Goal: Contribute content: Contribute content

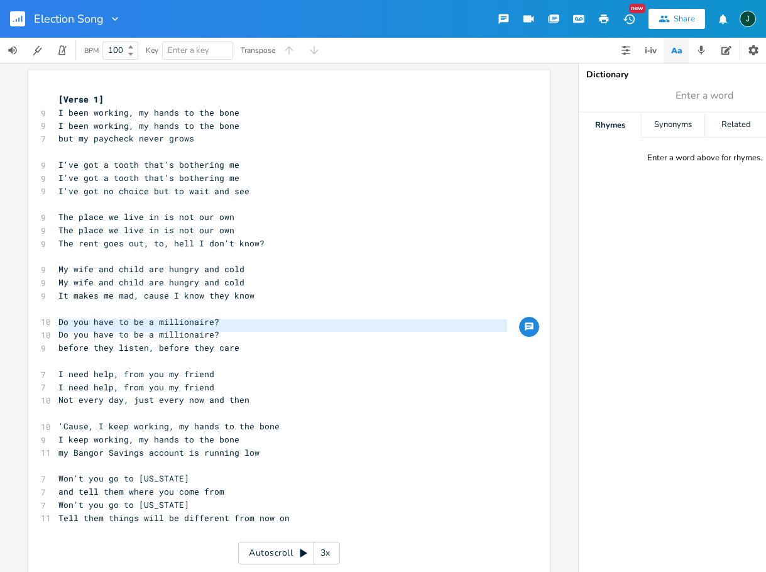
type textarea "​Do you have to be a millionaire?"
click at [83, 355] on pre "​" at bounding box center [283, 361] width 454 height 13
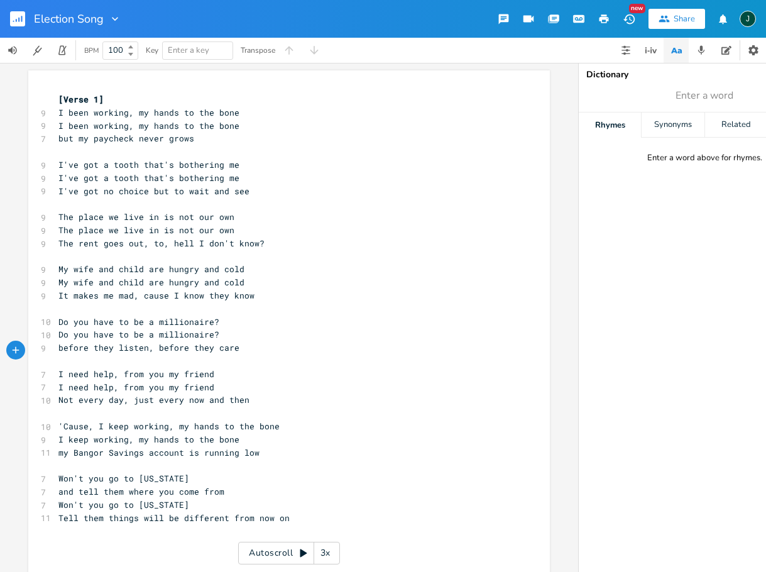
type textarea "​"
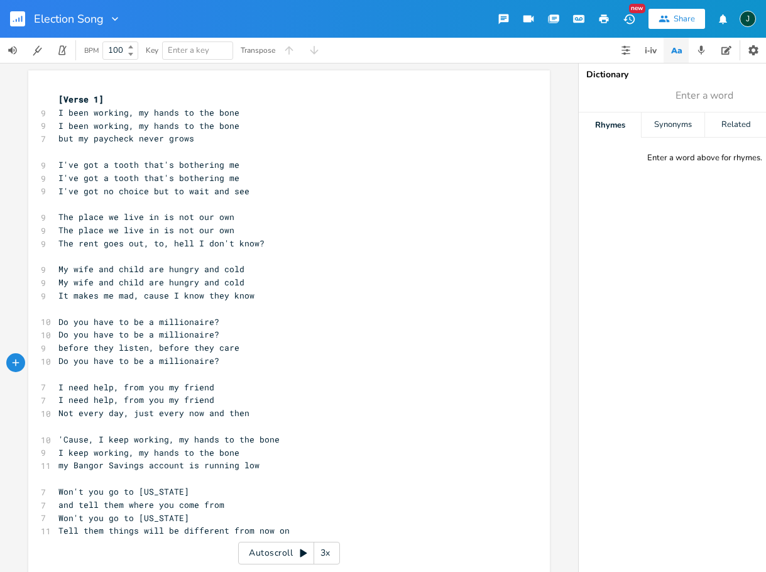
click at [201, 139] on pre "but my paycheck never grows" at bounding box center [283, 138] width 454 height 13
click at [118, 138] on span "but my paycheck never grows" at bounding box center [126, 138] width 136 height 11
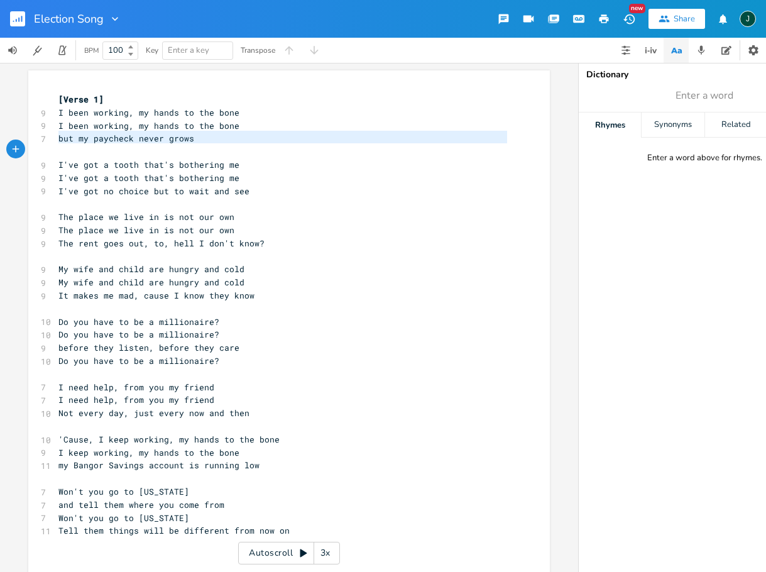
click at [118, 138] on span "but my paycheck never grows" at bounding box center [126, 138] width 136 height 11
type textarea "​but my paycheck never grows"
click at [60, 146] on pre "​" at bounding box center [283, 151] width 454 height 13
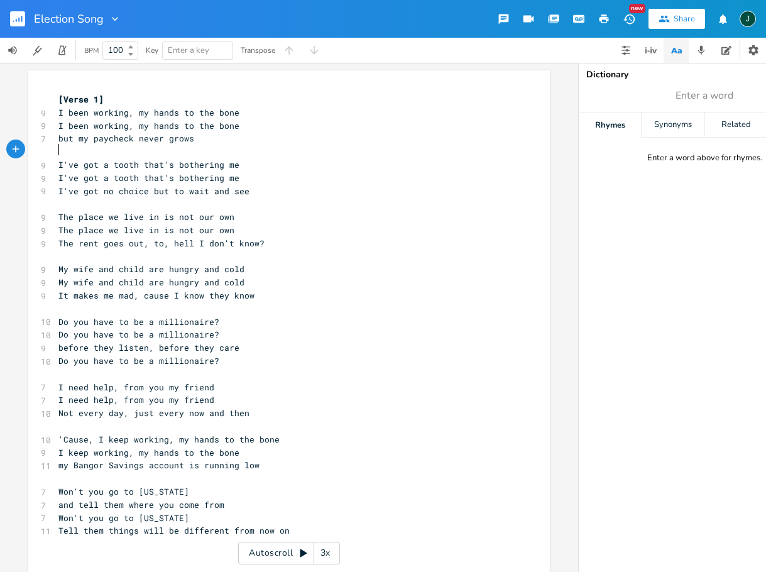
type textarea "​"
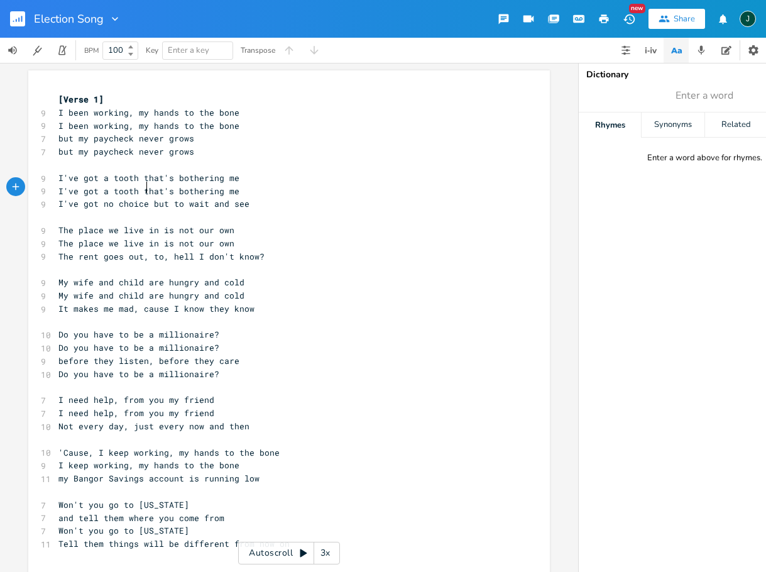
click at [144, 186] on span "I've got a tooth that's bothering me" at bounding box center [148, 190] width 181 height 11
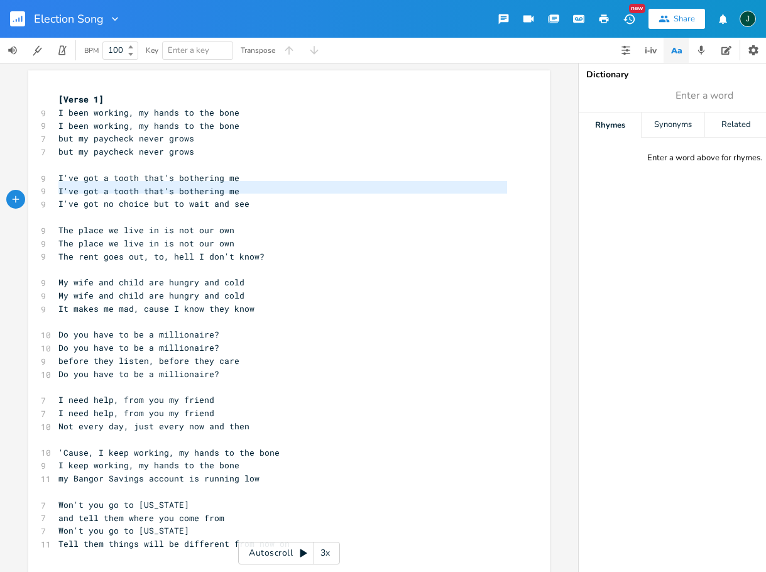
type textarea "​I've got a tooth that's bothering me"
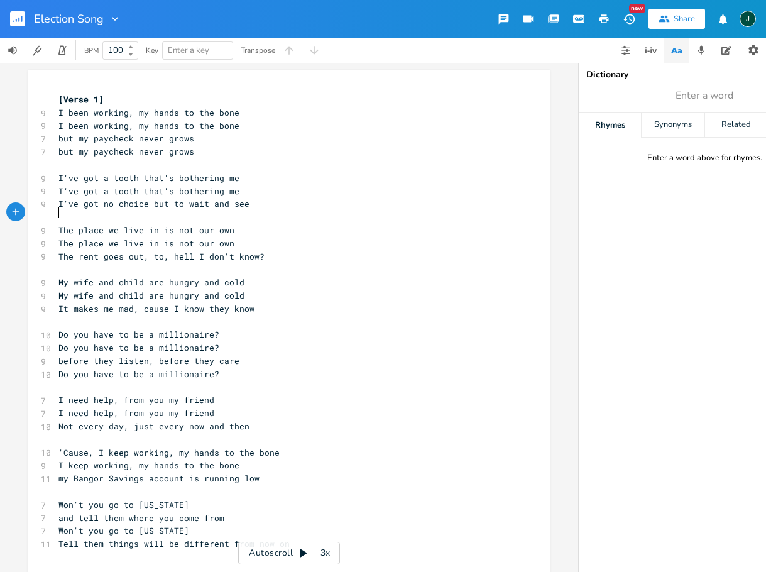
scroll to position [3, 0]
click at [58, 211] on pre "​" at bounding box center [283, 217] width 454 height 13
type textarea "​"
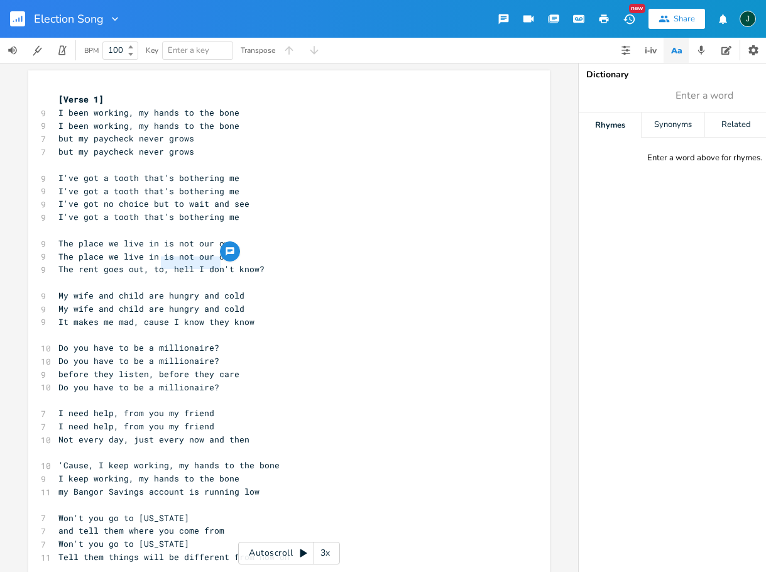
type textarea ", hell I don'"
drag, startPoint x: 158, startPoint y: 263, endPoint x: 223, endPoint y: 259, distance: 65.5
click at [223, 259] on div ", hell I don' x [Verse 1] 9 I been working, my hands to the bone 9 I been worki…" at bounding box center [289, 384] width 522 height 629
type textarea "[DEMOGRAPHIC_DATA] only knows"
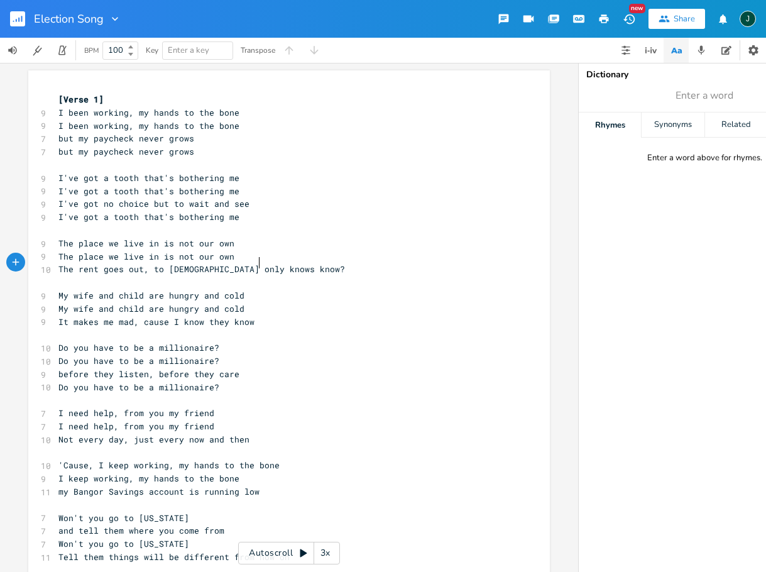
type textarea "know"
drag, startPoint x: 257, startPoint y: 263, endPoint x: 238, endPoint y: 266, distance: 19.7
click at [238, 266] on span "The rent goes out, to [DEMOGRAPHIC_DATA] only knows know?" at bounding box center [201, 268] width 287 height 11
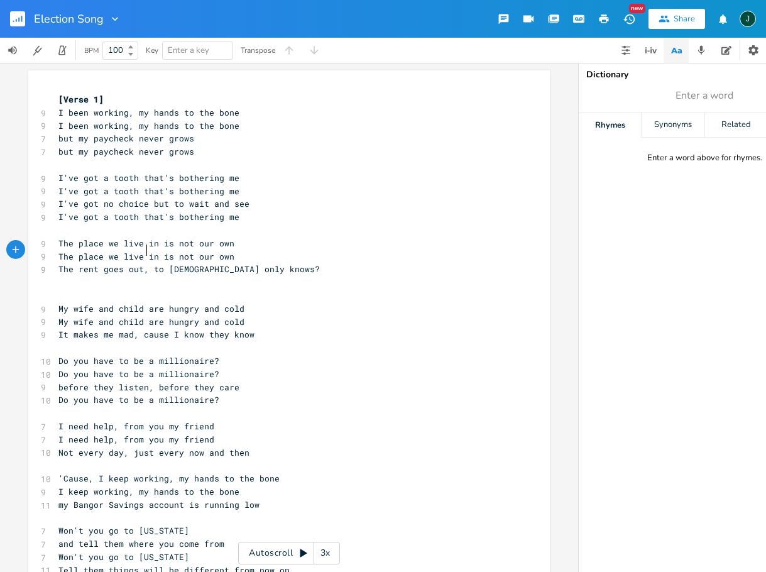
click at [143, 251] on span "The place we live in is not our own" at bounding box center [146, 256] width 176 height 11
type textarea "The place we live in is not our own"
click at [143, 251] on span "The place we live in is not our own" at bounding box center [146, 256] width 176 height 11
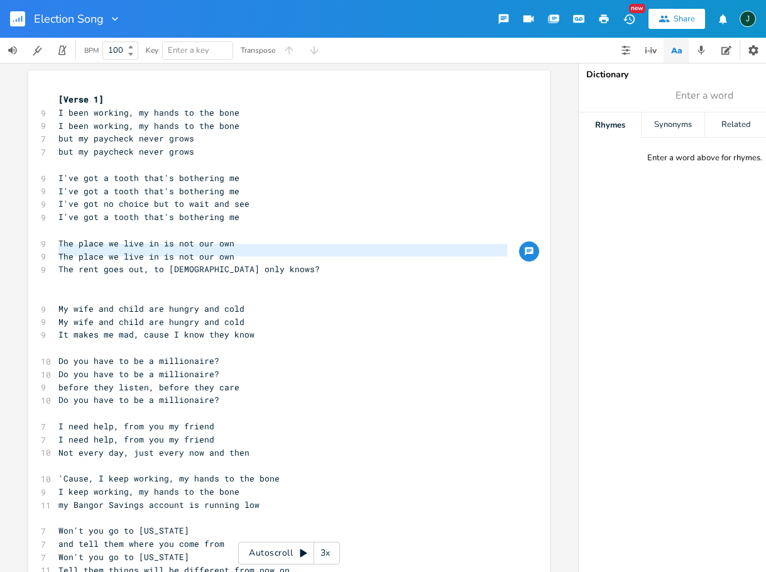
click at [104, 276] on pre "​" at bounding box center [283, 282] width 454 height 13
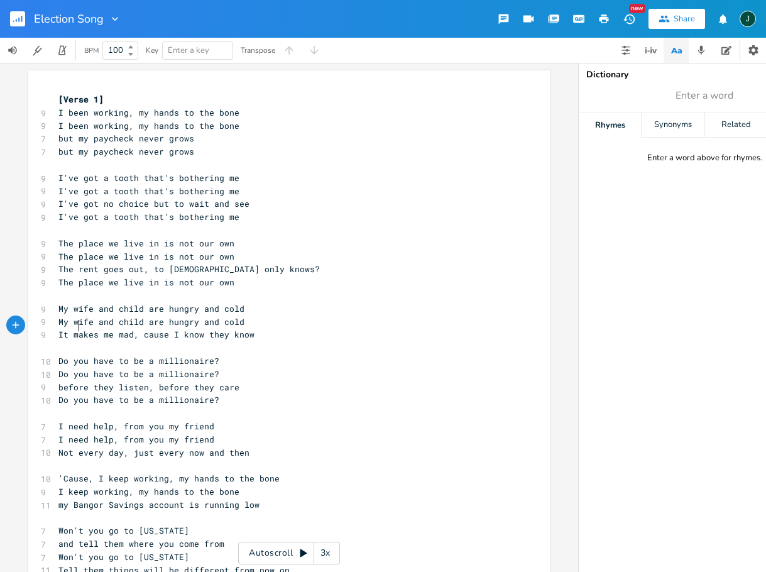
click at [73, 329] on span "It makes me mad, cause I know they know" at bounding box center [156, 334] width 196 height 11
type textarea "makes"
click at [73, 329] on span "It makes me mad, cause I know they know" at bounding box center [156, 334] width 196 height 11
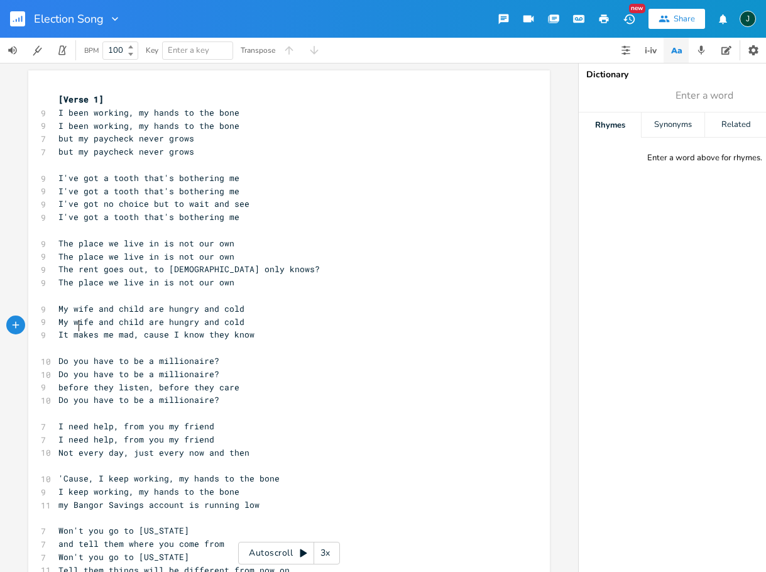
click at [73, 329] on span "It makes me mad, cause I know they know" at bounding box center [156, 334] width 196 height 11
type textarea "It makes me mad, cause I know they know"
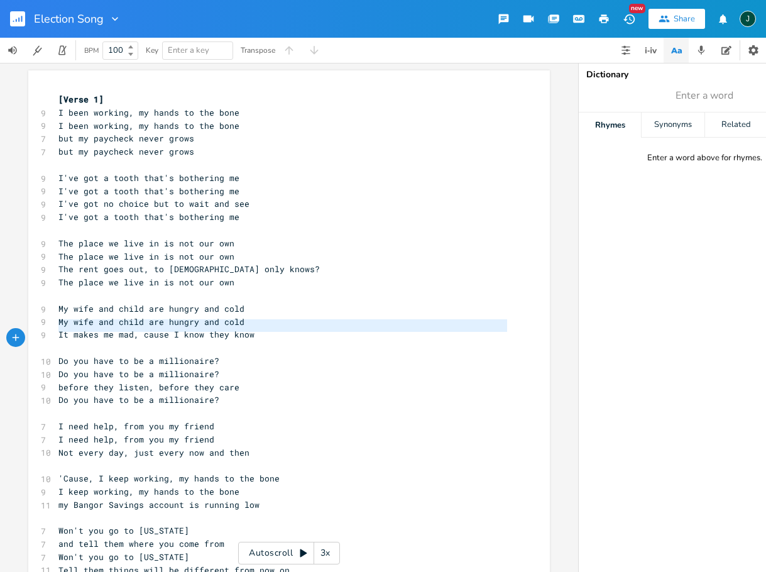
click at [73, 329] on span "It makes me mad, cause I know they know" at bounding box center [156, 334] width 196 height 11
click at [262, 328] on pre "It makes me mad, cause I know they know" at bounding box center [283, 334] width 454 height 13
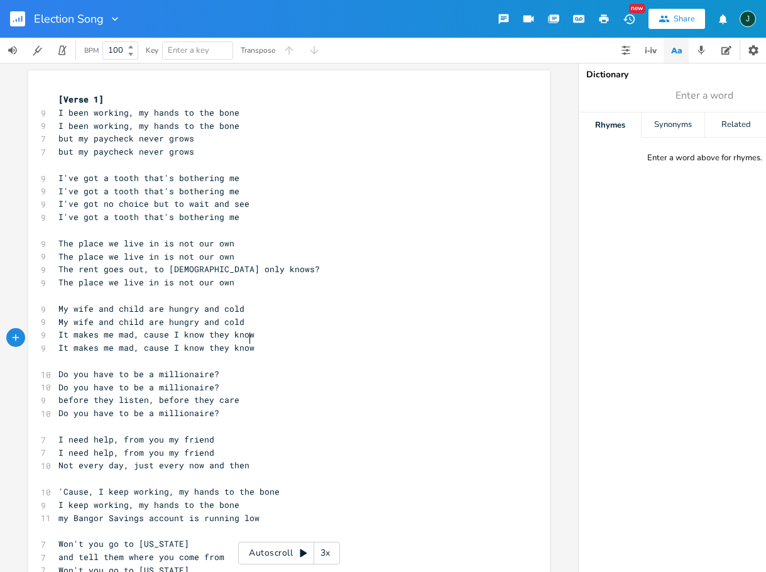
click at [99, 316] on span "My wife and child are hungry and cold" at bounding box center [151, 321] width 186 height 11
type textarea "My wife and child are hungry and cold"
click at [99, 316] on span "My wife and child are hungry and cold" at bounding box center [151, 321] width 186 height 11
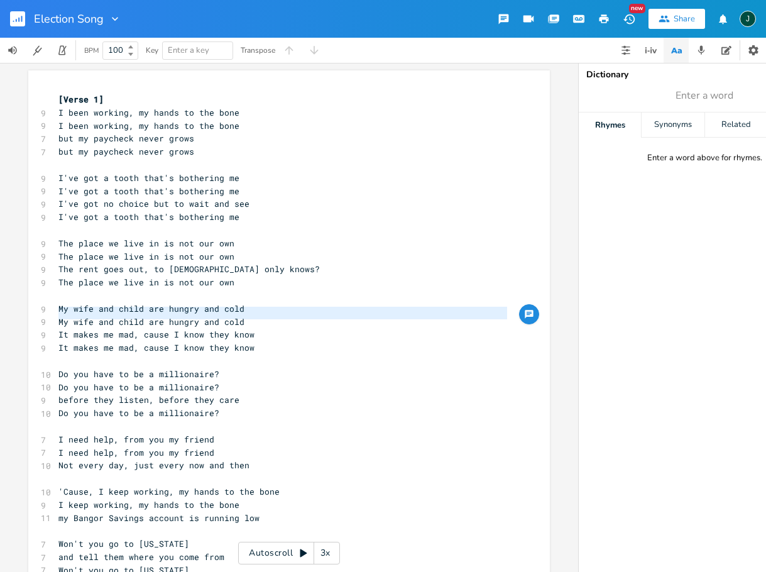
click at [121, 342] on span "It makes me mad, cause I know they know" at bounding box center [156, 347] width 196 height 11
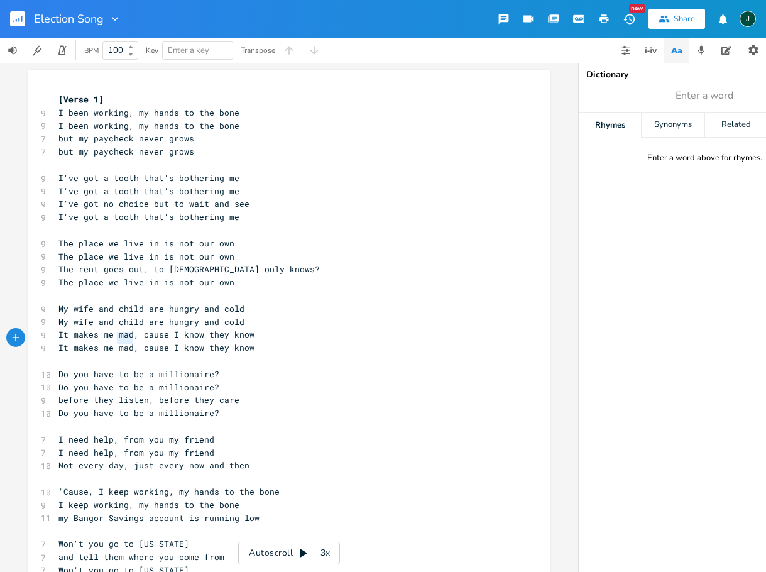
click at [121, 342] on span "It makes me mad, cause I know they know" at bounding box center [156, 347] width 196 height 11
type textarea "It makes me mad, cause I know they know"
click at [121, 342] on span "It makes me mad, cause I know they know" at bounding box center [156, 347] width 196 height 11
click at [76, 368] on span "Do you have to be a millionaire?" at bounding box center [138, 373] width 161 height 11
click at [75, 368] on span "Do you have to be a millionaire?" at bounding box center [138, 373] width 161 height 11
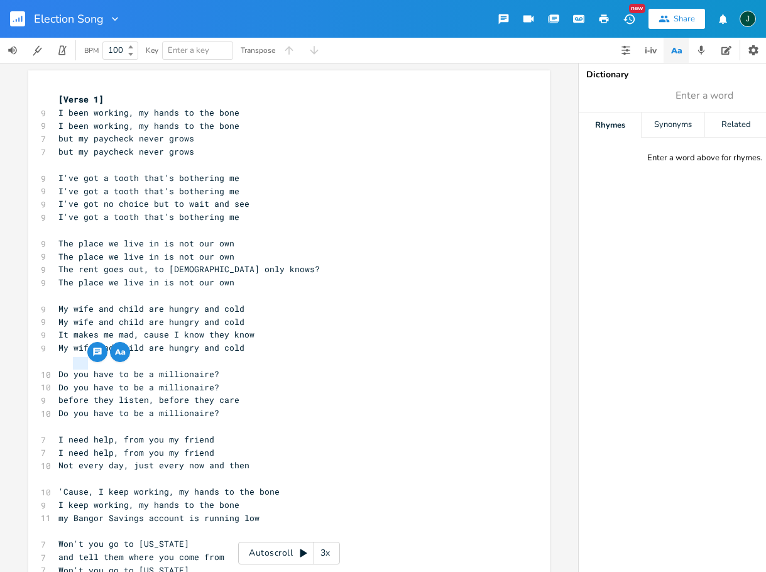
type textarea "I"
click at [76, 368] on span "Do I have to be a millionaire?" at bounding box center [133, 373] width 151 height 11
type textarea "Do I have to be a millionaire?"
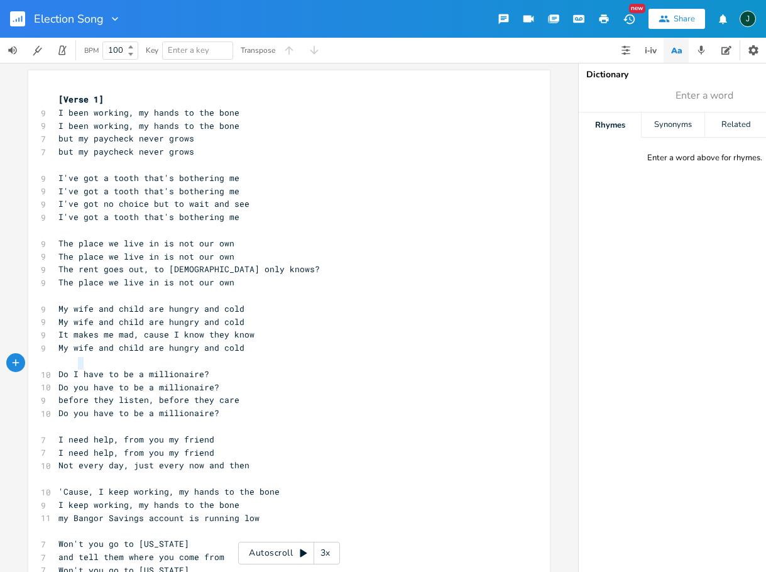
click at [76, 368] on span "Do I have to be a millionaire?" at bounding box center [133, 373] width 151 height 11
click at [80, 382] on span "Do you have to be a millionaire?" at bounding box center [138, 387] width 161 height 11
type textarea "Do you have to be a millionaire?"
click at [80, 382] on span "Do you have to be a millionaire?" at bounding box center [138, 387] width 161 height 11
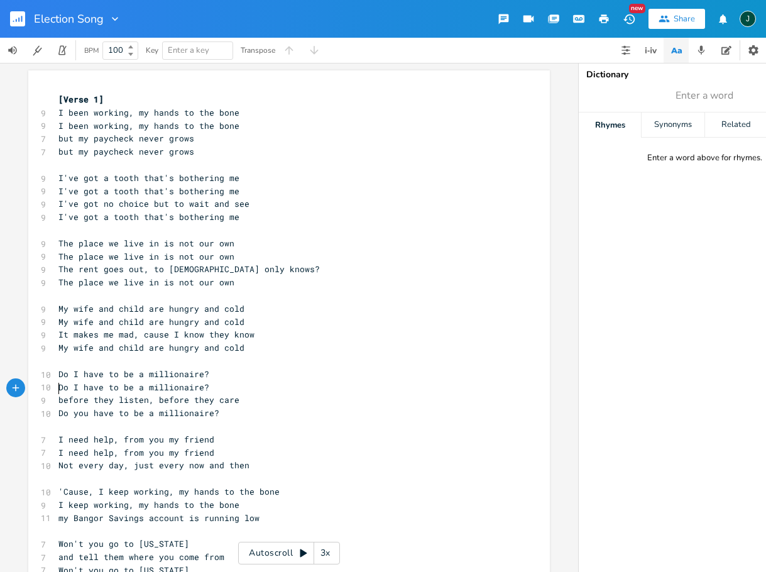
click at [96, 407] on span "Do you have to be a millionaire?" at bounding box center [138, 412] width 161 height 11
type textarea "Do you have to be a millionaire?"
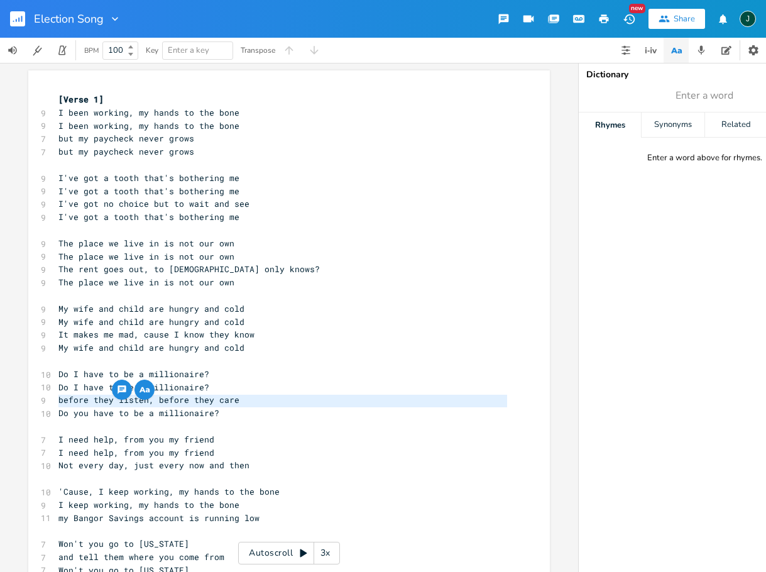
click at [96, 407] on span "Do you have to be a millionaire?" at bounding box center [138, 412] width 161 height 11
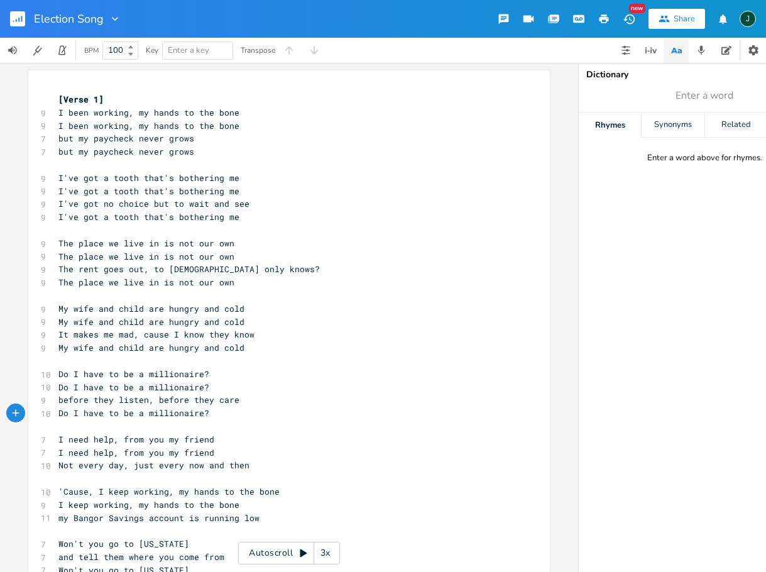
scroll to position [145, 0]
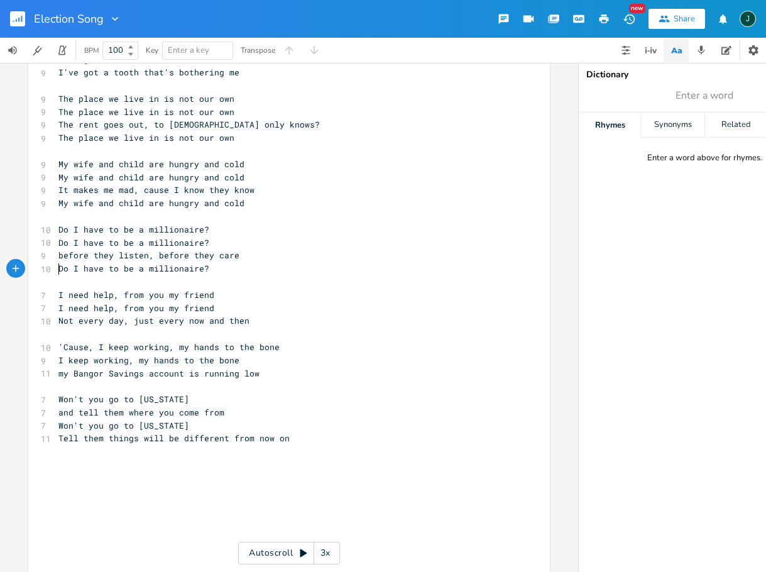
click at [150, 302] on span "I need help, from you my friend" at bounding box center [136, 307] width 156 height 11
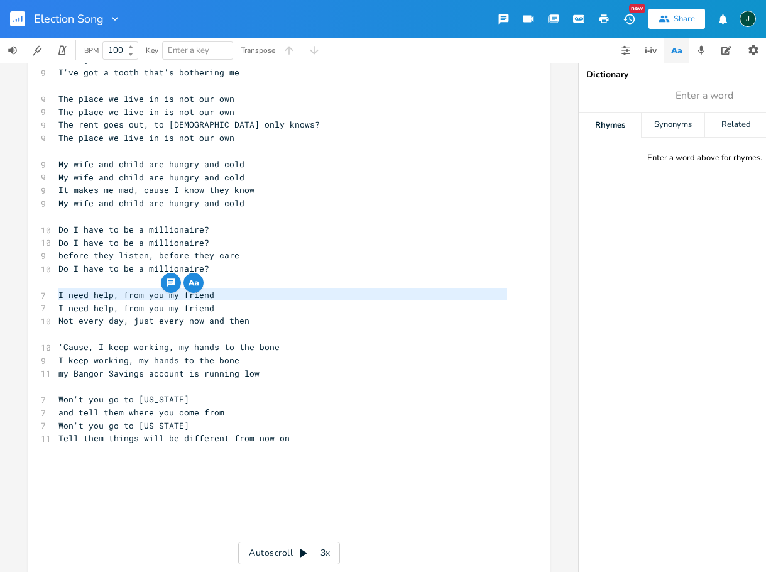
click at [150, 302] on span "I need help, from you my friend" at bounding box center [136, 307] width 156 height 11
type textarea "​I need help, from you my friend"
click at [252, 314] on pre "Not every day, just every now and then" at bounding box center [283, 320] width 454 height 13
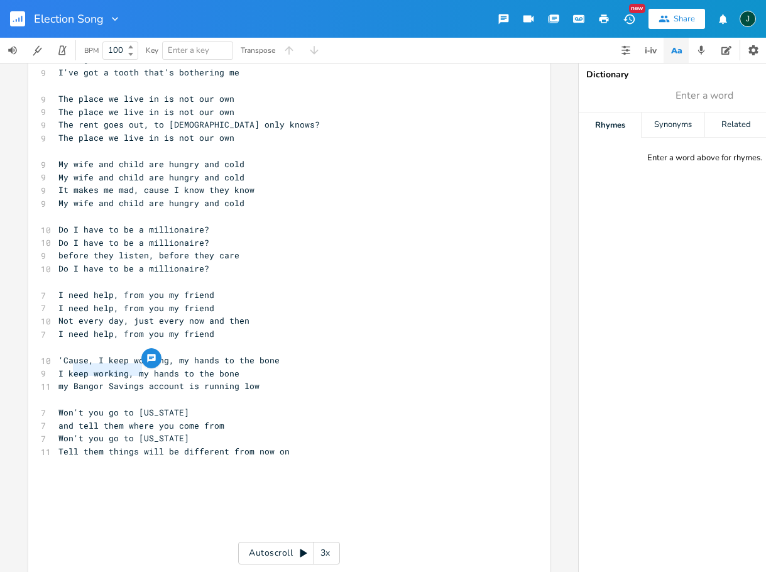
drag, startPoint x: 70, startPoint y: 370, endPoint x: 138, endPoint y: 365, distance: 68.1
click at [138, 365] on div "Bangor Savings x [Verse 1] 9 I been working, my hands to the bone 9 I been work…" at bounding box center [289, 260] width 522 height 668
type textarea "bank"
click at [91, 368] on span "I keep working, my hands to the bone" at bounding box center [148, 373] width 181 height 11
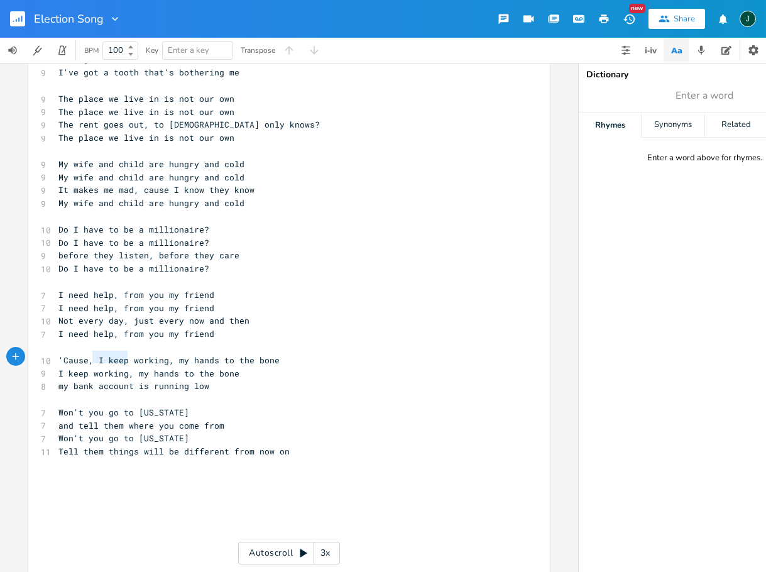
click at [91, 368] on span "I keep working, my hands to the bone" at bounding box center [148, 373] width 181 height 11
type textarea "I keep working, my hands to the bone"
click at [91, 368] on span "I keep working, my hands to the bone" at bounding box center [148, 373] width 181 height 11
click at [226, 393] on pre "​" at bounding box center [283, 399] width 454 height 13
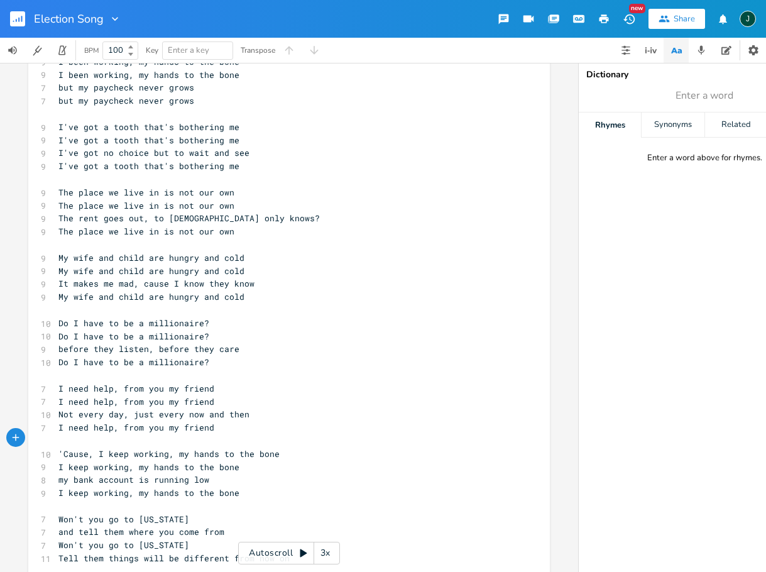
scroll to position [40, 0]
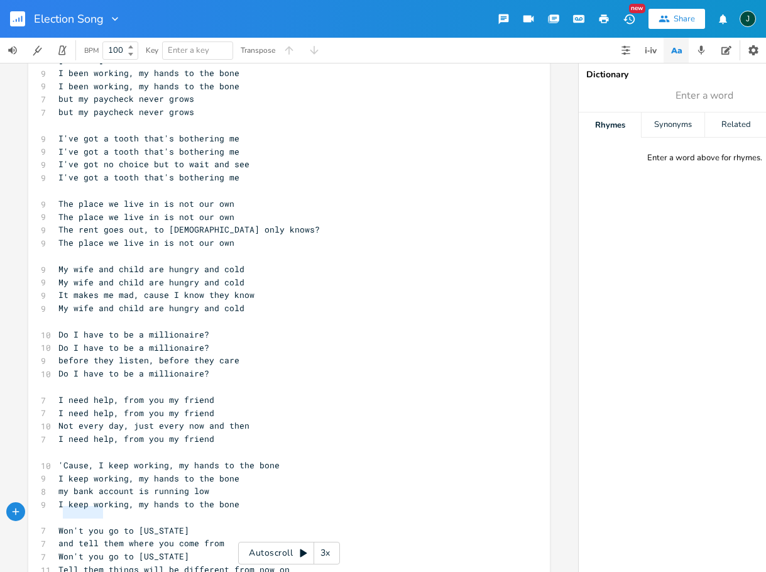
drag, startPoint x: 61, startPoint y: 513, endPoint x: 98, endPoint y: 509, distance: 37.3
click at [98, 525] on span "Won't you go to [US_STATE]" at bounding box center [123, 530] width 131 height 11
type textarea "hen I get"
click at [101, 525] on span "When I get to [US_STATE]" at bounding box center [118, 530] width 121 height 11
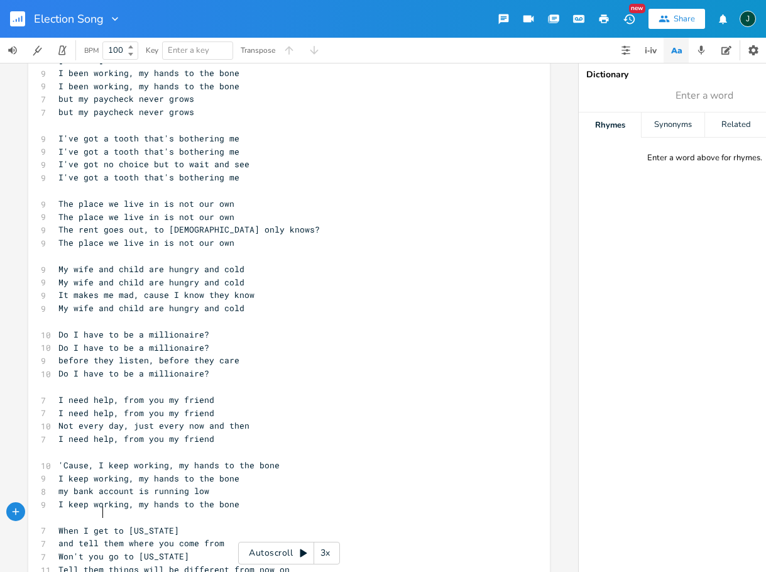
click at [101, 525] on span "When I get to [US_STATE]" at bounding box center [118, 530] width 121 height 11
type textarea "When I get to [US_STATE]"
click at [101, 525] on span "When I get to [US_STATE]" at bounding box center [118, 530] width 121 height 11
click at [101, 551] on span "Won't you go to [US_STATE]" at bounding box center [123, 556] width 131 height 11
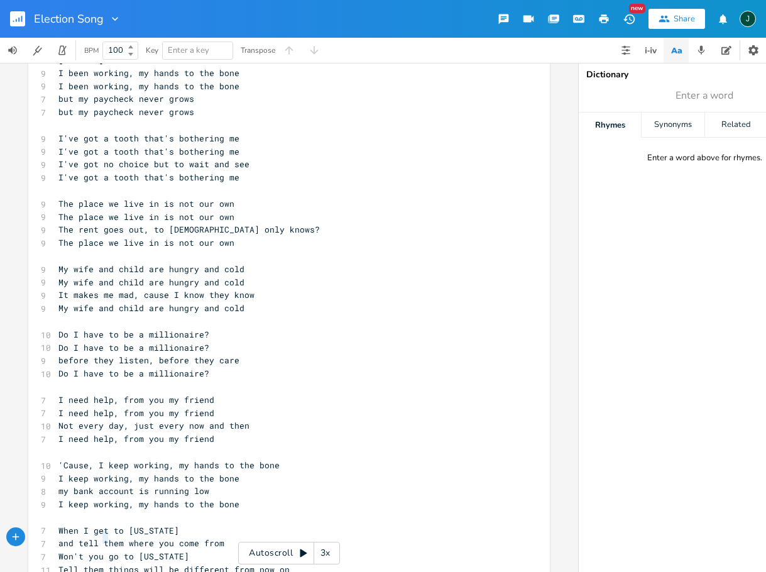
type textarea "Won't you go to [US_STATE]"
click at [101, 551] on span "Won't you go to [US_STATE]" at bounding box center [123, 556] width 131 height 11
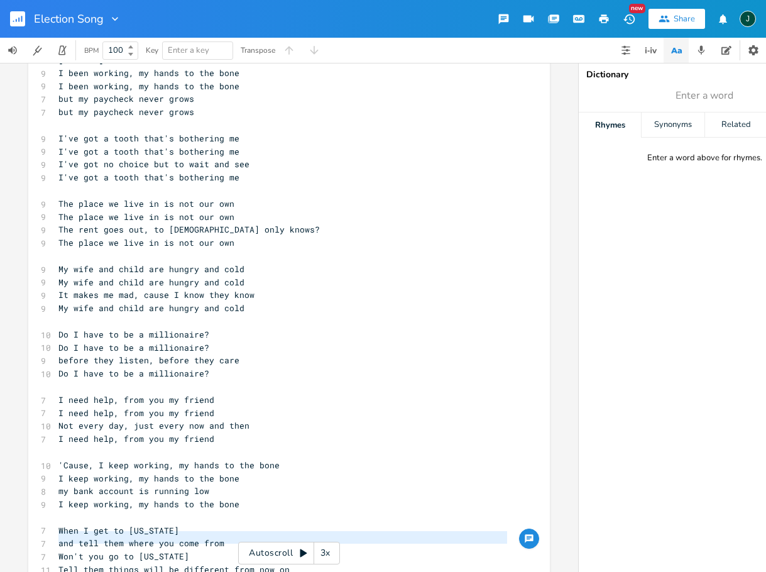
paste textarea
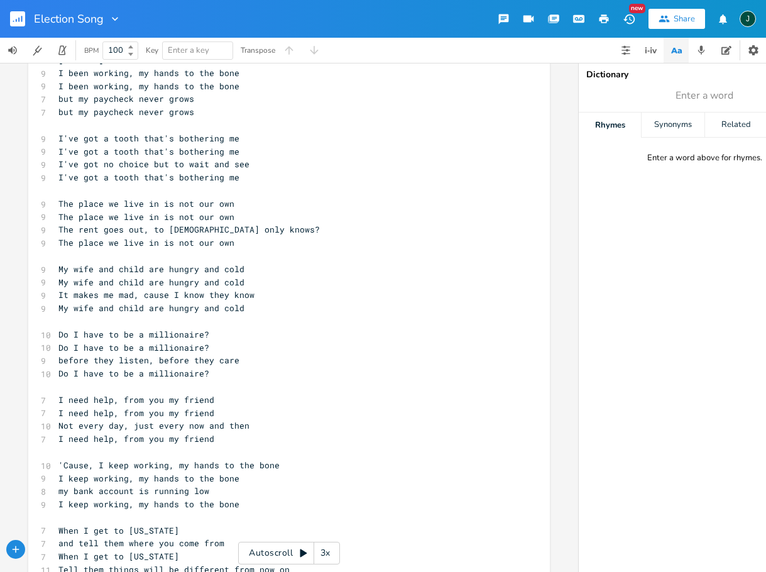
click at [64, 538] on span "and tell them where you come from" at bounding box center [141, 543] width 166 height 11
click at [62, 538] on span "and tell them where you come from" at bounding box center [141, 543] width 166 height 11
type textarea "I'll"
click at [163, 538] on span "I'll tell them where you come from" at bounding box center [143, 543] width 171 height 11
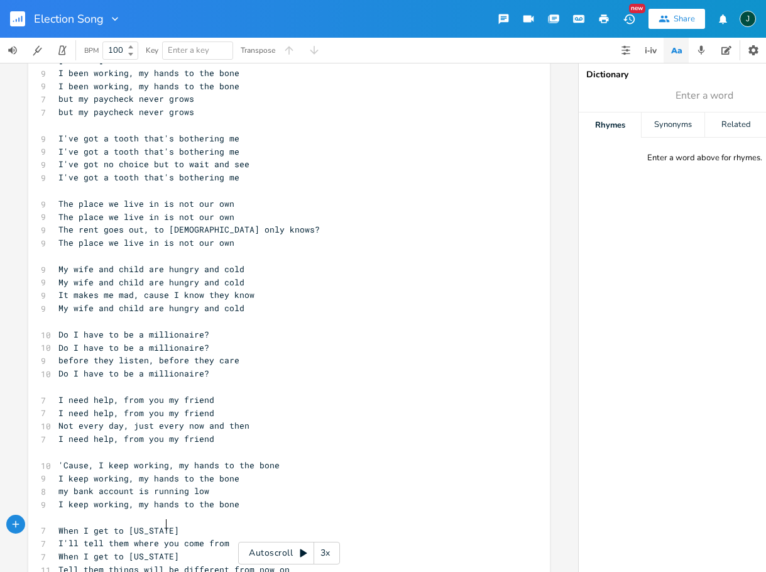
click at [163, 538] on span "I'll tell them where you come from" at bounding box center [143, 543] width 171 height 11
type textarea "I'll tell them where you come from"
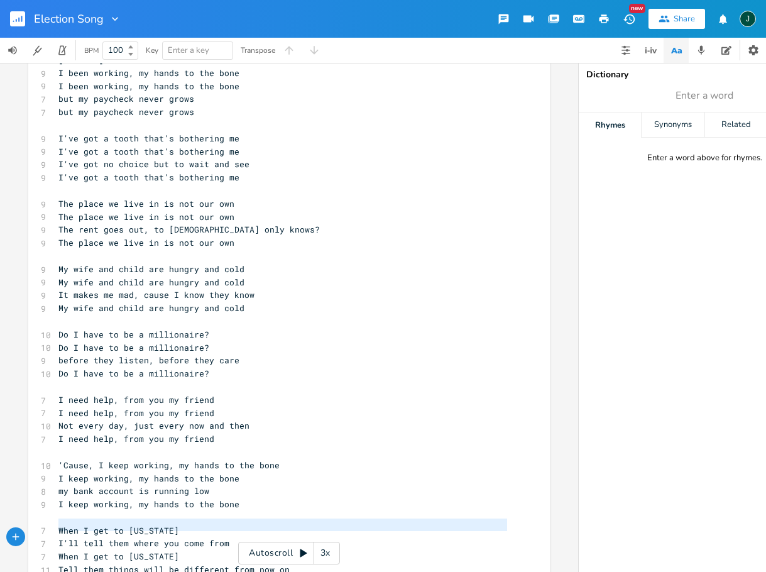
click at [163, 538] on span "I'll tell them where you come from" at bounding box center [143, 543] width 171 height 11
click at [161, 538] on span "I'll tell them where you come from" at bounding box center [143, 543] width 171 height 11
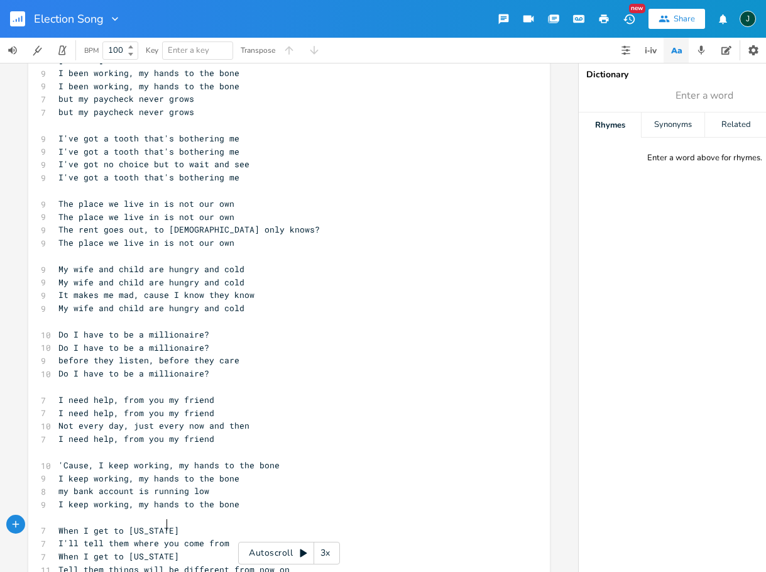
click at [165, 538] on span "I'll tell them where you come from" at bounding box center [143, 543] width 171 height 11
type textarea "I"
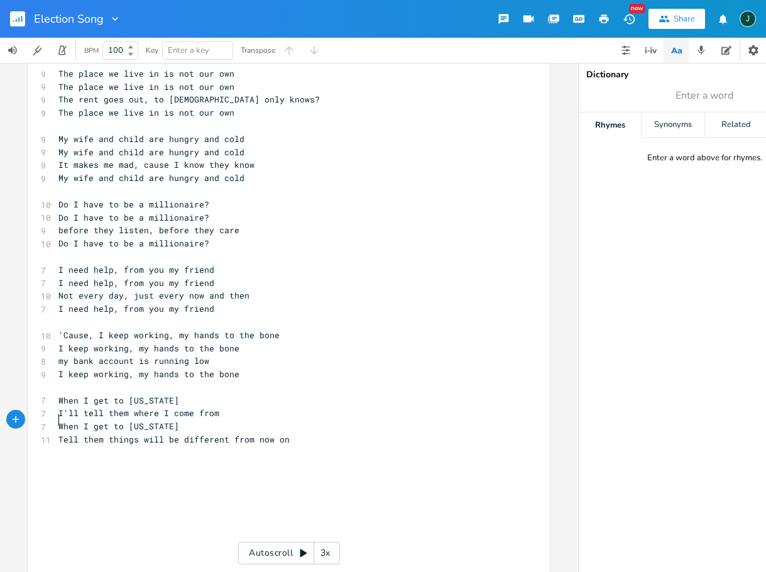
click at [58, 434] on span "Tell them things will be different from now on" at bounding box center [173, 439] width 231 height 11
type textarea "I'll t"
drag, startPoint x: 163, startPoint y: 420, endPoint x: 319, endPoint y: 416, distance: 155.4
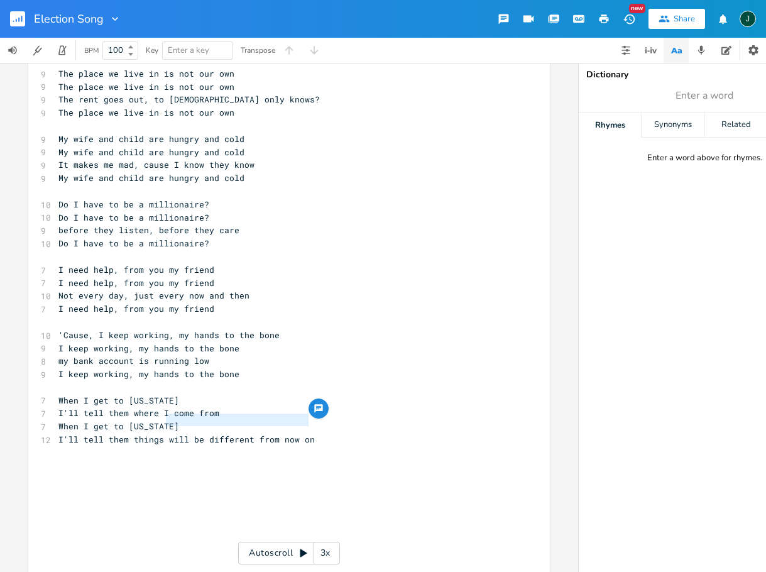
click at [319, 416] on div "will be different from now on x [Verse 1] 9 I been working, my hands to the bon…" at bounding box center [289, 241] width 522 height 681
type textarea "H"
type textarea "have got to change"
type textarea "Cause the cont"
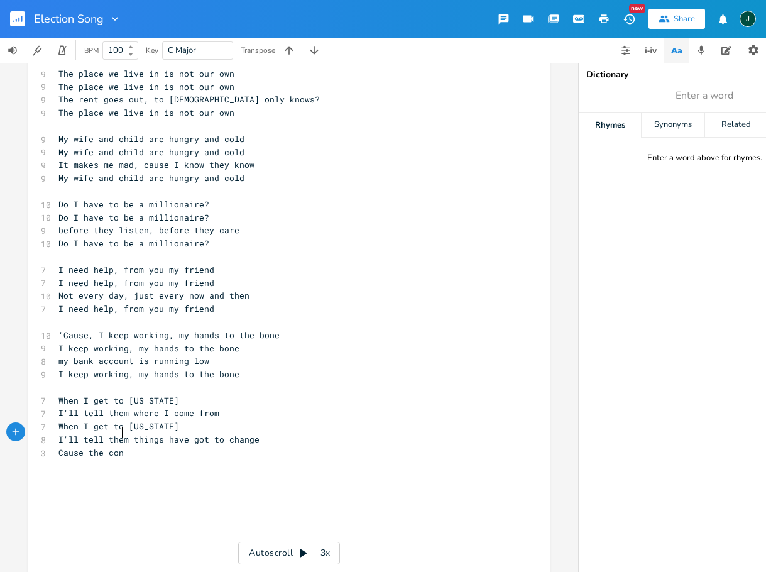
scroll to position [0, 47]
type textarea "y"
type textarea "untry"
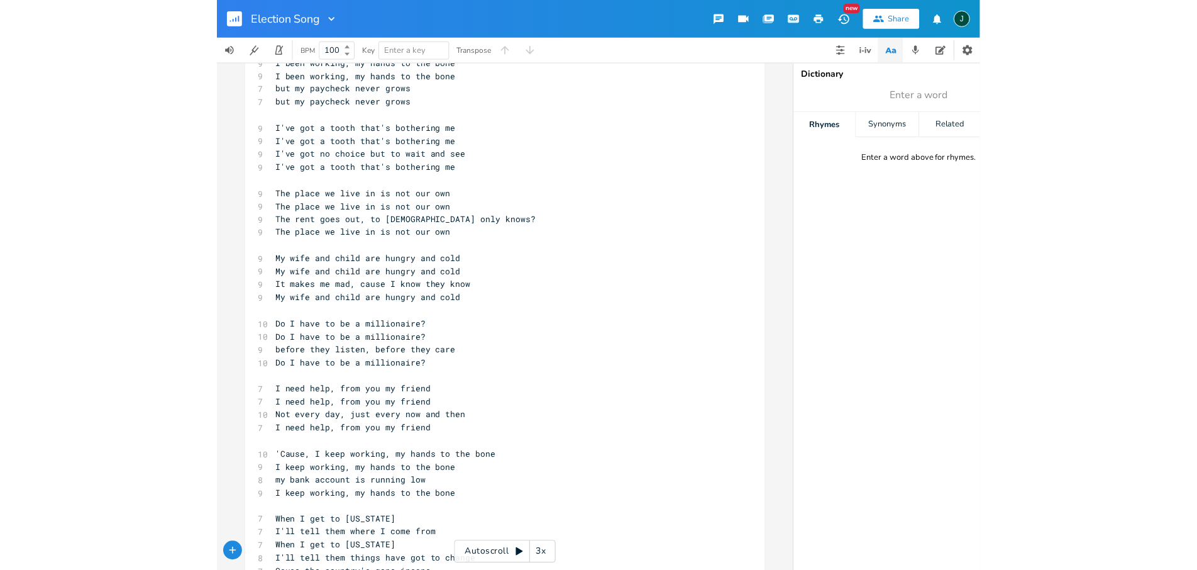
scroll to position [52, 0]
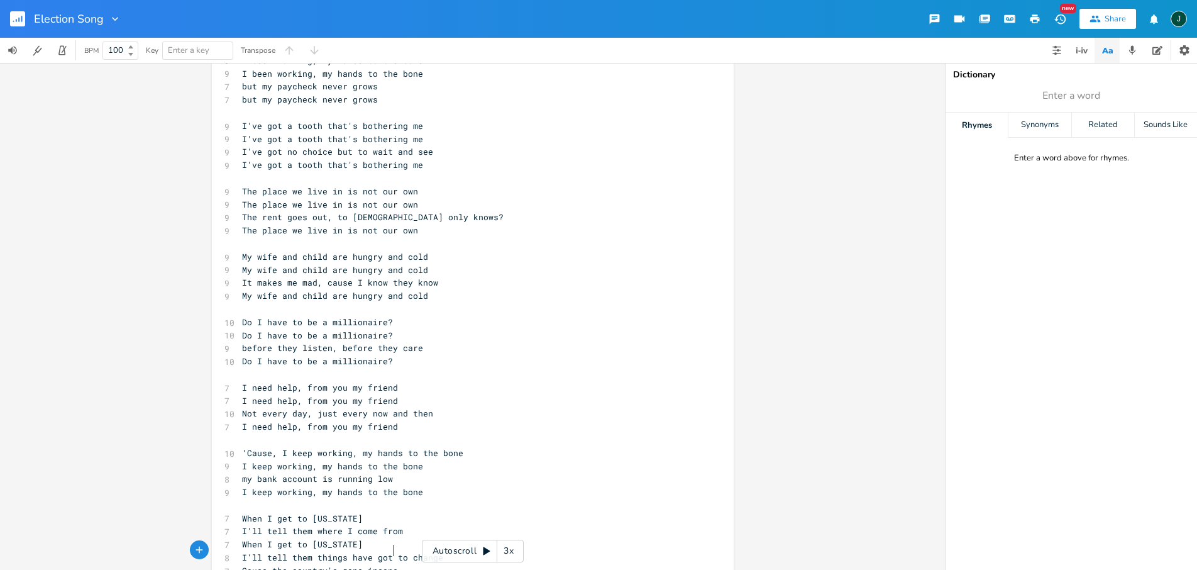
type textarea "'s gone insane"
click at [766, 13] on icon "button" at bounding box center [1060, 19] width 13 height 13
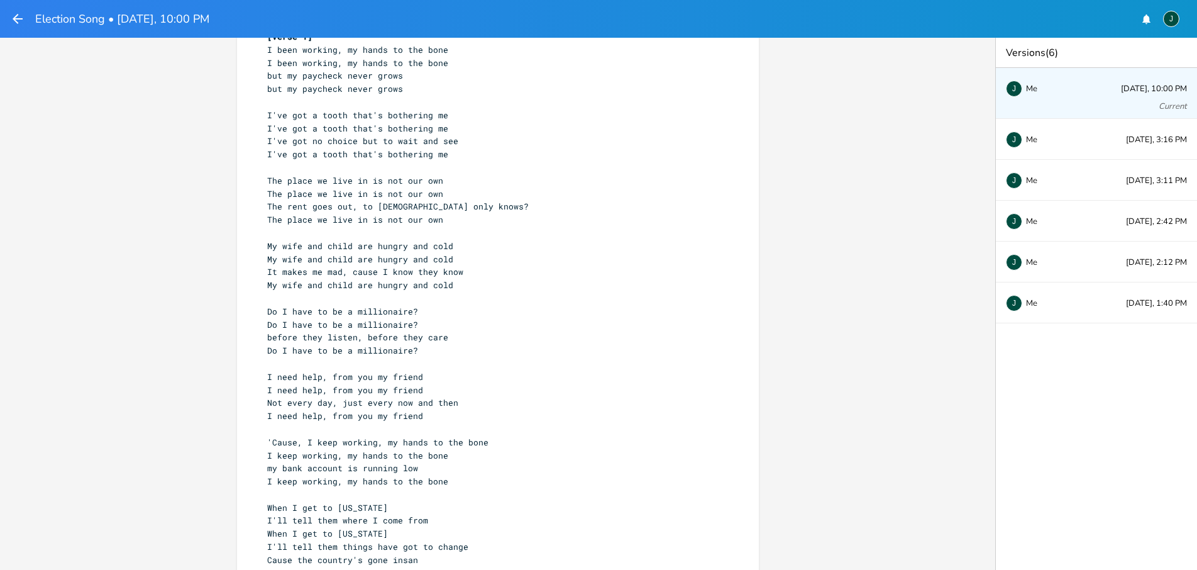
scroll to position [43, 0]
drag, startPoint x: 263, startPoint y: 524, endPoint x: 342, endPoint y: 526, distance: 78.6
click at [342, 538] on span "I'll tell them things have got to change" at bounding box center [367, 543] width 201 height 11
click at [18, 18] on icon "button" at bounding box center [18, 19] width 10 height 10
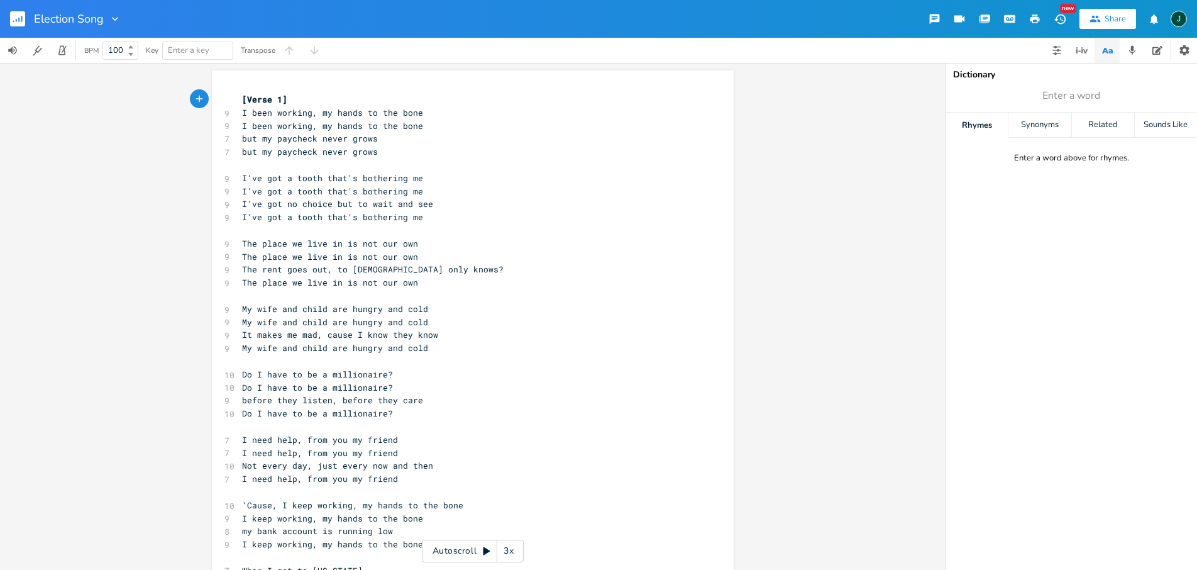
scroll to position [177, 0]
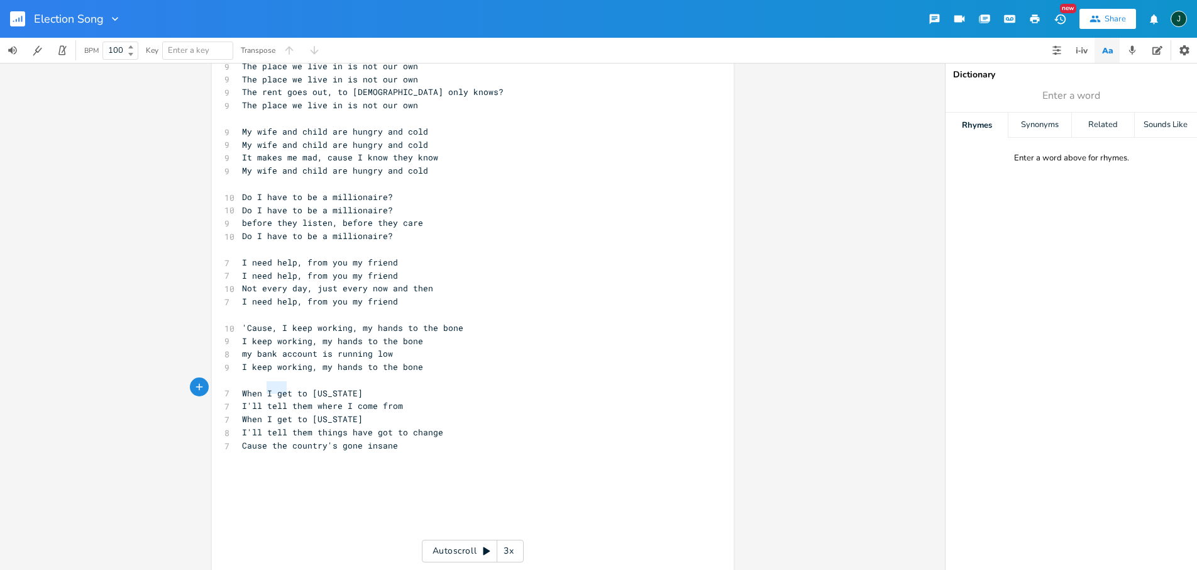
drag, startPoint x: 263, startPoint y: 389, endPoint x: 281, endPoint y: 387, distance: 18.4
click at [281, 400] on span "I'll tell them where I come from" at bounding box center [322, 405] width 161 height 11
type textarea "let"
click at [282, 400] on span "I'll let them where I come from" at bounding box center [320, 405] width 156 height 11
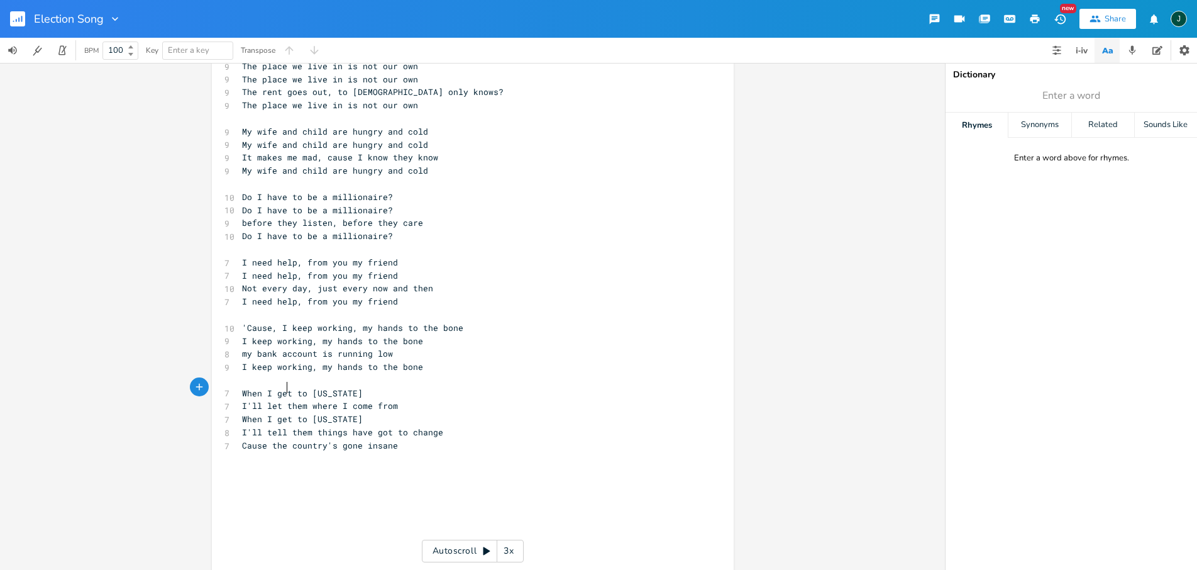
click at [282, 400] on span "I'll let them where I come from" at bounding box center [320, 405] width 156 height 11
type textarea "I'll let them where I come from"
click at [282, 400] on span "I'll let them where I come from" at bounding box center [320, 405] width 156 height 11
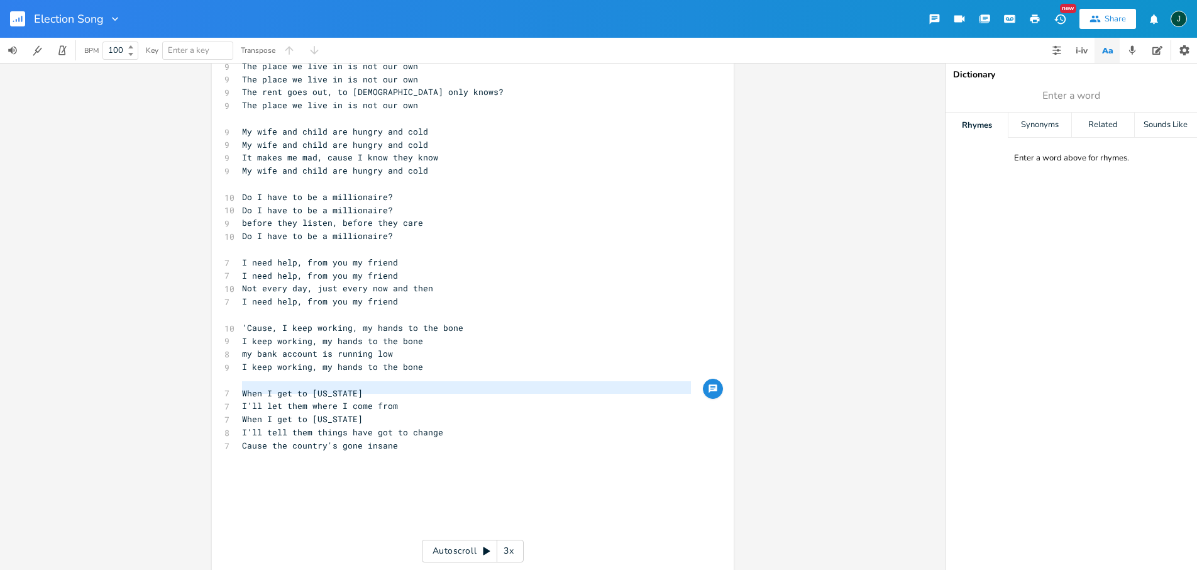
click at [276, 413] on span "When I get to [US_STATE]" at bounding box center [302, 418] width 121 height 11
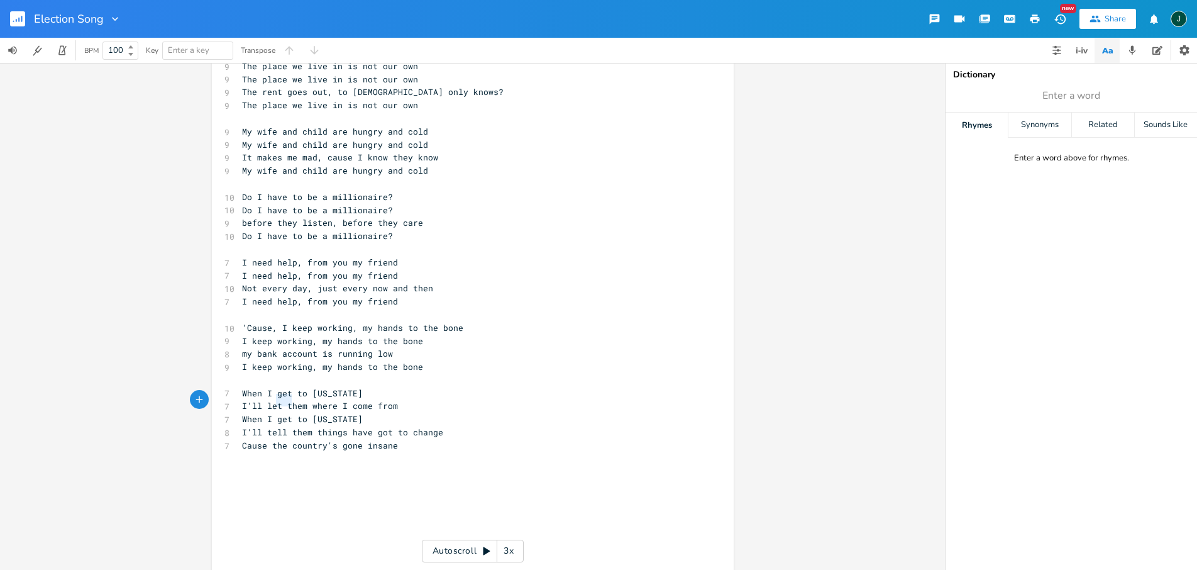
click at [276, 413] on span "When I get to [US_STATE]" at bounding box center [302, 418] width 121 height 11
type textarea "When I get to [US_STATE]"
click at [276, 413] on span "When I get to [US_STATE]" at bounding box center [302, 418] width 121 height 11
drag, startPoint x: 307, startPoint y: 400, endPoint x: 400, endPoint y: 399, distance: 92.4
click at [400, 412] on pre "I'll let them where I come from" at bounding box center [467, 418] width 454 height 13
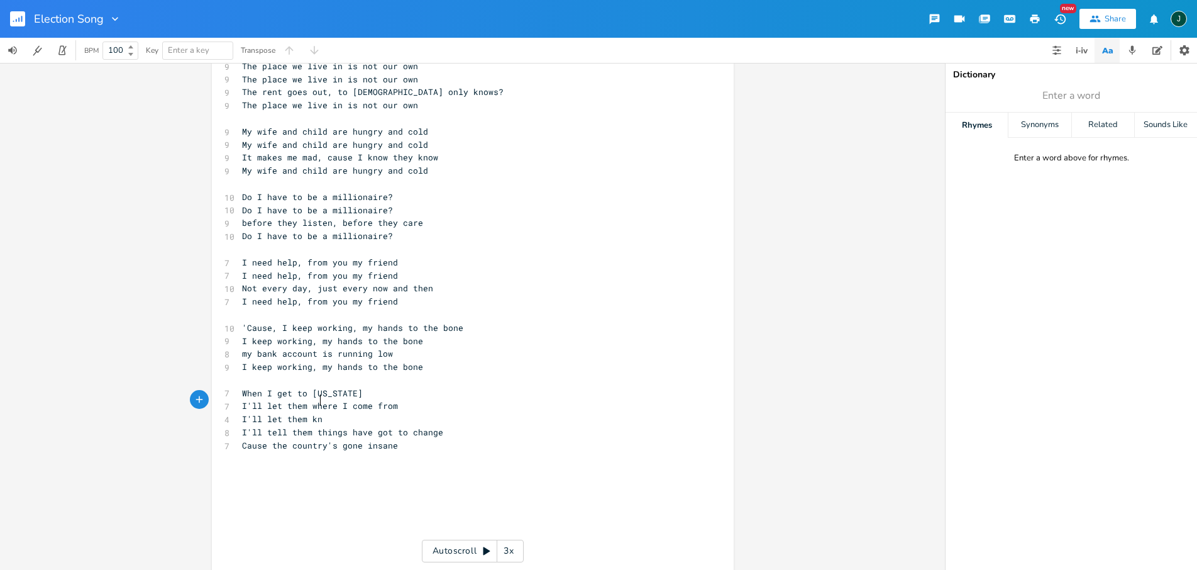
type textarea "know"
click at [307, 400] on span "I'll let them where I come from" at bounding box center [320, 405] width 156 height 11
type textarea "know"
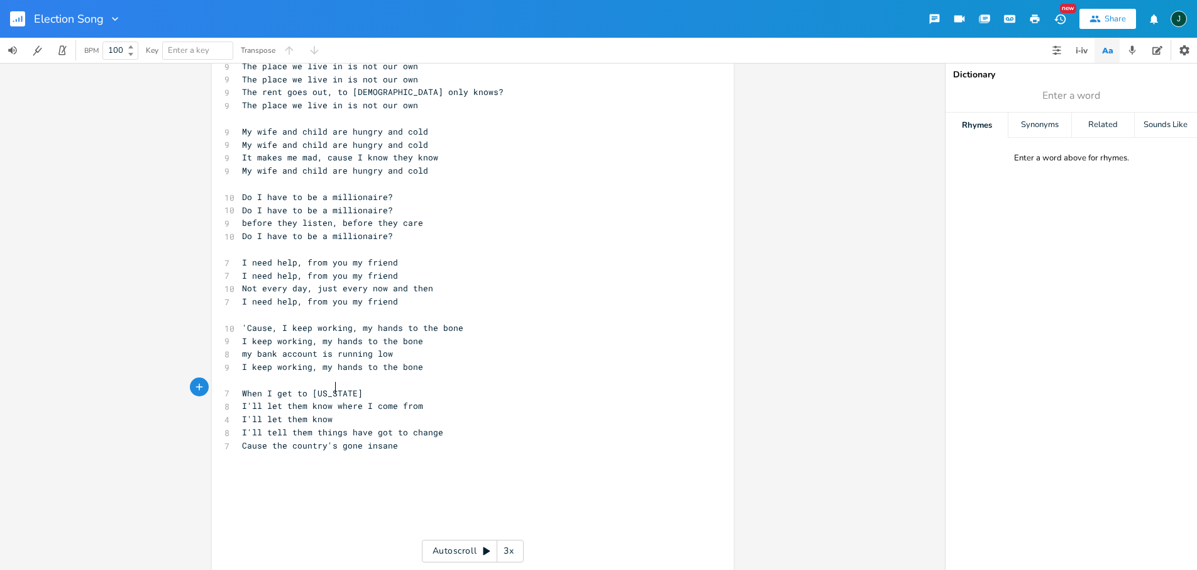
click at [341, 412] on pre "I'll let them know" at bounding box center [467, 418] width 454 height 13
type textarea "where I come from"
drag, startPoint x: 330, startPoint y: 389, endPoint x: 421, endPoint y: 386, distance: 90.6
click at [421, 399] on pre "I'll let them know where I come from" at bounding box center [467, 405] width 454 height 13
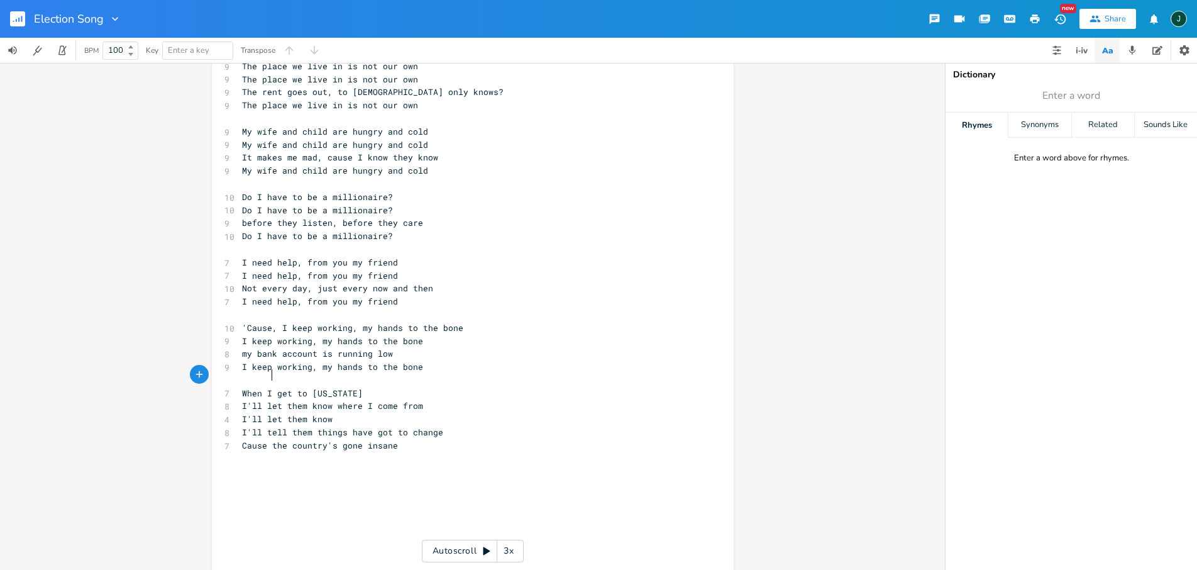
click at [267, 387] on span "When I get to [US_STATE]" at bounding box center [302, 392] width 121 height 11
type textarea "you"
type textarea "go"
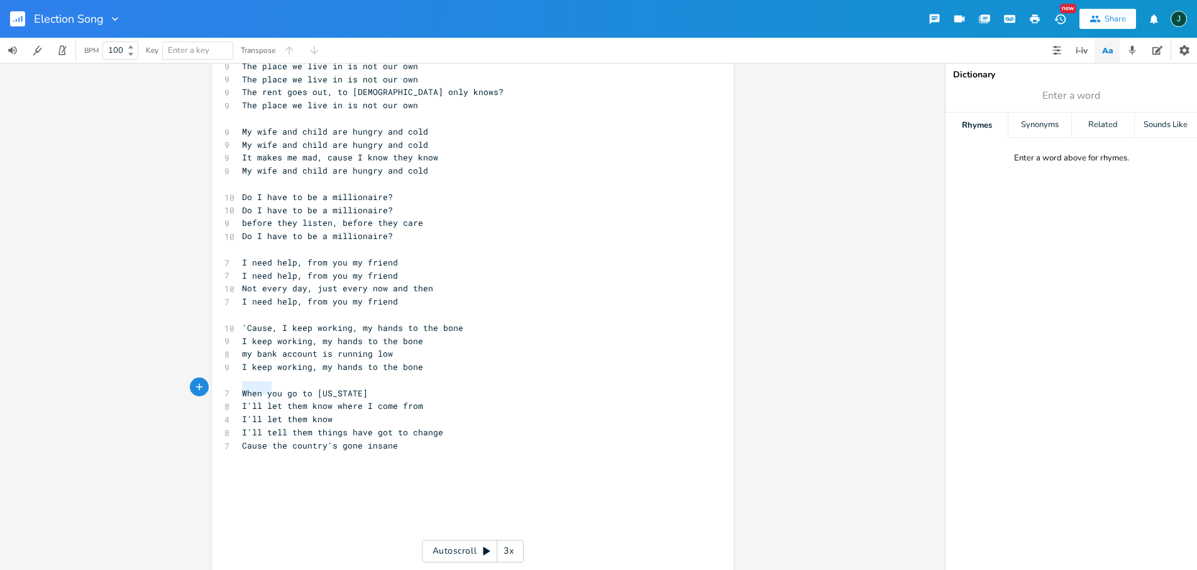
drag, startPoint x: 268, startPoint y: 388, endPoint x: 240, endPoint y: 389, distance: 28.3
click at [242, 400] on span "I'll let them know where I come from" at bounding box center [332, 405] width 181 height 11
type textarea "L"
click at [340, 400] on span "Let them know where I come from" at bounding box center [320, 405] width 156 height 11
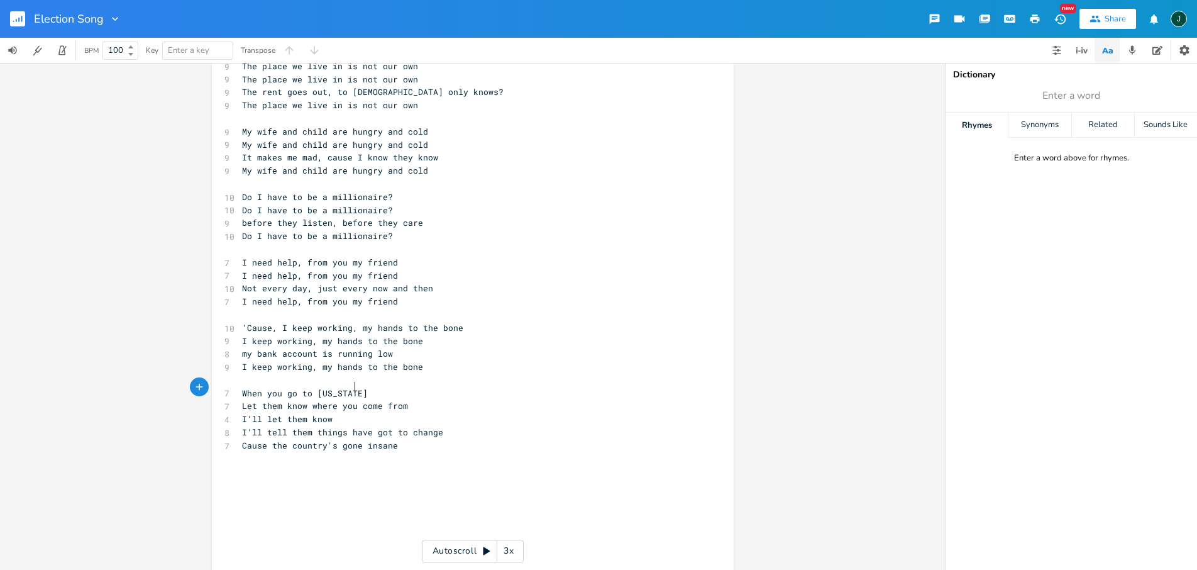
scroll to position [0, 11]
type textarea "you"
type textarea "​"
click at [243, 400] on span "Let them know where you come from" at bounding box center [325, 405] width 166 height 11
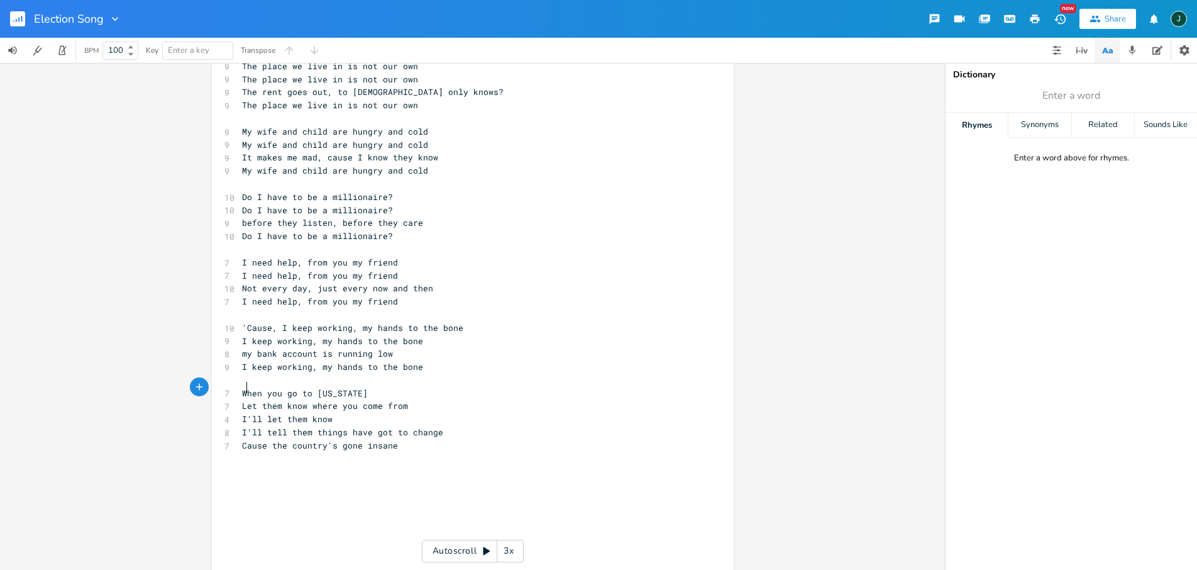
type textarea "Let them know where you come from"
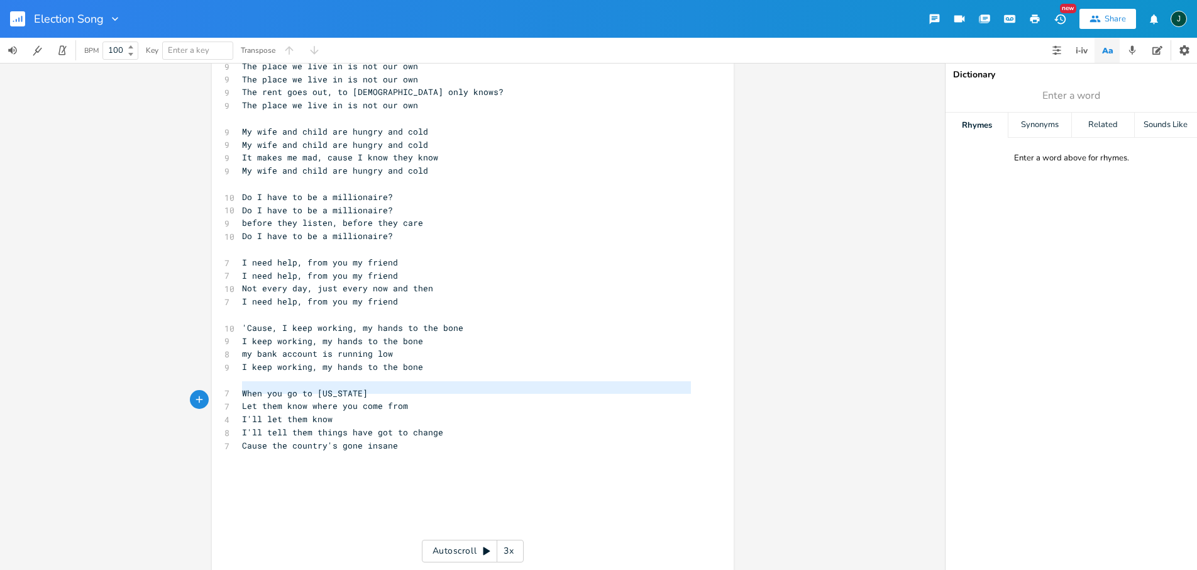
click at [243, 400] on span "Let them know where you come from" at bounding box center [325, 405] width 166 height 11
click at [242, 413] on span "I'll let them know" at bounding box center [287, 418] width 91 height 11
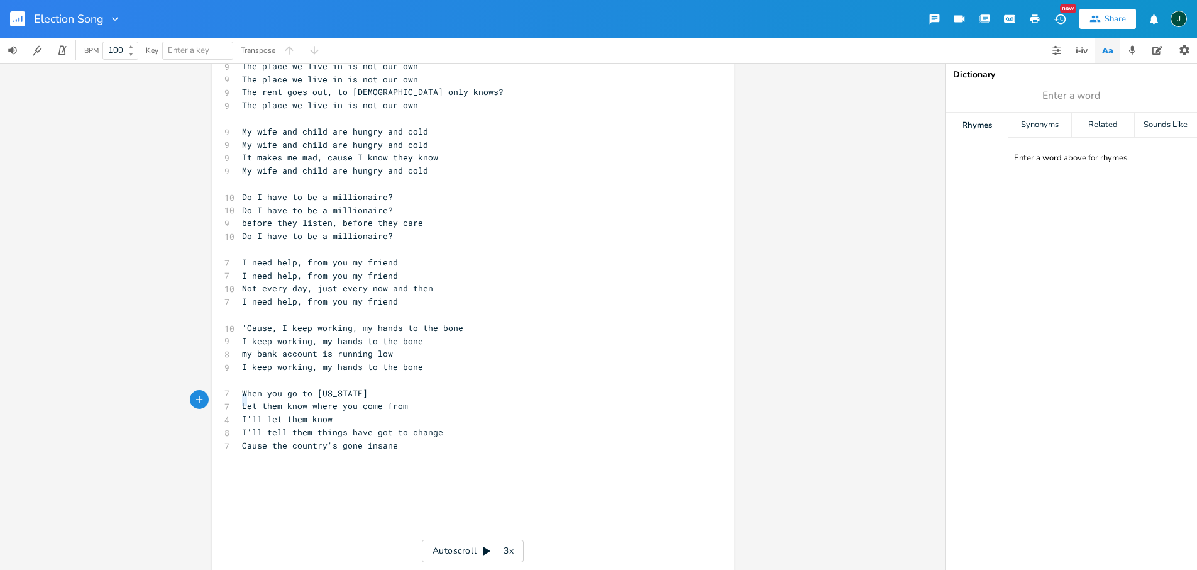
click at [242, 413] on span "I'll let them know" at bounding box center [287, 418] width 91 height 11
type textarea "I'll let them know"
click at [242, 413] on span "I'll let them know" at bounding box center [287, 418] width 91 height 11
paste textarea
drag, startPoint x: 307, startPoint y: 402, endPoint x: 399, endPoint y: 396, distance: 92.0
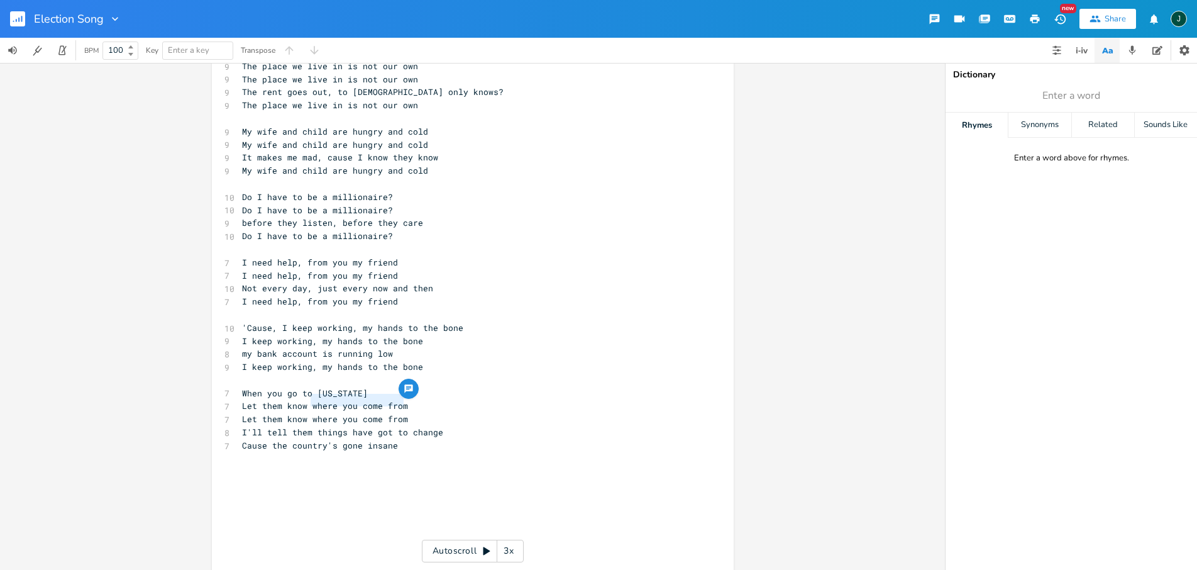
click at [399, 413] on span "Let them know where you come from" at bounding box center [325, 418] width 166 height 11
type textarea "they're doing wrong"
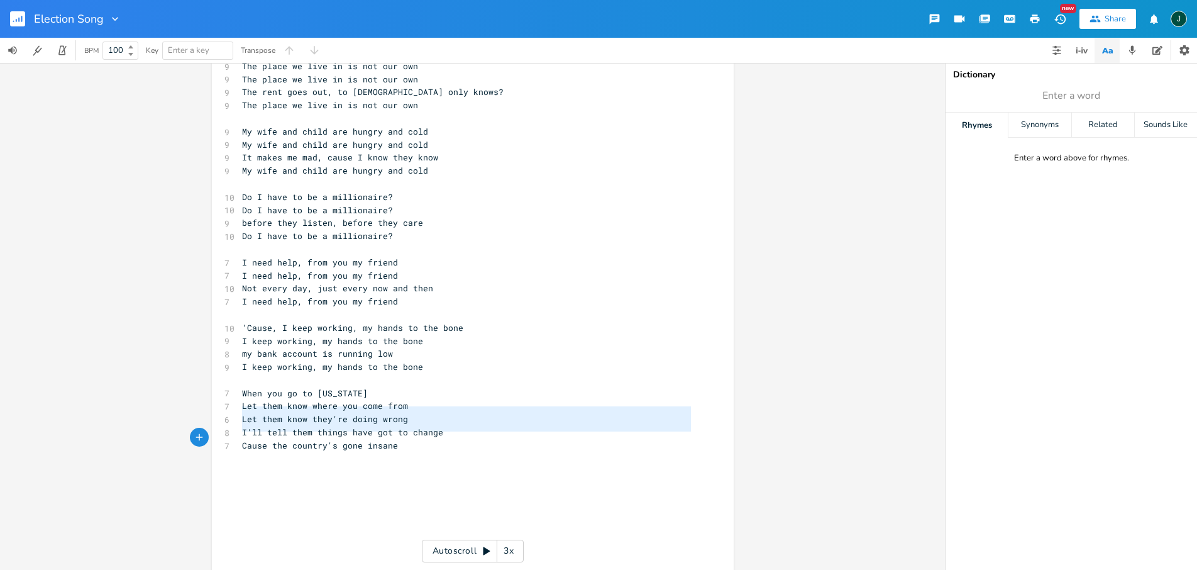
drag, startPoint x: 239, startPoint y: 413, endPoint x: 403, endPoint y: 439, distance: 166.1
click at [403, 439] on div "[Verse 1] 9 I been working, my hands to the bone 9 I been working, my hands to …" at bounding box center [467, 243] width 454 height 654
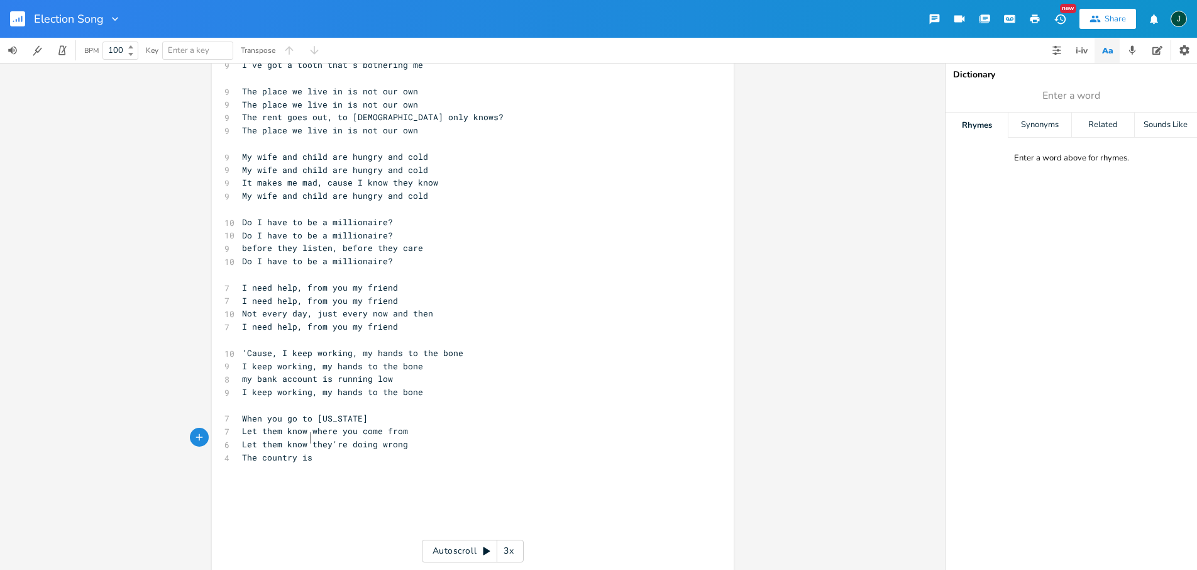
scroll to position [0, 45]
type textarea "The country is really not that strong"
click at [290, 451] on span "The country is really not that strong" at bounding box center [335, 456] width 186 height 11
type textarea "'s sto"
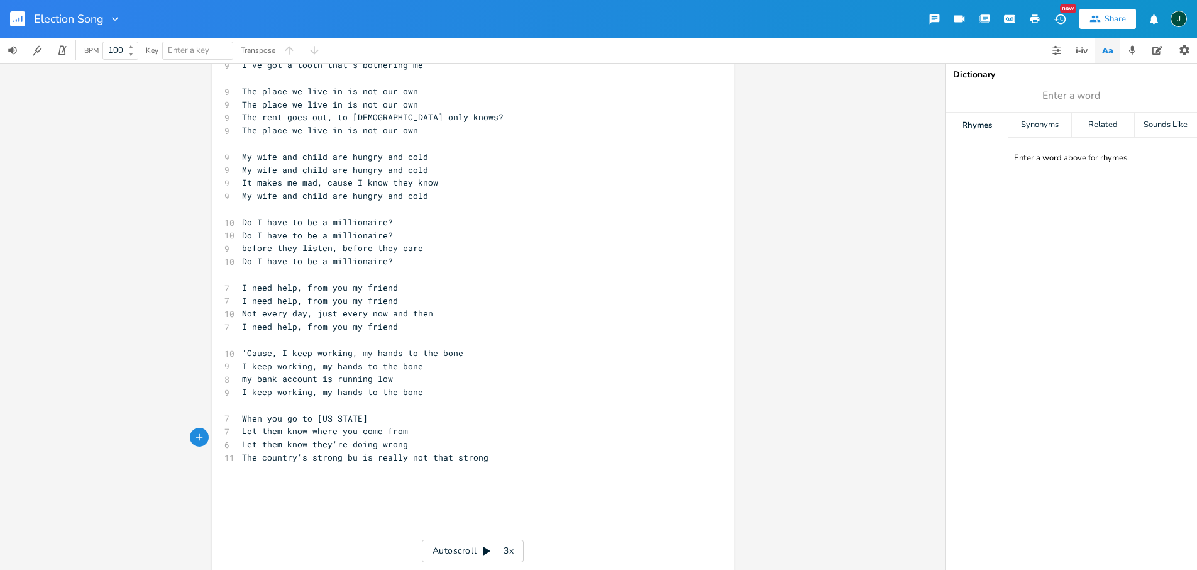
type textarea "rong but"
type textarea "is really"
drag, startPoint x: 411, startPoint y: 437, endPoint x: 359, endPoint y: 441, distance: 52.3
click at [359, 451] on span "The country's strong but is really not that strong" at bounding box center [367, 456] width 251 height 11
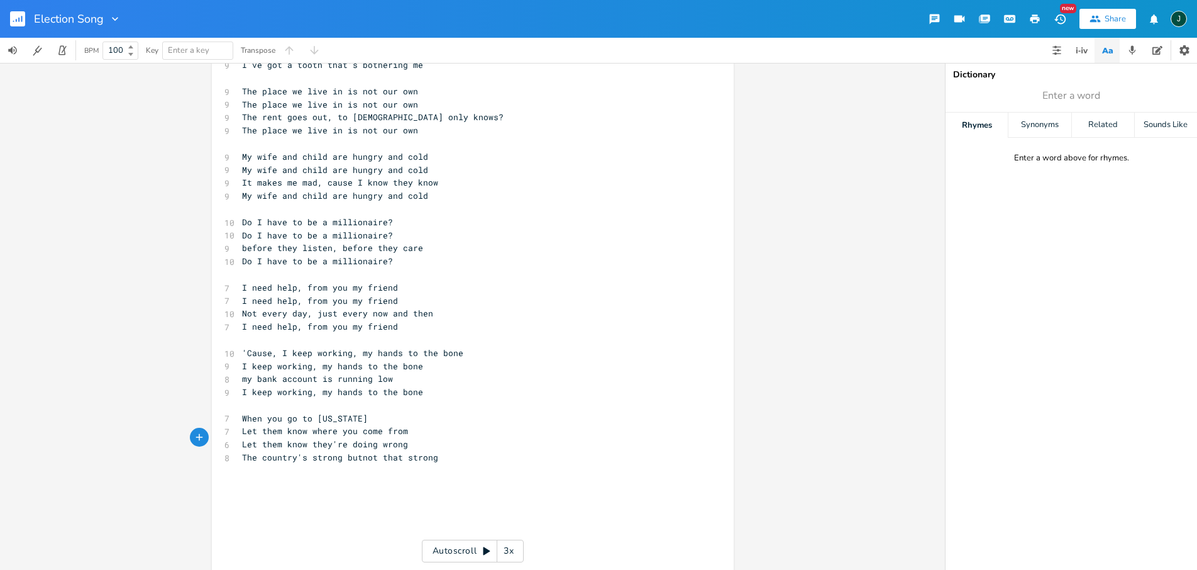
scroll to position [0, 1]
click at [766, 10] on div "New" at bounding box center [1068, 8] width 16 height 9
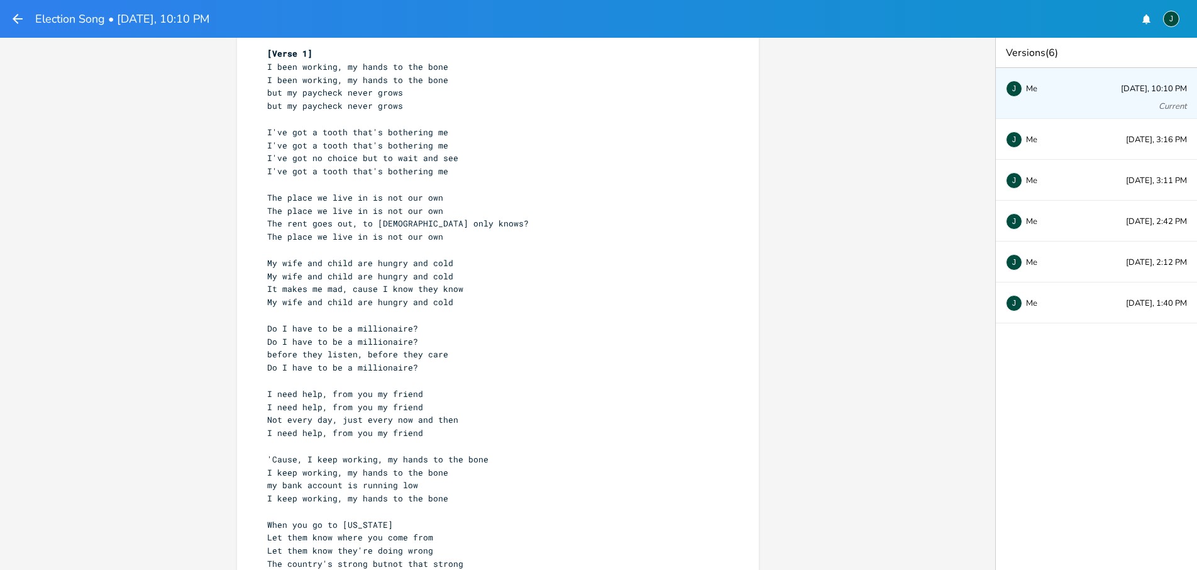
scroll to position [41, 0]
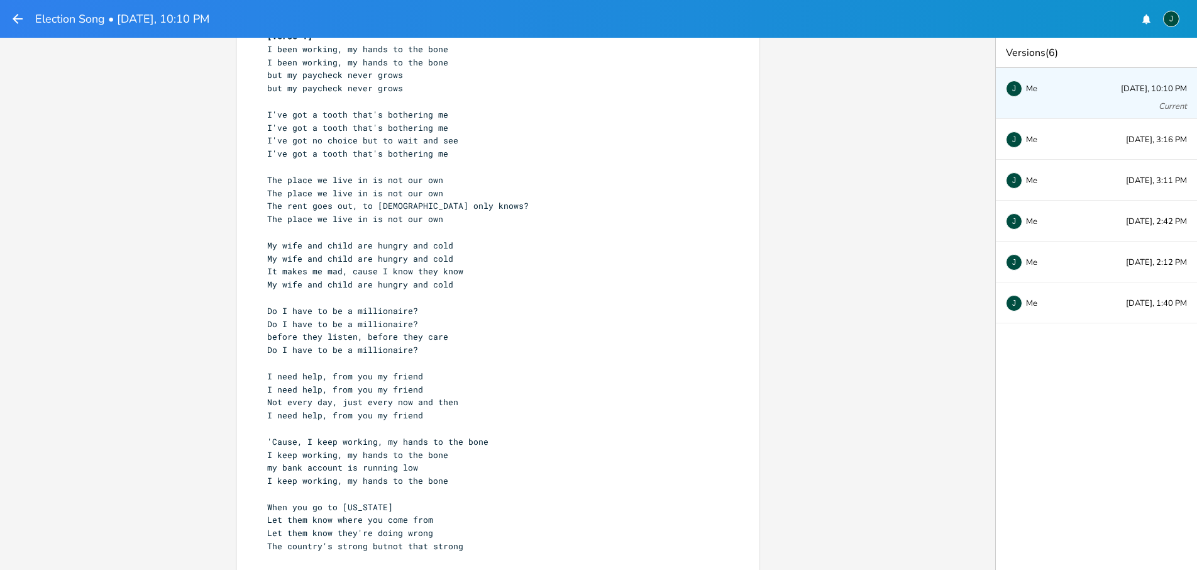
click at [20, 19] on icon "button" at bounding box center [18, 19] width 10 height 10
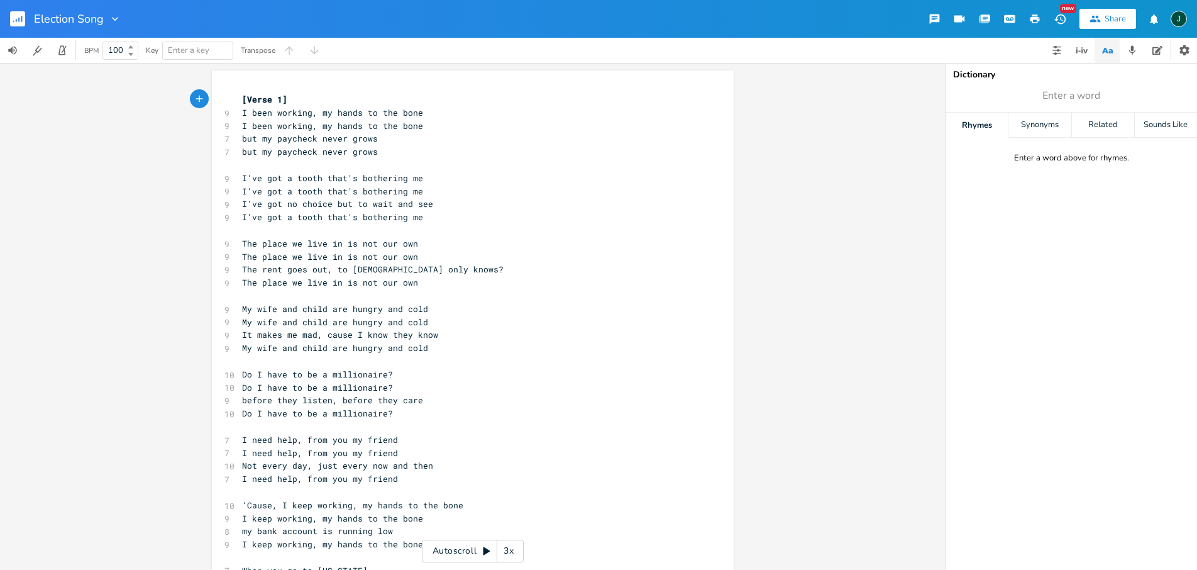
scroll to position [152, 0]
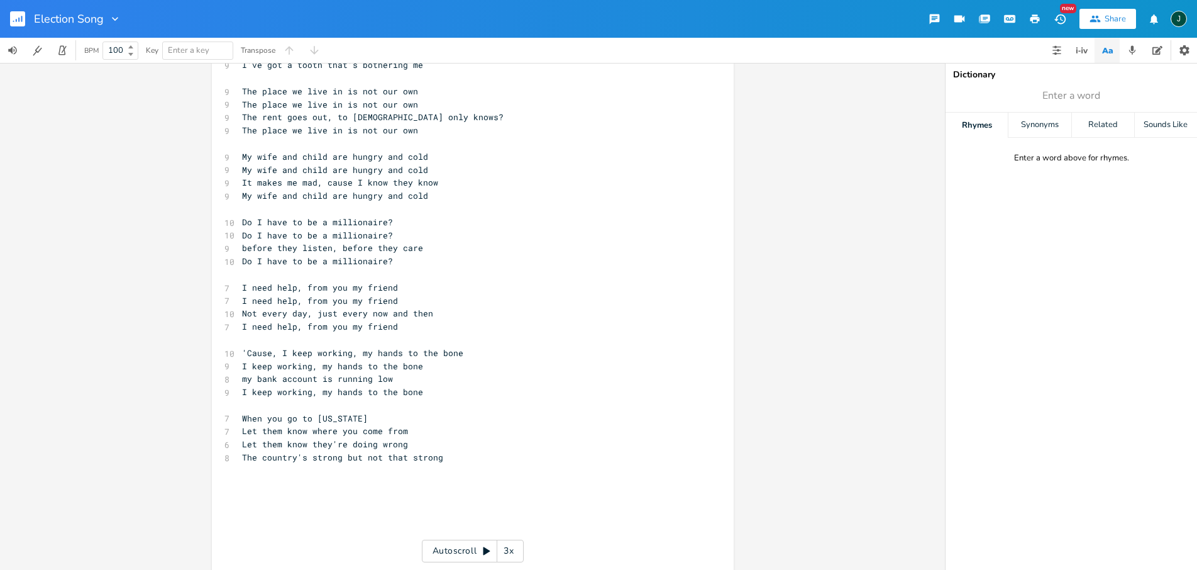
click at [321, 451] on span "The country's strong but not that strong" at bounding box center [342, 456] width 201 height 11
type textarea "young"
click at [451, 451] on pre "The country's young but not that strong" at bounding box center [467, 457] width 454 height 13
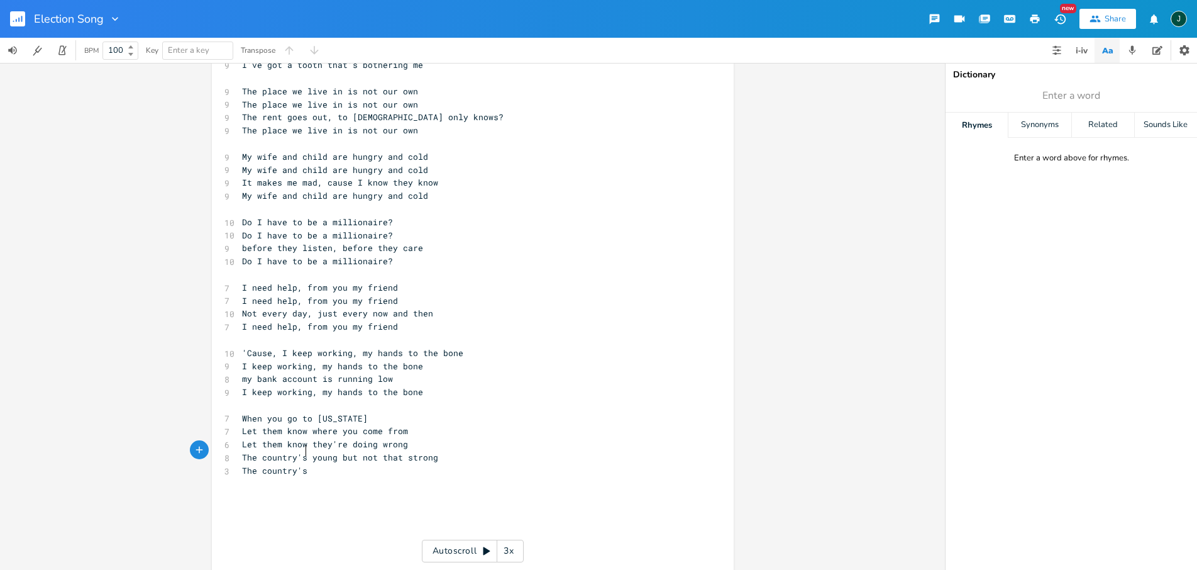
type textarea "The country's"
drag, startPoint x: 239, startPoint y: 451, endPoint x: 301, endPoint y: 452, distance: 62.3
click at [301, 465] on span "The country's" at bounding box center [274, 470] width 65 height 11
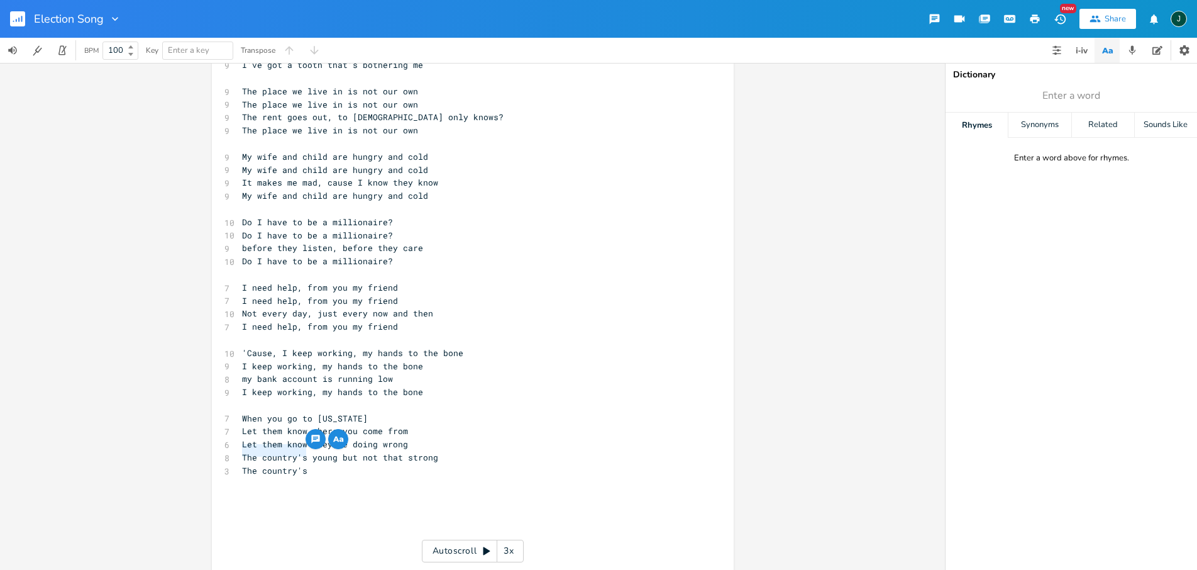
click at [363, 425] on span "Let them know where you come from" at bounding box center [325, 430] width 166 height 11
click at [348, 425] on span "Let them know where you come from" at bounding box center [325, 430] width 166 height 11
type textarea "'re"
click at [392, 425] on span "Let them know where you're come from" at bounding box center [332, 430] width 181 height 11
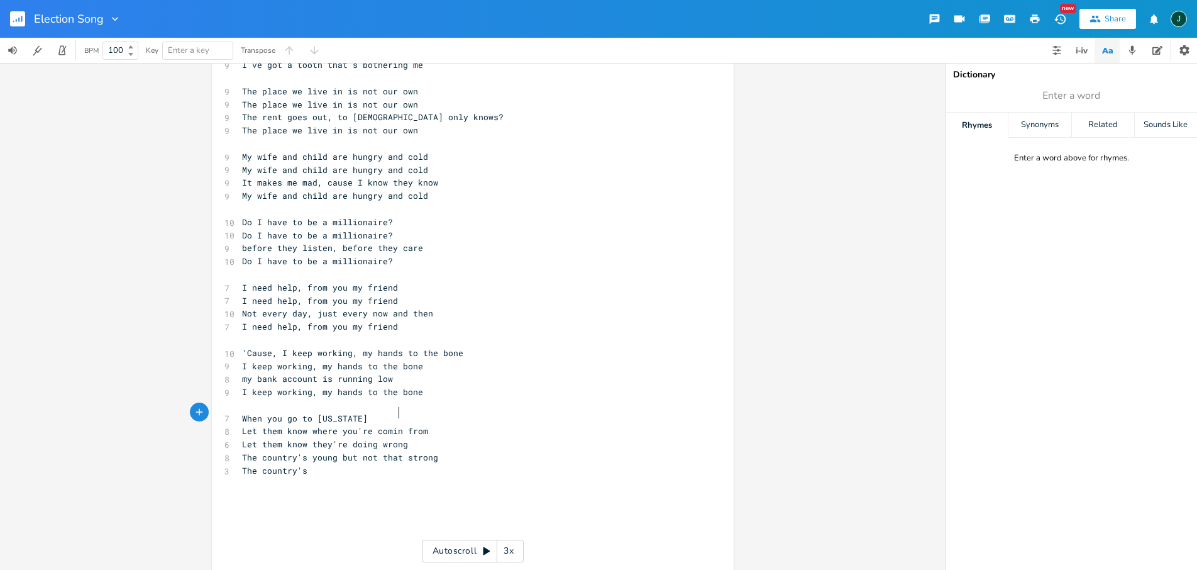
scroll to position [0, 10]
type textarea "ing"
type textarea "The country's young but not that strong The country's"
click at [306, 448] on div "The country's young but not that strong The country's x [Verse 1] 9 I been work…" at bounding box center [473, 258] width 522 height 681
click at [307, 438] on span "Let them know they're doing wrong" at bounding box center [325, 443] width 166 height 11
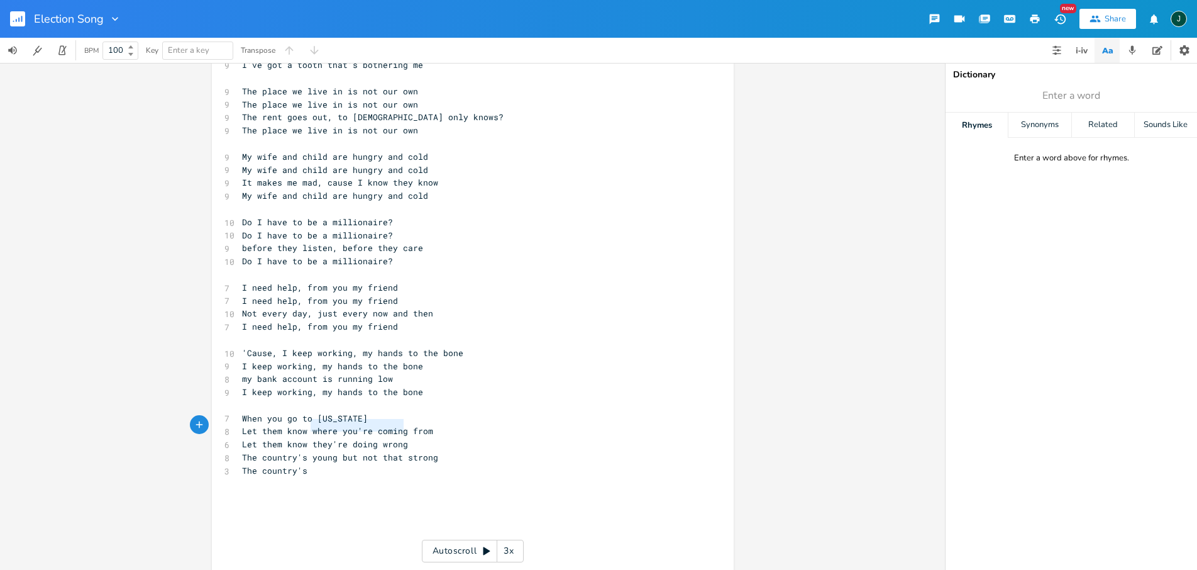
drag, startPoint x: 306, startPoint y: 426, endPoint x: 405, endPoint y: 424, distance: 98.7
click at [405, 438] on pre "Let them know they're doing wrong" at bounding box center [467, 444] width 454 height 13
type textarea "tiems"
type textarea "mes have chagn"
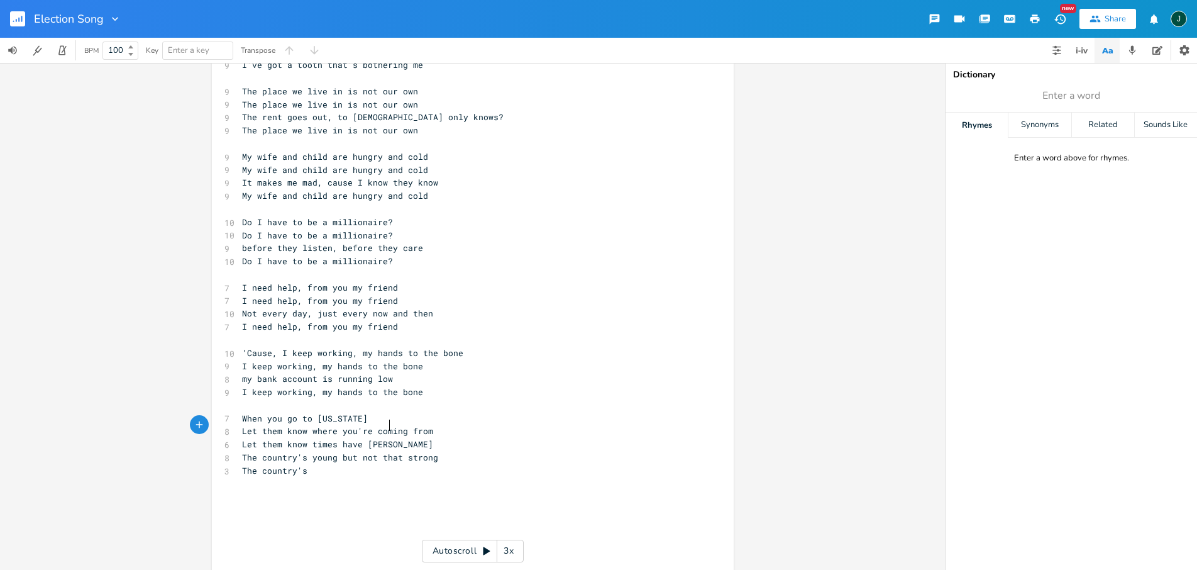
type textarea "nged"
drag, startPoint x: 238, startPoint y: 436, endPoint x: 302, endPoint y: 454, distance: 67.3
click at [302, 454] on div "[Verse 1] 9 I been working, my hands to the bone 9 I been working, my hands to …" at bounding box center [467, 261] width 454 height 641
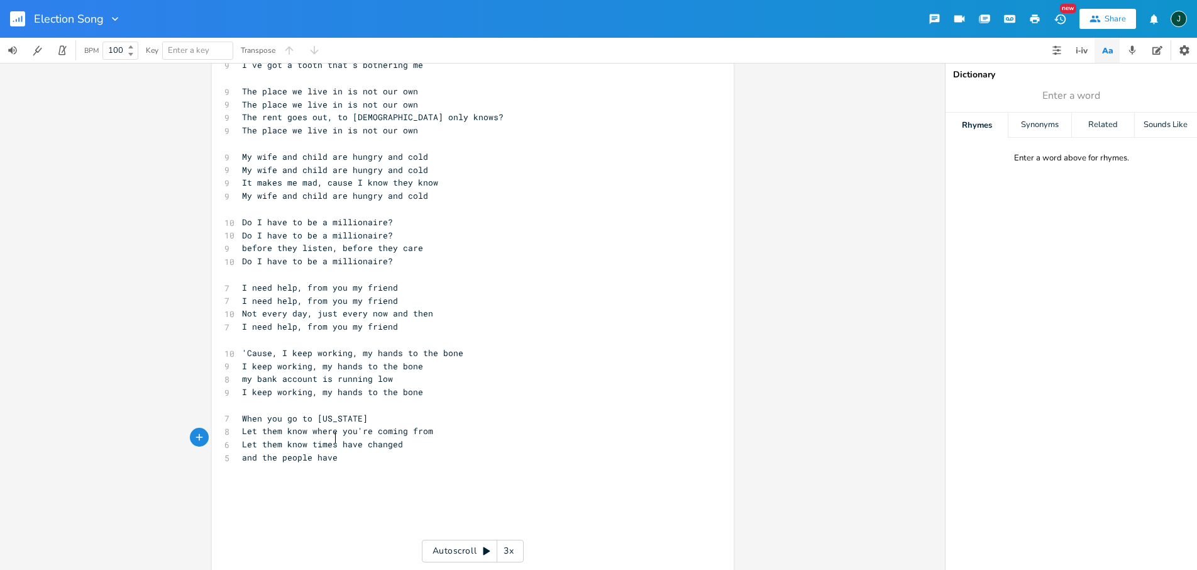
type textarea "and the people have"
click at [276, 451] on span "and the people have" at bounding box center [290, 456] width 96 height 11
click at [322, 451] on span "and the people have" at bounding box center [290, 456] width 96 height 11
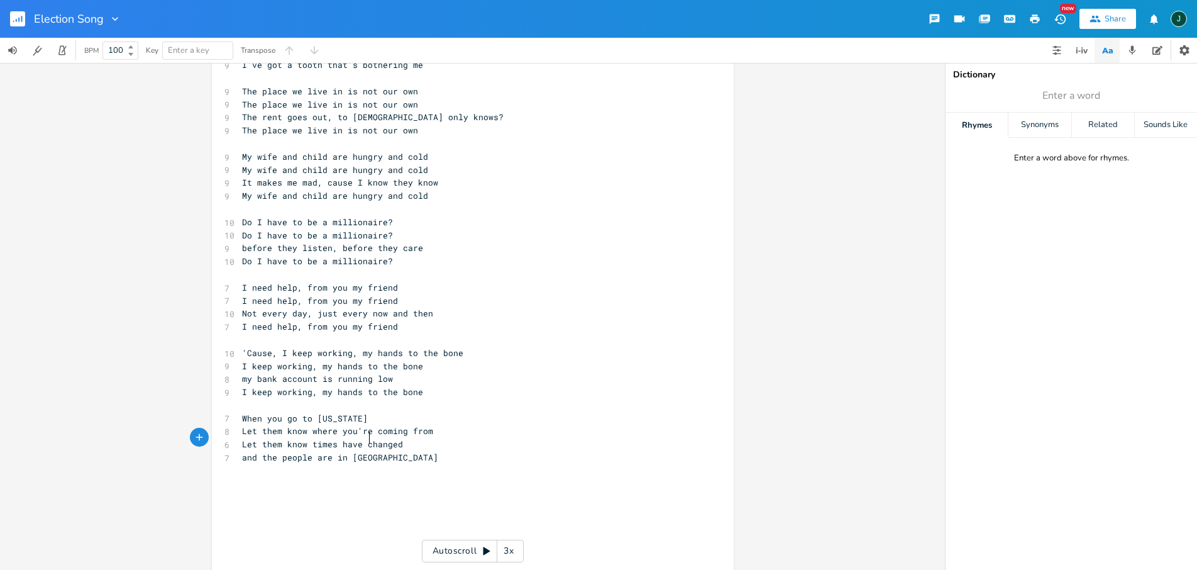
type textarea "are in charr"
type textarea "ge i"
type textarea "agin"
type textarea "ain"
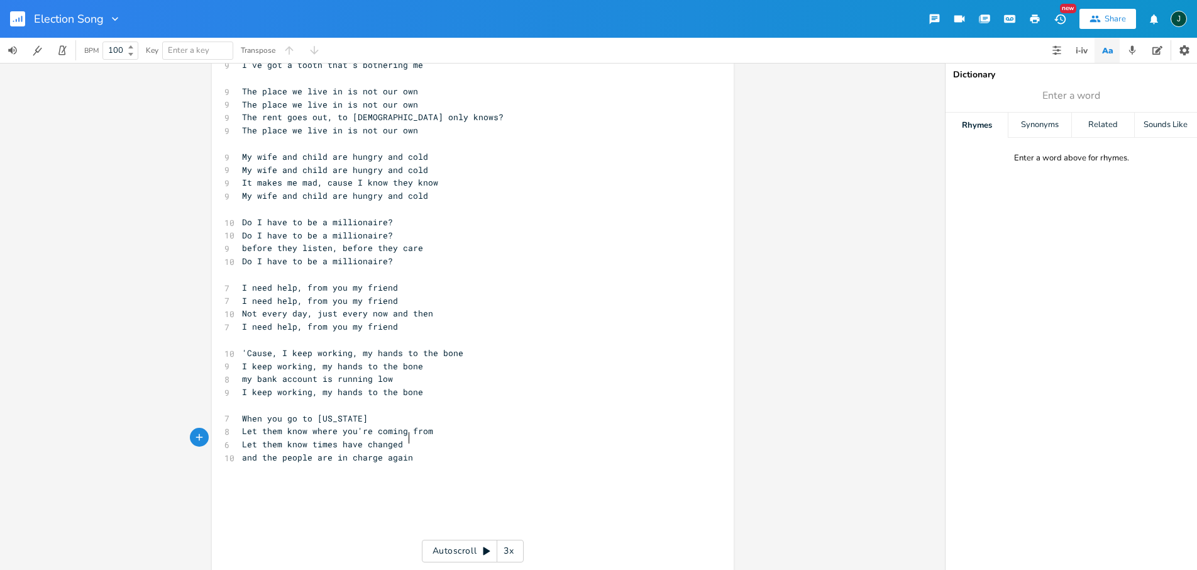
scroll to position [0, 9]
click at [262, 451] on span "and the people are in charge again" at bounding box center [327, 456] width 171 height 11
click at [263, 451] on span "and the people are in charge again" at bounding box center [327, 456] width 171 height 11
drag, startPoint x: 257, startPoint y: 438, endPoint x: 306, endPoint y: 436, distance: 48.4
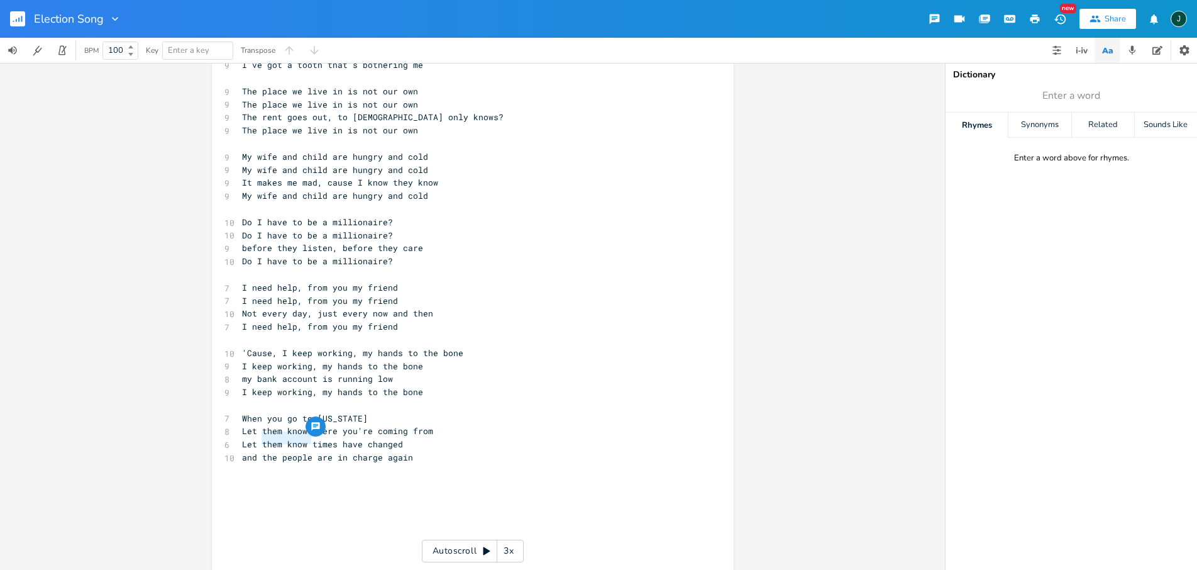
click at [306, 451] on span "and the people are in charge again" at bounding box center [327, 456] width 171 height 11
type textarea "ordinary fols=k"
type textarea "ks"
drag, startPoint x: 259, startPoint y: 439, endPoint x: 868, endPoint y: 516, distance: 613.3
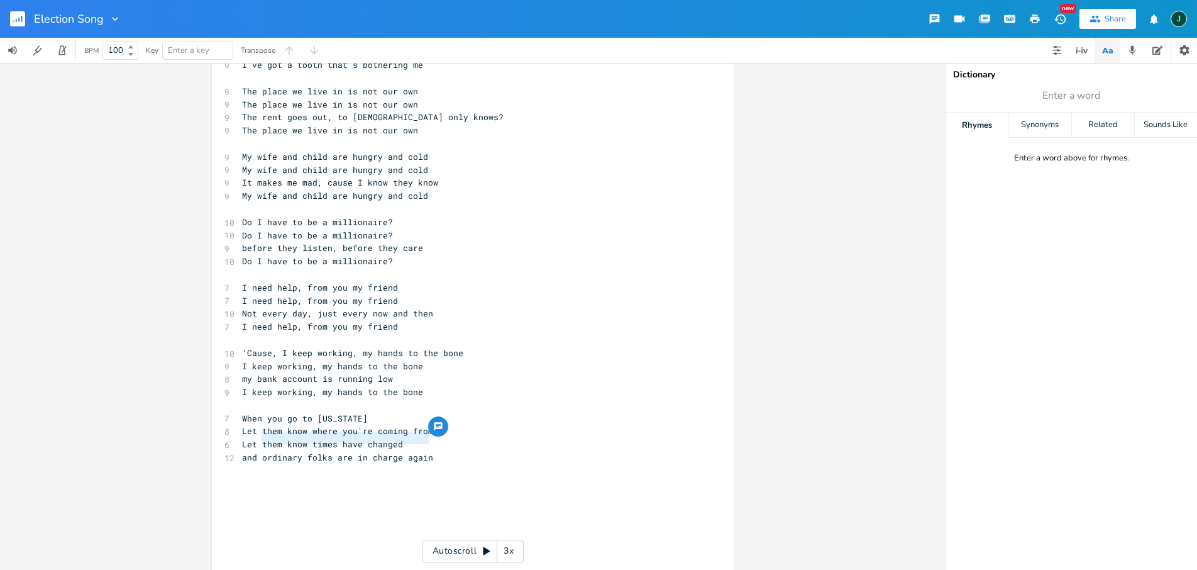
click at [424, 451] on span "and ordinary folks are in charge again" at bounding box center [337, 456] width 191 height 11
type textarea "the lying"
type textarea ", cheating,"
type textarea "iers and the cheaters are"
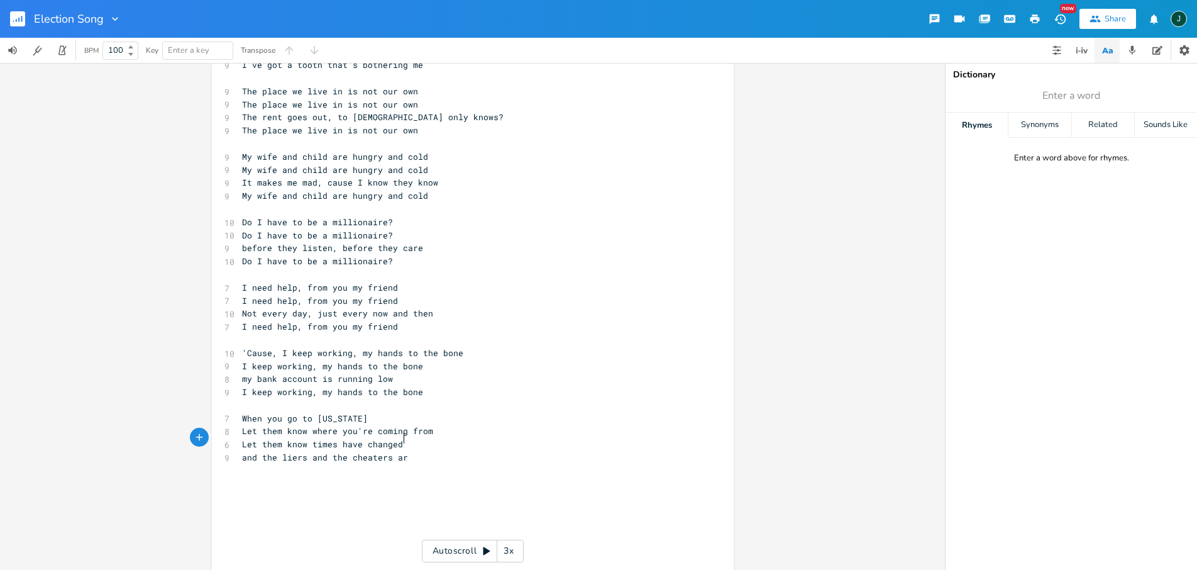
scroll to position [0, 76]
drag, startPoint x: 337, startPoint y: 428, endPoint x: 394, endPoint y: 423, distance: 56.8
click at [394, 438] on span "Let them know times have changed" at bounding box center [322, 443] width 161 height 11
type textarea "that times will change"
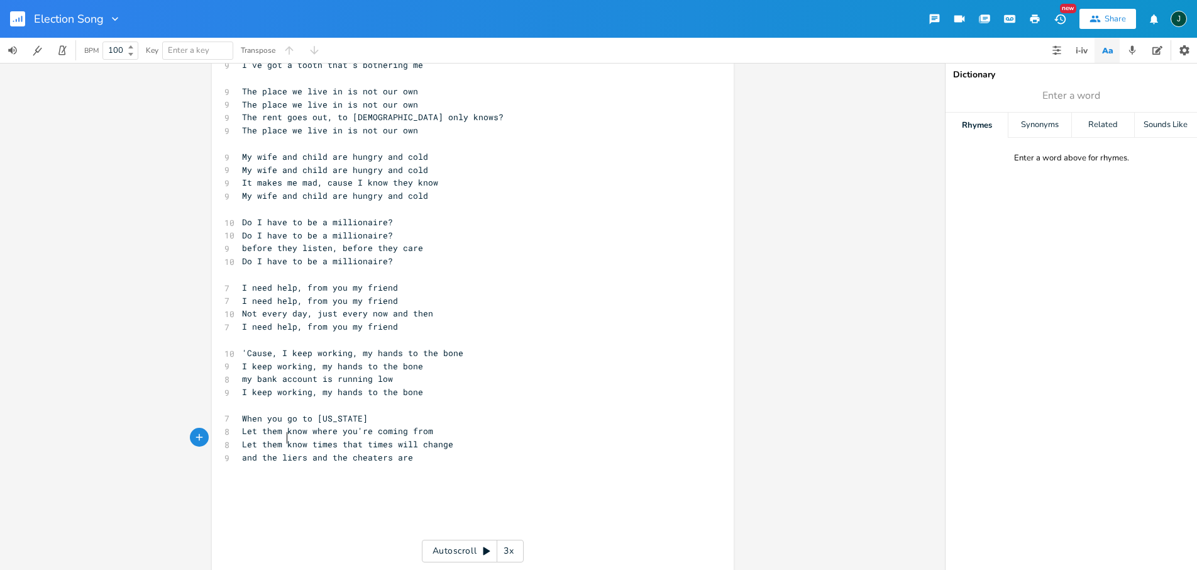
click at [280, 451] on span "and the liers and the cheaters are" at bounding box center [327, 456] width 171 height 11
type textarea "liers and the cheaters are"
drag, startPoint x: 279, startPoint y: 437, endPoint x: 403, endPoint y: 434, distance: 124.5
click at [403, 451] on span "and the liers and the cheaters are" at bounding box center [327, 456] width 171 height 11
click at [421, 464] on pre "​" at bounding box center [467, 470] width 454 height 13
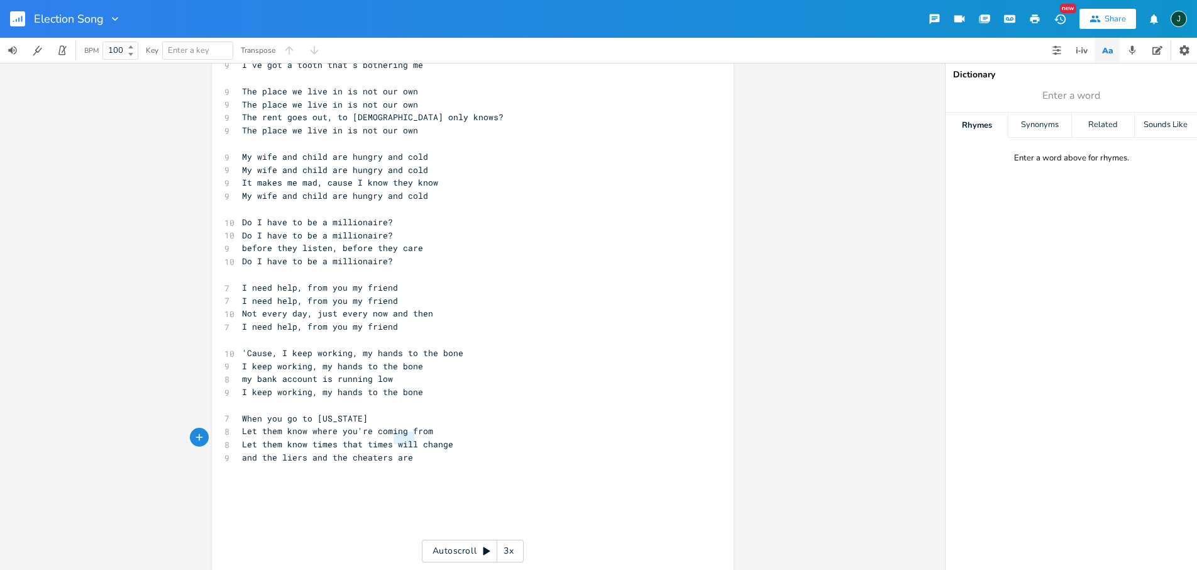
drag, startPoint x: 389, startPoint y: 439, endPoint x: 409, endPoint y: 438, distance: 20.8
click at [409, 451] on span "and the liers and the cheaters are" at bounding box center [327, 456] width 171 height 11
type textarea "will be shamed"
drag, startPoint x: 307, startPoint y: 425, endPoint x: 444, endPoint y: 423, distance: 137.1
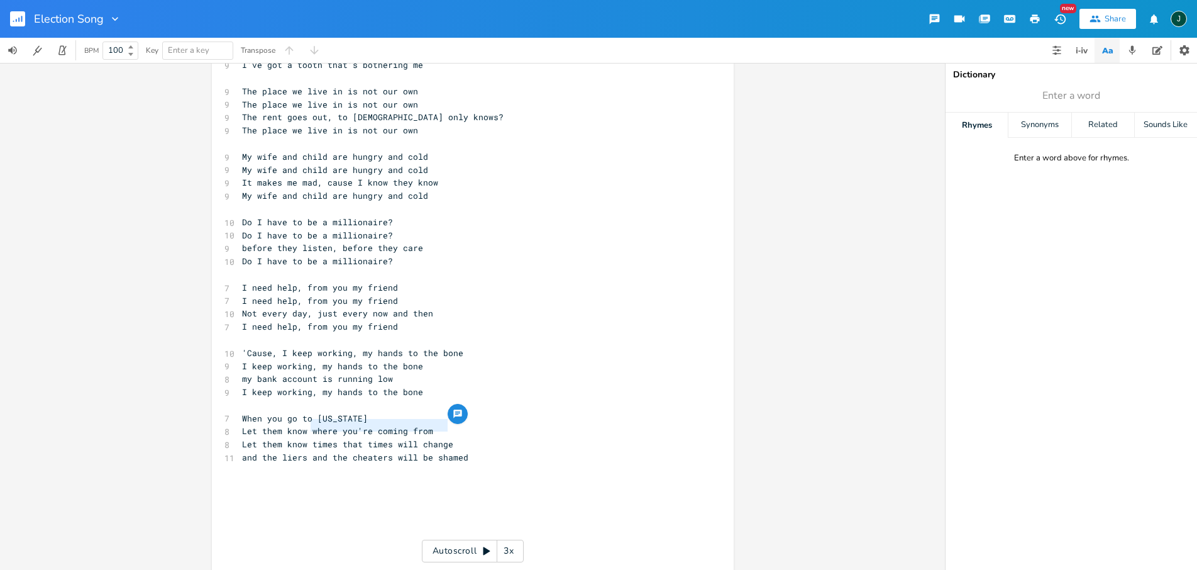
click at [444, 423] on div "times that times will change x [Verse 1] 9 I been working, my hands to the bone…" at bounding box center [473, 252] width 522 height 668
type textarea "the people speak"
drag, startPoint x: 278, startPoint y: 439, endPoint x: 240, endPoint y: 438, distance: 38.4
click at [242, 451] on span "and the liers and the cheaters will be shamed" at bounding box center [355, 456] width 226 height 11
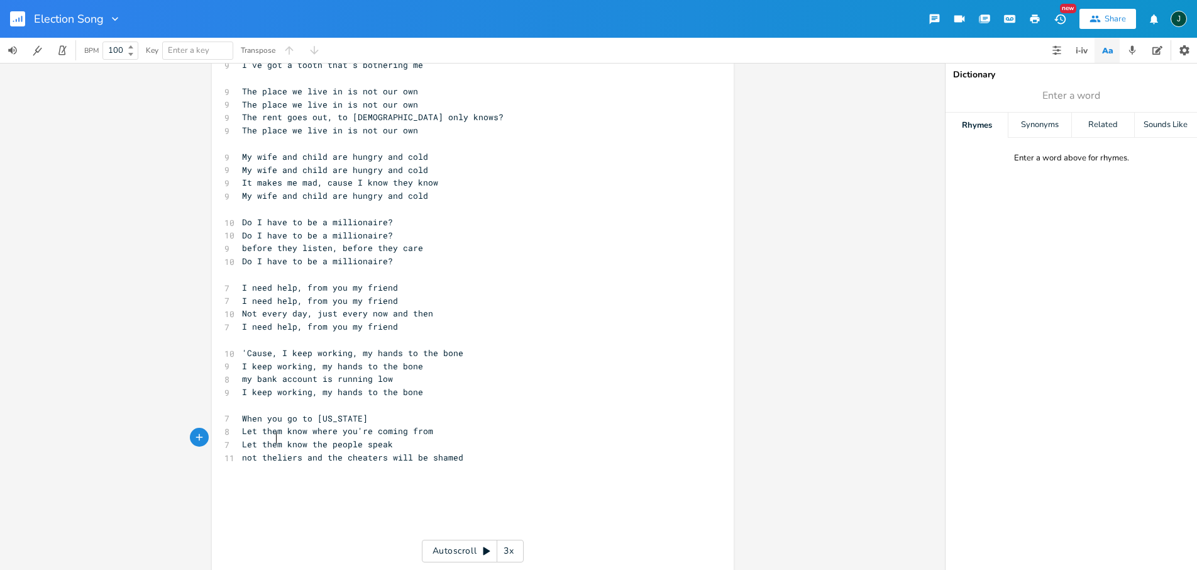
type textarea "not the"
click at [301, 451] on span "not the liers and the cheaters will be shamed" at bounding box center [355, 456] width 226 height 11
type textarea ", or"
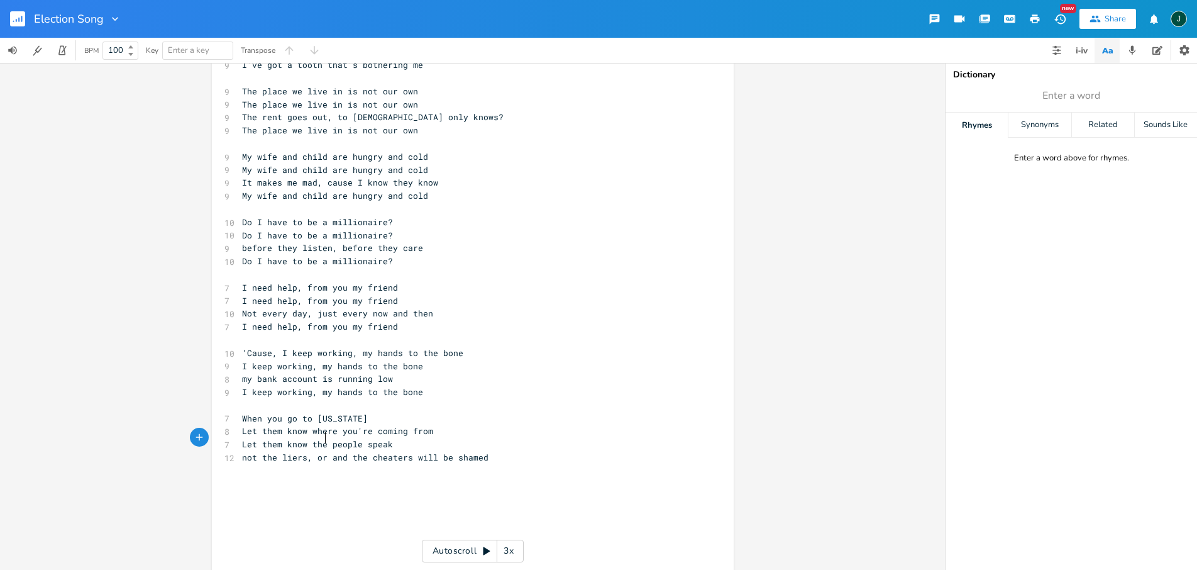
scroll to position [0, 11]
type textarea "and the frad"
type textarea "udsters"
drag, startPoint x: 468, startPoint y: 437, endPoint x: 558, endPoint y: 436, distance: 89.9
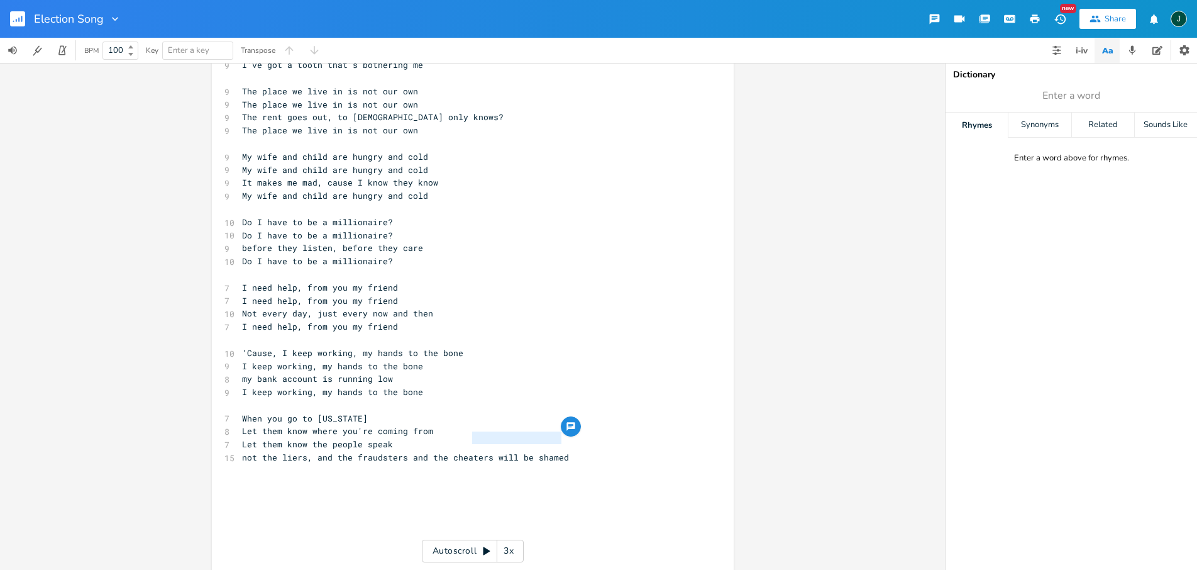
click at [558, 451] on span "not the liers, and the fraudsters and the cheaters will be shamed" at bounding box center [405, 456] width 327 height 11
type textarea "s"
type textarea "nd"
drag, startPoint x: 331, startPoint y: 438, endPoint x: 314, endPoint y: 442, distance: 17.4
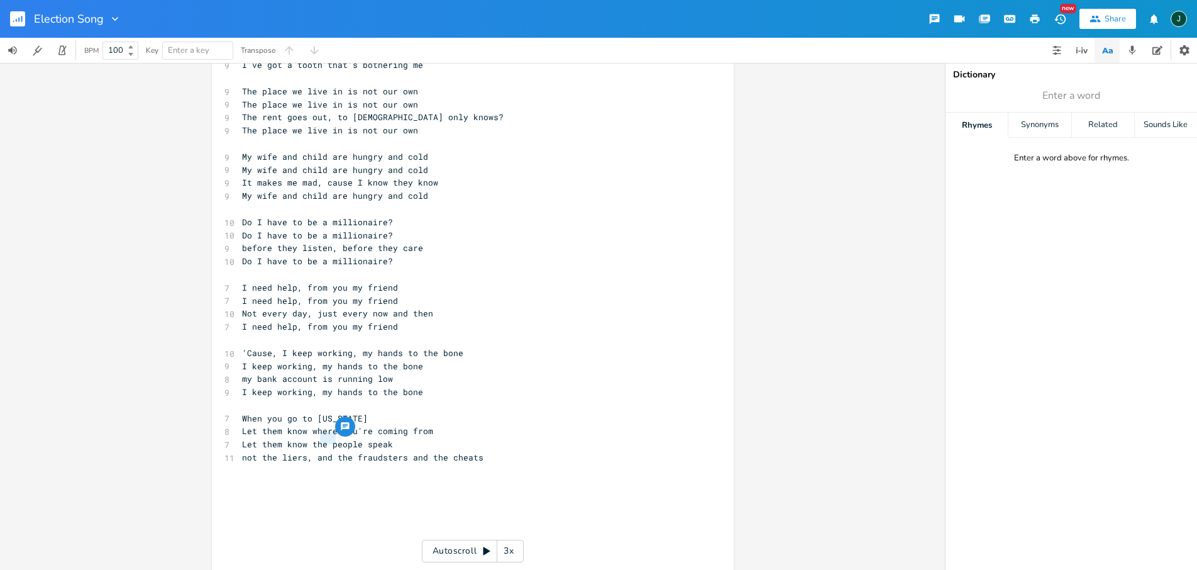
click at [314, 451] on span "not the liers, and the fraudsters and the cheats" at bounding box center [362, 456] width 241 height 11
click at [389, 451] on span "not the liers, the fraudsters and the cheats" at bounding box center [352, 456] width 221 height 11
type textarea "or"
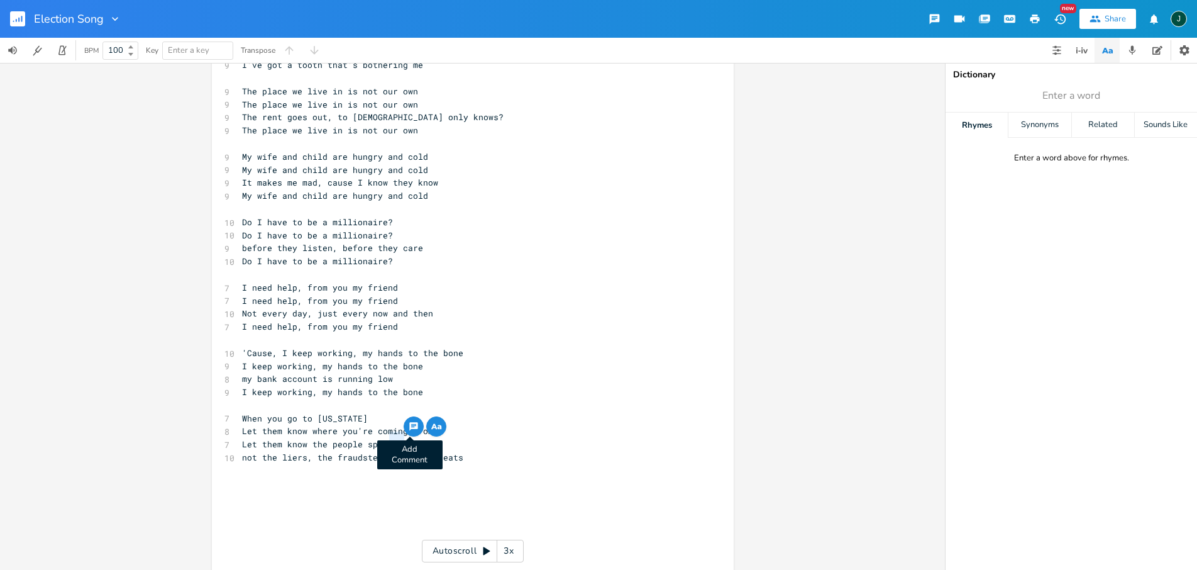
scroll to position [0, 6]
click at [380, 451] on span "not the liers, the fraudsters or the cheats" at bounding box center [350, 456] width 216 height 11
type textarea ","
drag, startPoint x: 282, startPoint y: 425, endPoint x: 307, endPoint y: 424, distance: 25.2
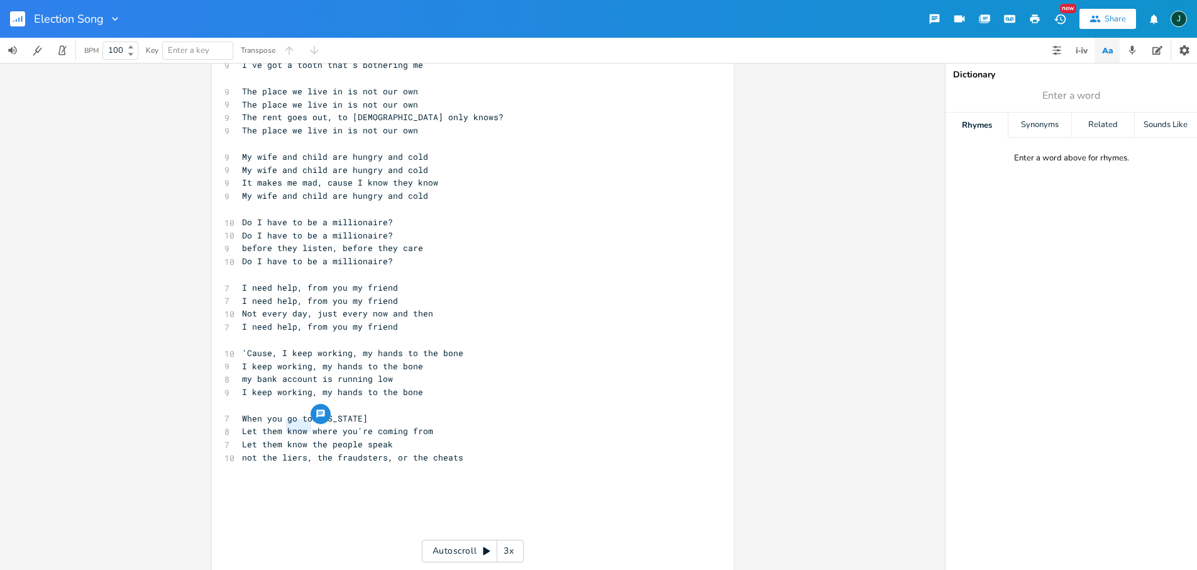
click at [307, 438] on span "Let them know the people speak" at bounding box center [317, 443] width 151 height 11
type textarea "hear"
type textarea "re"
drag, startPoint x: 365, startPoint y: 413, endPoint x: 355, endPoint y: 414, distance: 10.8
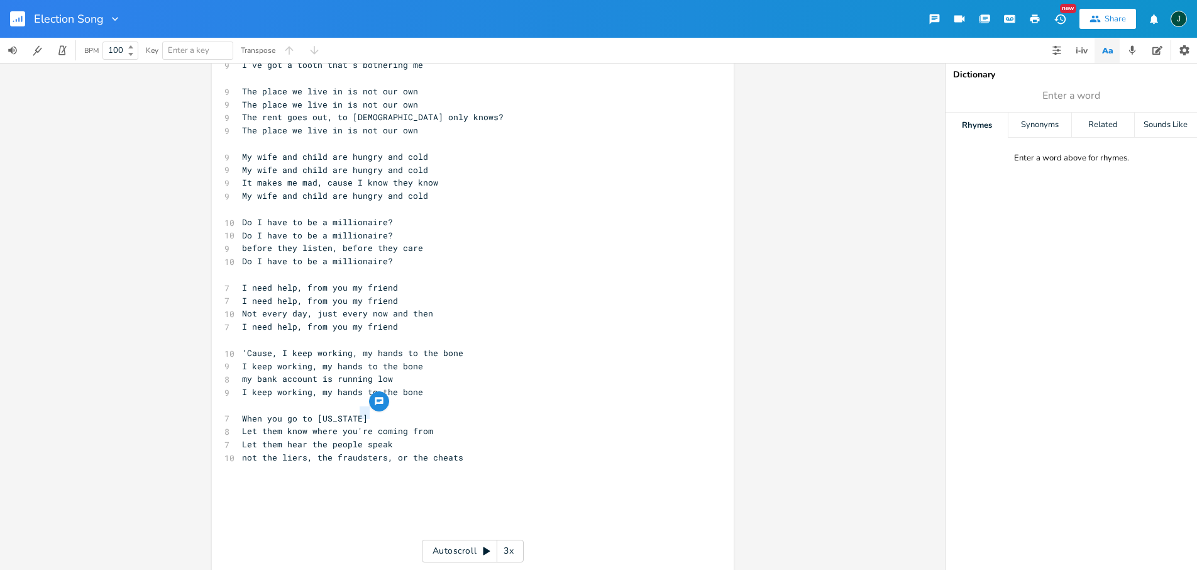
click at [355, 425] on span "Let them know where you're coming from" at bounding box center [337, 430] width 191 height 11
click at [385, 425] on span "Let them know where you coming from" at bounding box center [330, 430] width 176 height 11
type textarea "e"
click at [389, 425] on span "Let them know where you come from" at bounding box center [325, 430] width 166 height 11
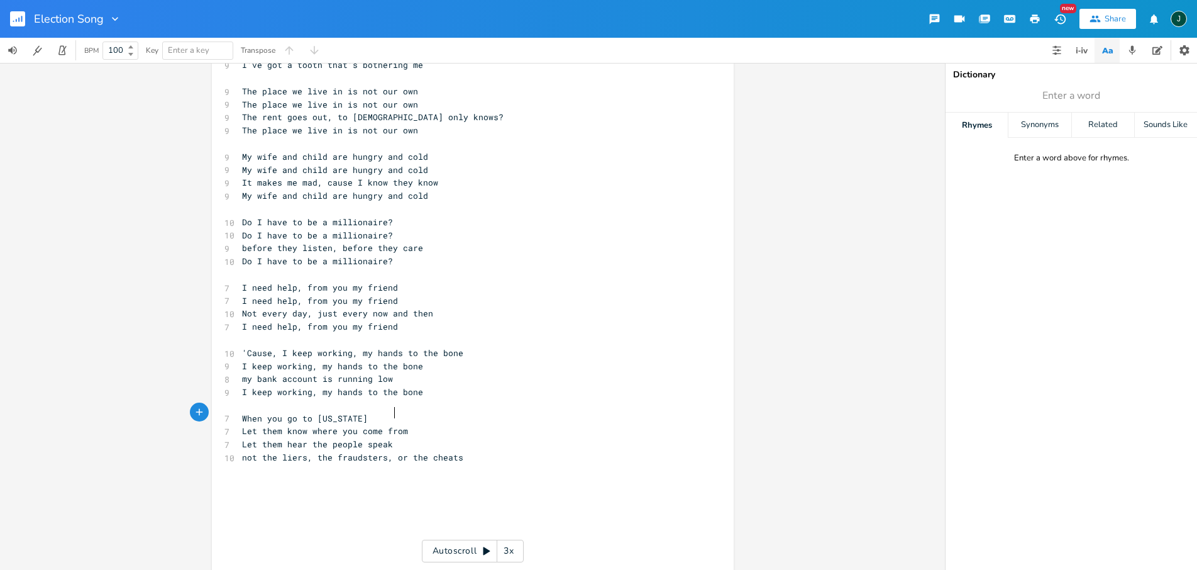
type textarea "from"
click at [389, 425] on span "Let them know where you come from" at bounding box center [325, 430] width 166 height 11
click at [434, 402] on icon "button" at bounding box center [436, 401] width 15 height 15
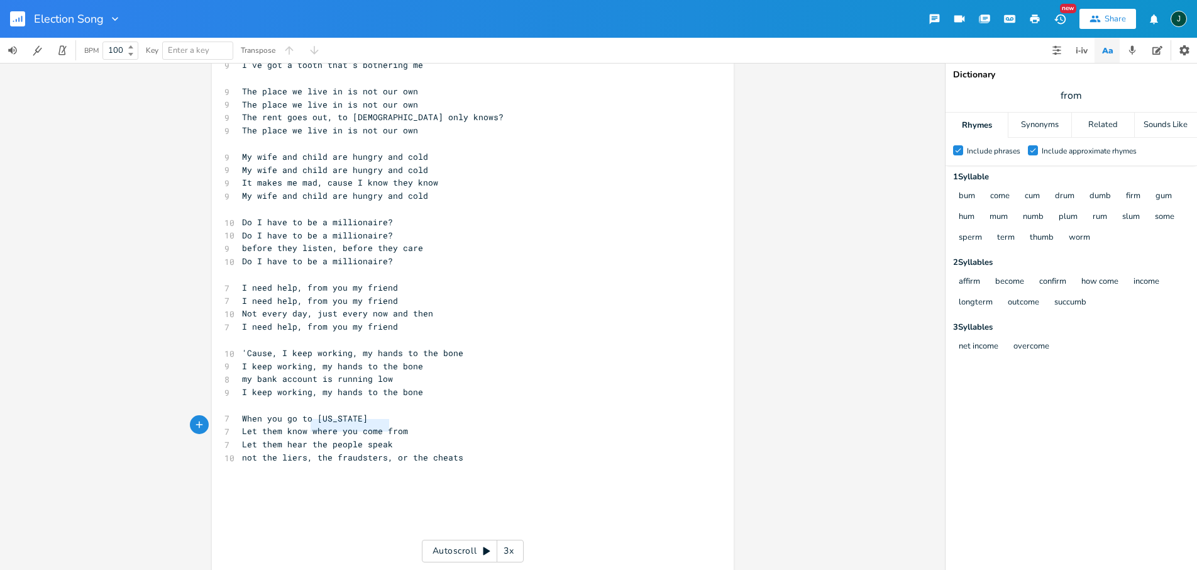
drag, startPoint x: 307, startPoint y: 427, endPoint x: 393, endPoint y: 426, distance: 85.5
click at [393, 438] on pre "Let them hear the people speak" at bounding box center [467, 444] width 454 height 13
type textarea "a piece of your mind"
click at [296, 451] on span "not the liers, the fraudsters, or the cheats" at bounding box center [352, 456] width 221 height 11
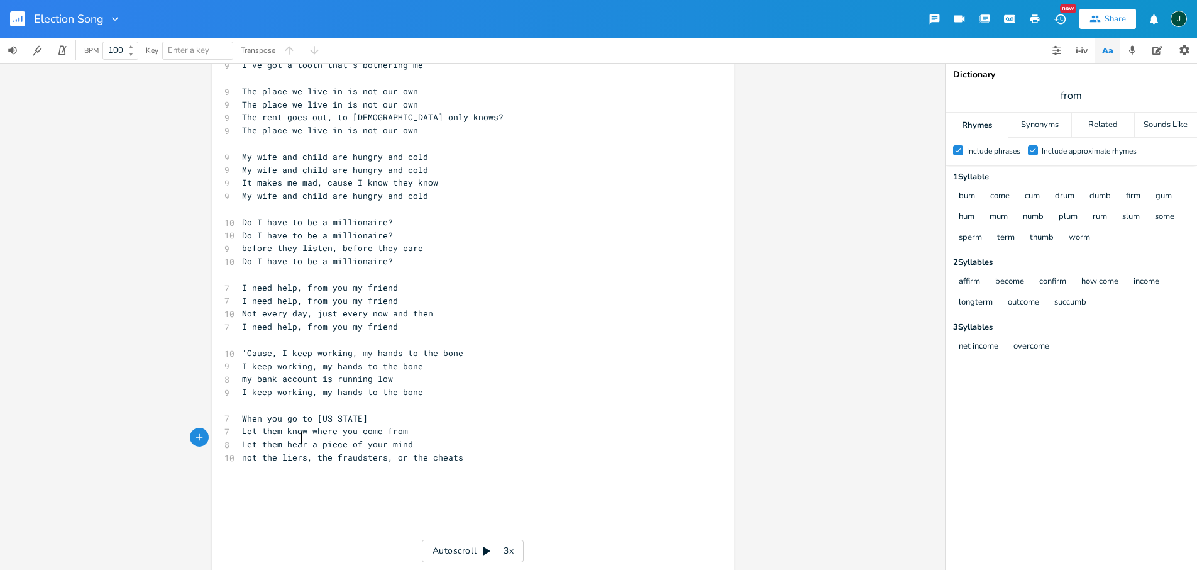
click at [294, 451] on span "not the liers, the fraudsters, or the cheats" at bounding box center [352, 456] width 221 height 11
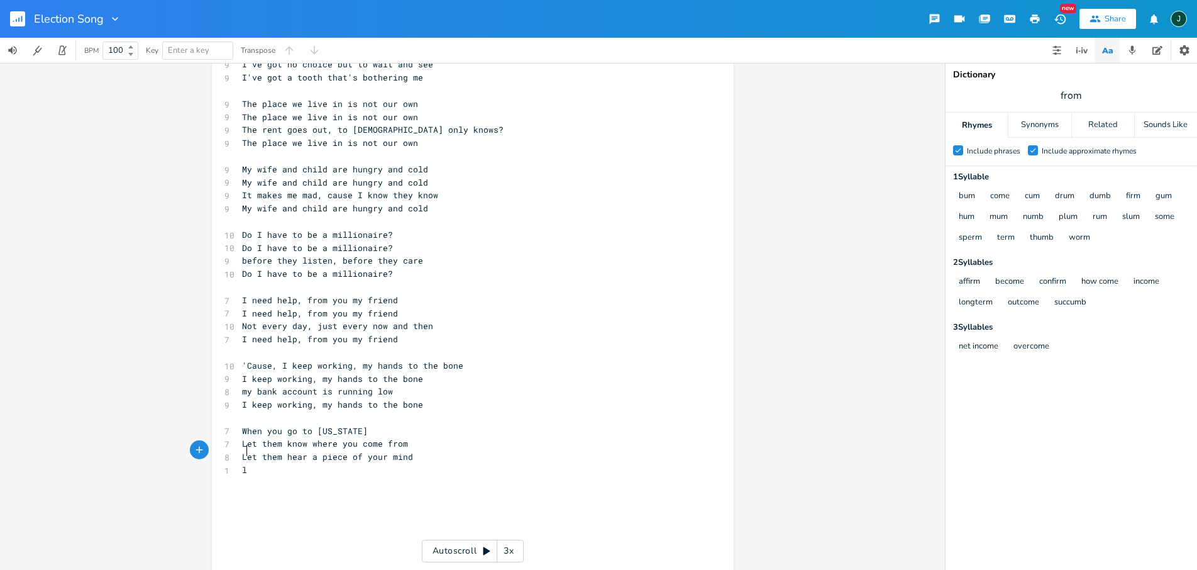
scroll to position [0, 6]
type textarea "le"
type textarea "[PERSON_NAME] that's our guy"
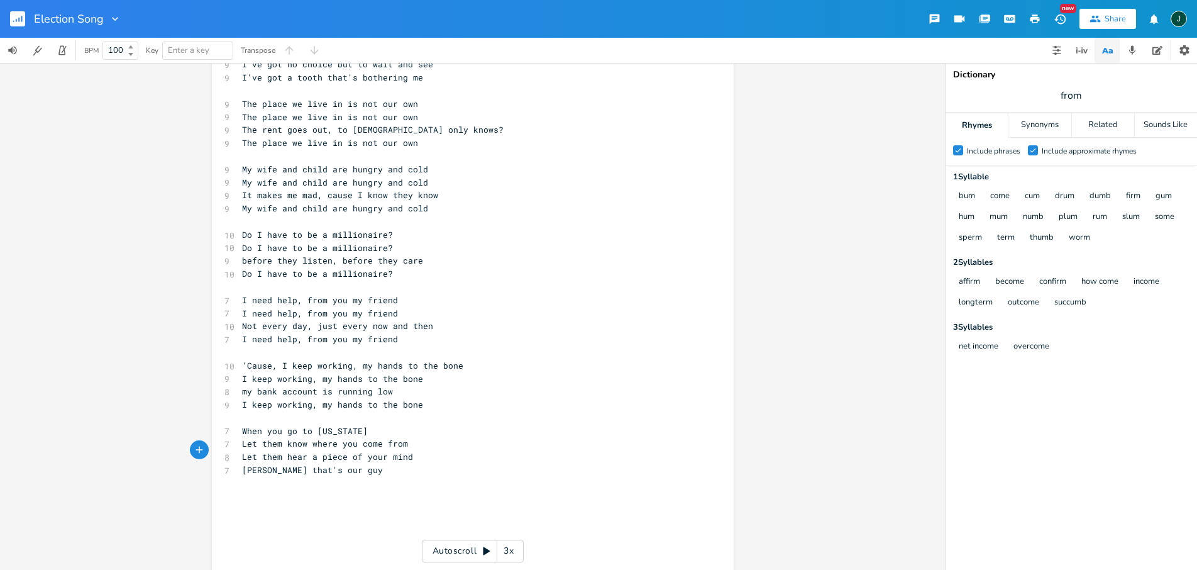
click at [243, 425] on span "When you go to [US_STATE]" at bounding box center [305, 430] width 126 height 11
type textarea "When"
click at [243, 425] on span "When you go to [US_STATE]" at bounding box center [305, 430] width 126 height 11
click at [250, 425] on span "When you go to [US_STATE]" at bounding box center [305, 430] width 126 height 11
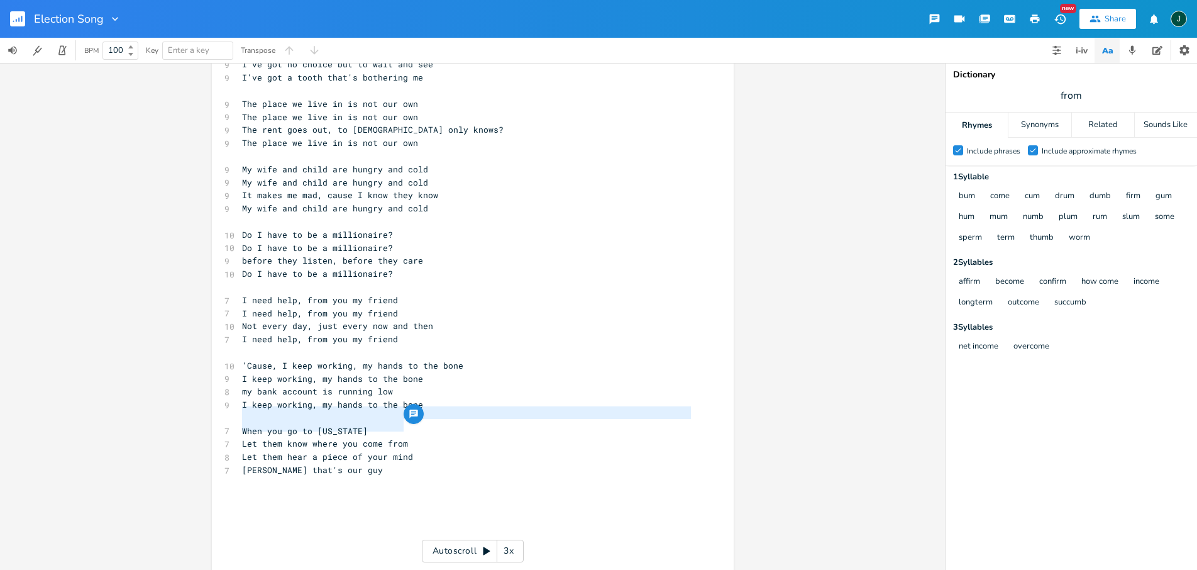
drag, startPoint x: 240, startPoint y: 414, endPoint x: 687, endPoint y: 521, distance: 460.1
click at [413, 424] on div "[Verse 1] 9 I been working, my hands to the bone 9 I been working, my hands to …" at bounding box center [467, 260] width 454 height 614
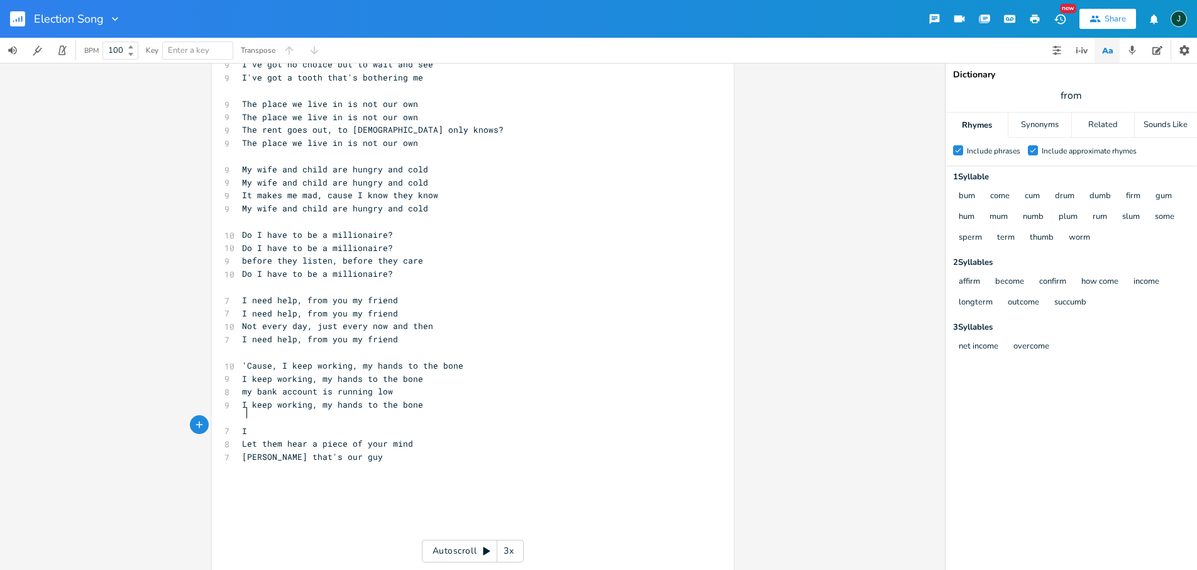
scroll to position [127, 0]
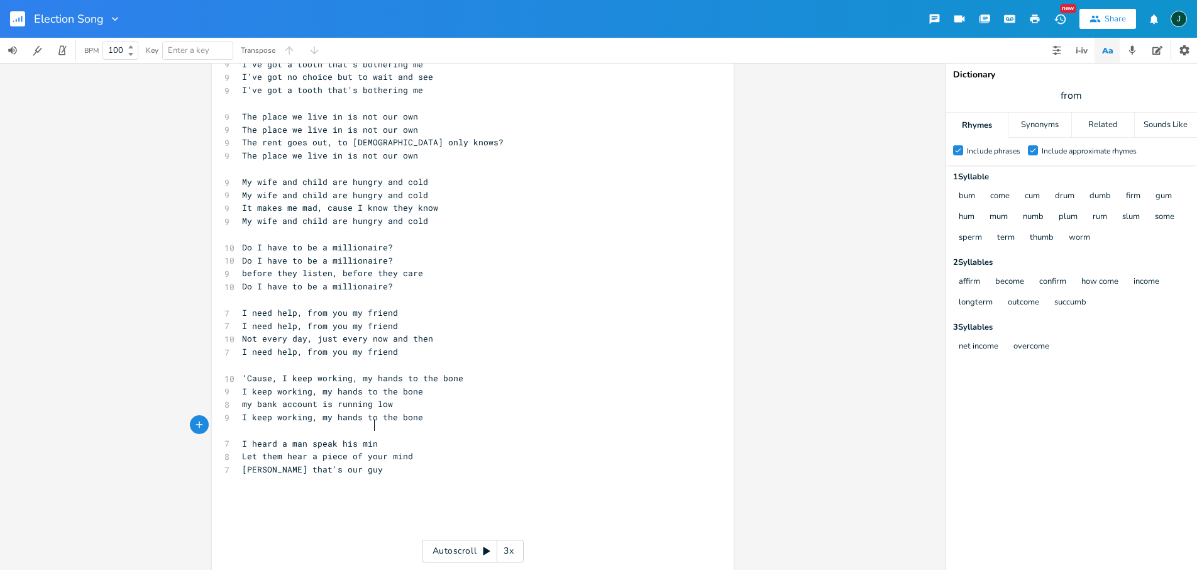
type textarea "I heard a man speak his mind"
click at [270, 463] on span "Let them hear a piece of your mind" at bounding box center [327, 468] width 171 height 11
type textarea "Let them hear a piece of your mind"
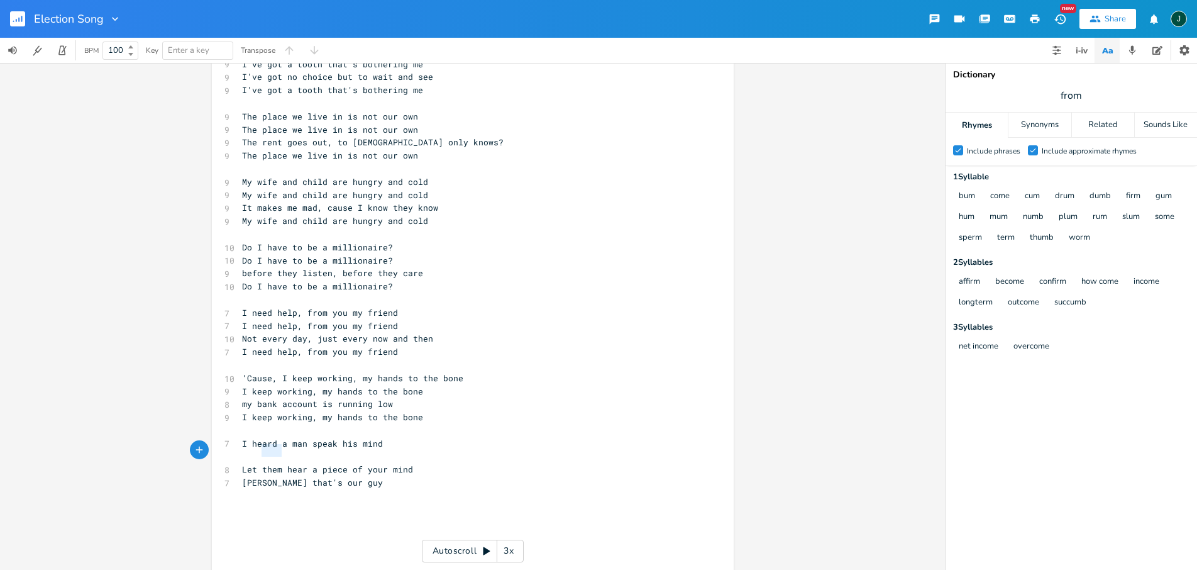
click at [270, 463] on span "Let them hear a piece of your mind" at bounding box center [327, 468] width 171 height 11
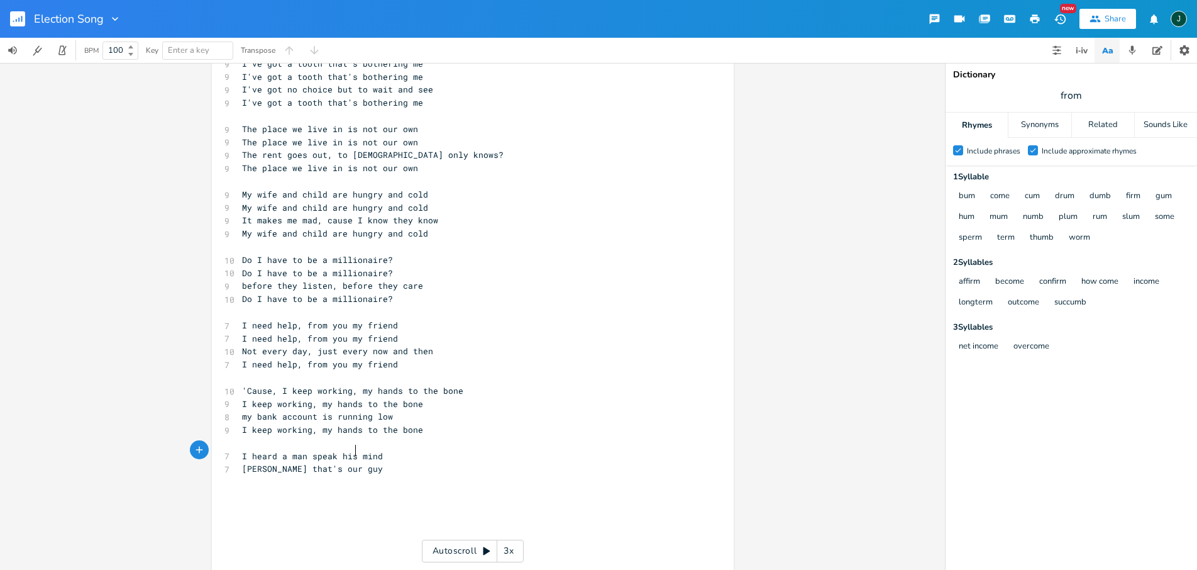
click at [350, 463] on span "[PERSON_NAME] that's our guy" at bounding box center [312, 468] width 141 height 11
type textarea "the"
click at [388, 462] on pre "[PERSON_NAME] that's the guy" at bounding box center [467, 468] width 454 height 13
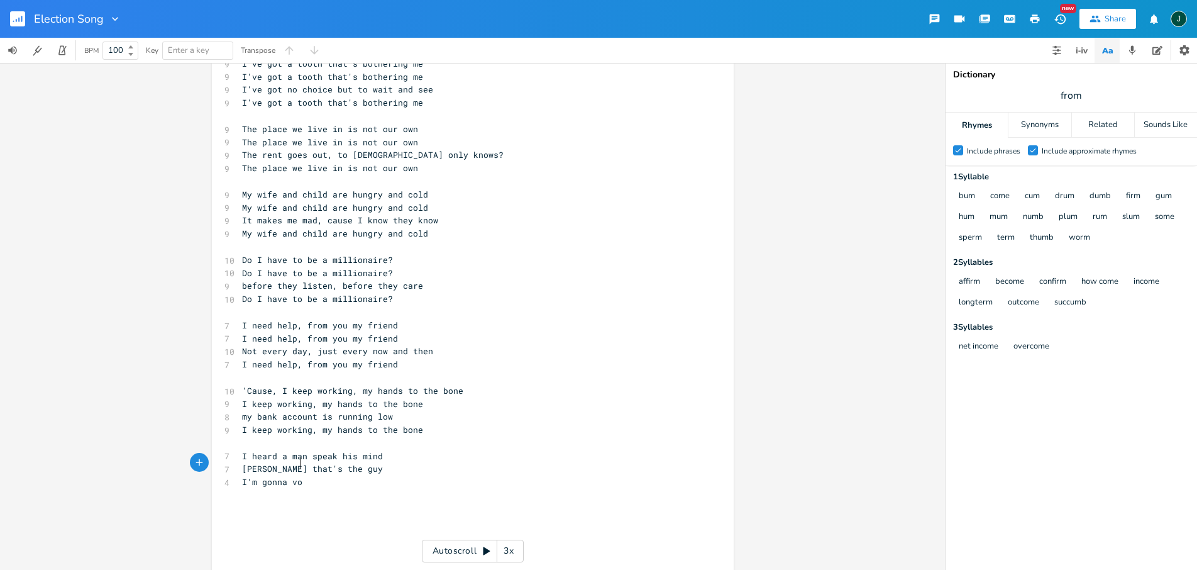
scroll to position [0, 45]
type textarea "I'm gonna vote"
click at [373, 463] on span "[PERSON_NAME] that's the guy" at bounding box center [312, 468] width 141 height 11
type textarea "guy"
click at [373, 463] on span "[PERSON_NAME] that's the guy" at bounding box center [312, 468] width 141 height 11
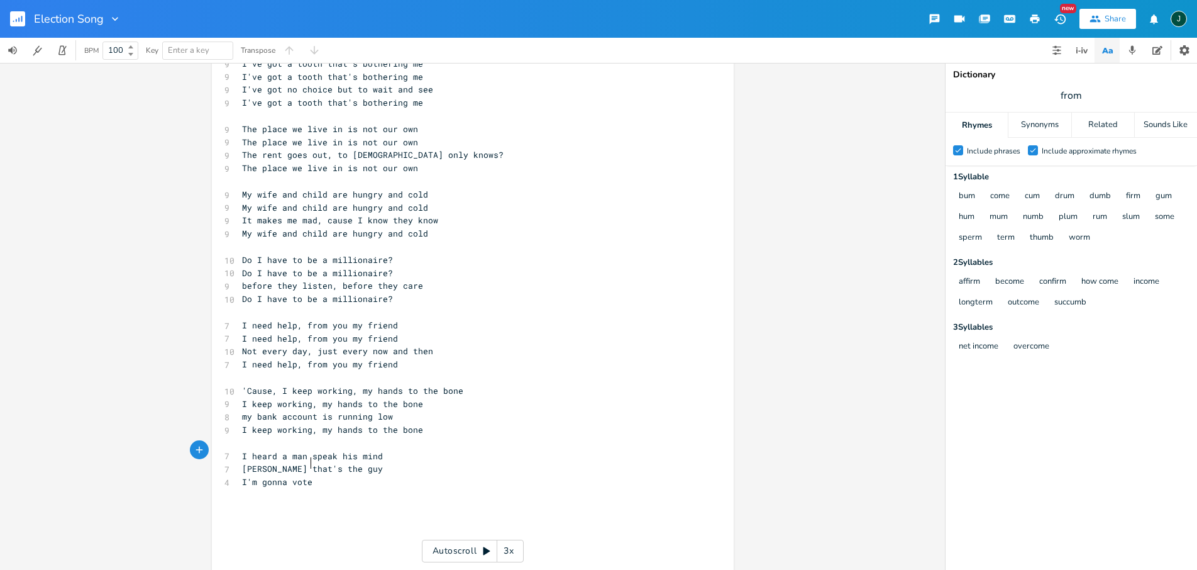
click at [459, 475] on pre "I'm gonna vote" at bounding box center [467, 481] width 454 height 13
type textarea "because my life"
type textarea "Depends on how"
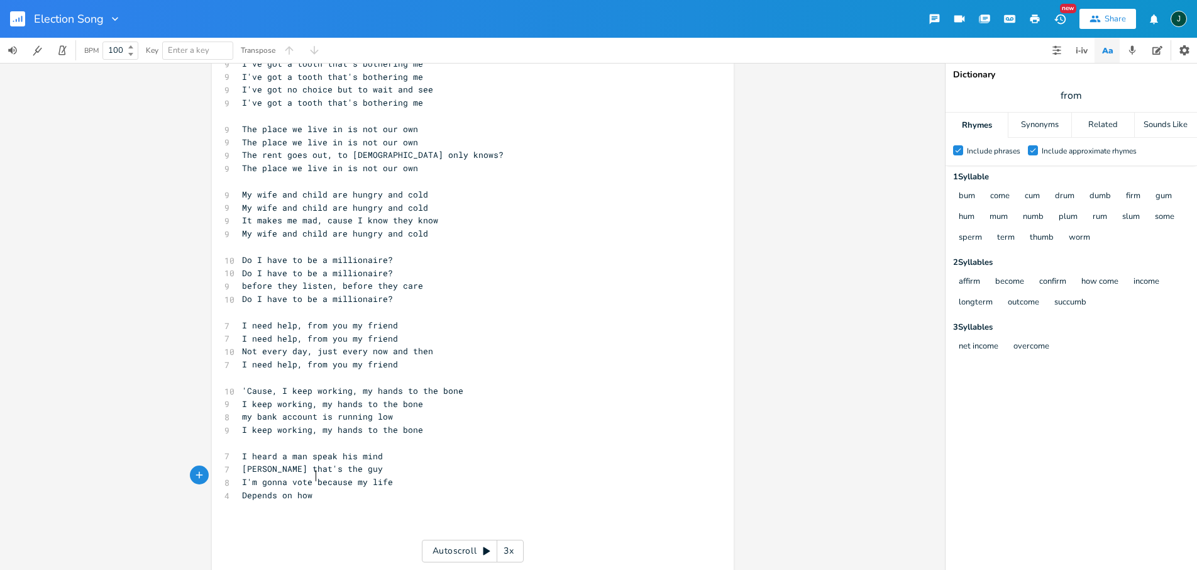
scroll to position [0, 54]
click at [373, 476] on span "I'm gonna vote because my life" at bounding box center [317, 481] width 151 height 11
type textarea "life"
click at [373, 476] on span "I'm gonna vote because my life" at bounding box center [317, 481] width 151 height 11
click at [423, 451] on icon "button" at bounding box center [425, 452] width 4 height 4
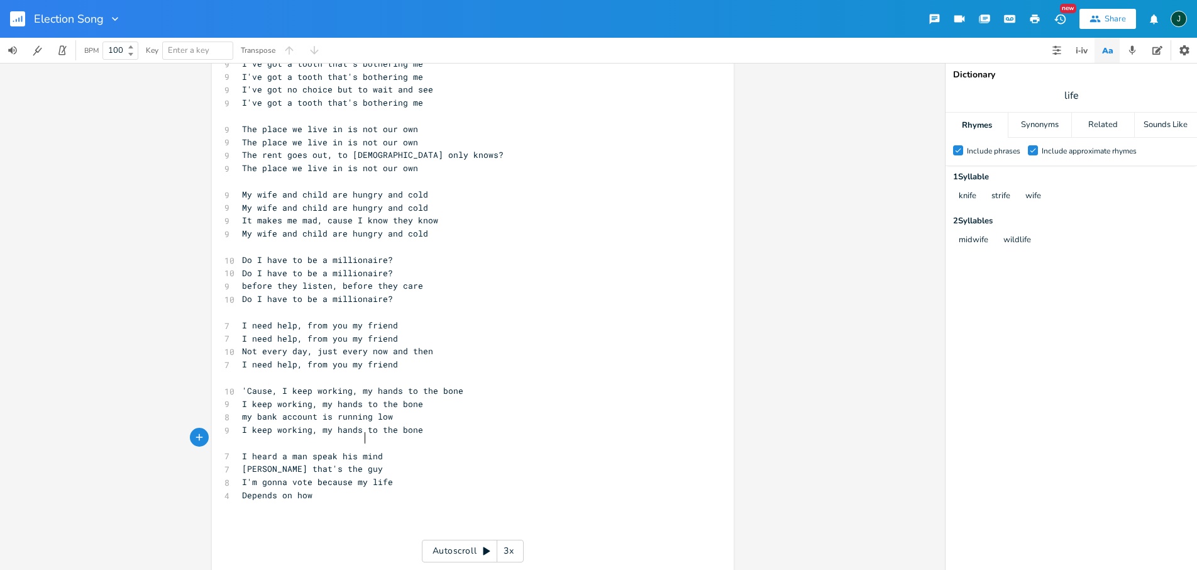
click at [363, 450] on span "I heard a man speak his mind" at bounding box center [312, 455] width 141 height 11
click at [365, 450] on span "I heard a man speak his mind" at bounding box center [312, 455] width 141 height 11
type textarea "mind"
click at [365, 450] on span "I heard a man speak his mind" at bounding box center [312, 455] width 141 height 11
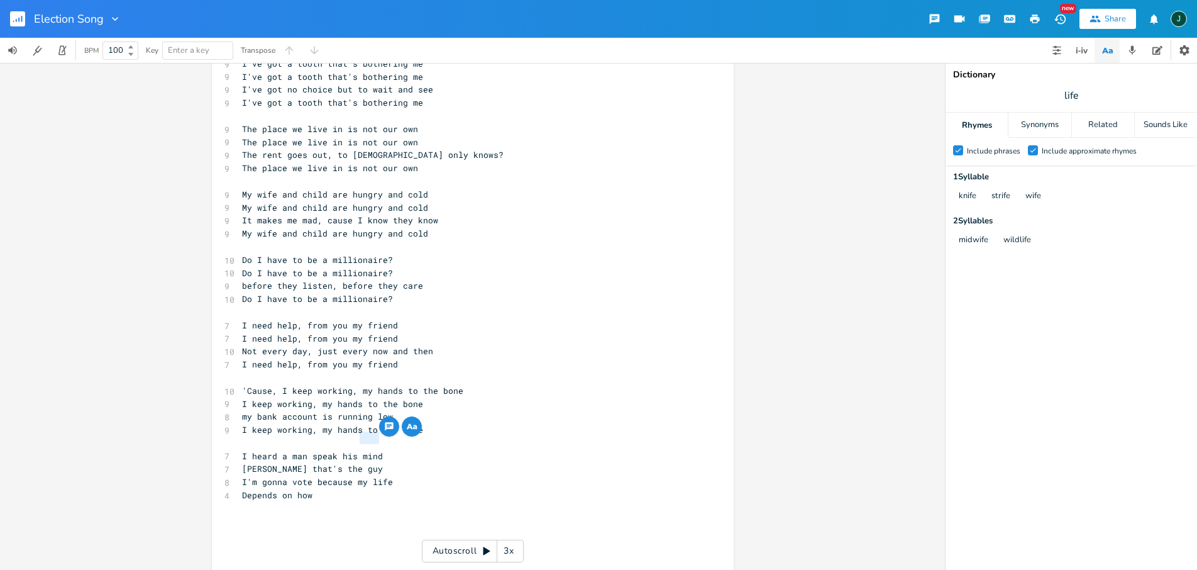
click at [408, 427] on icon "button" at bounding box center [410, 426] width 6 height 5
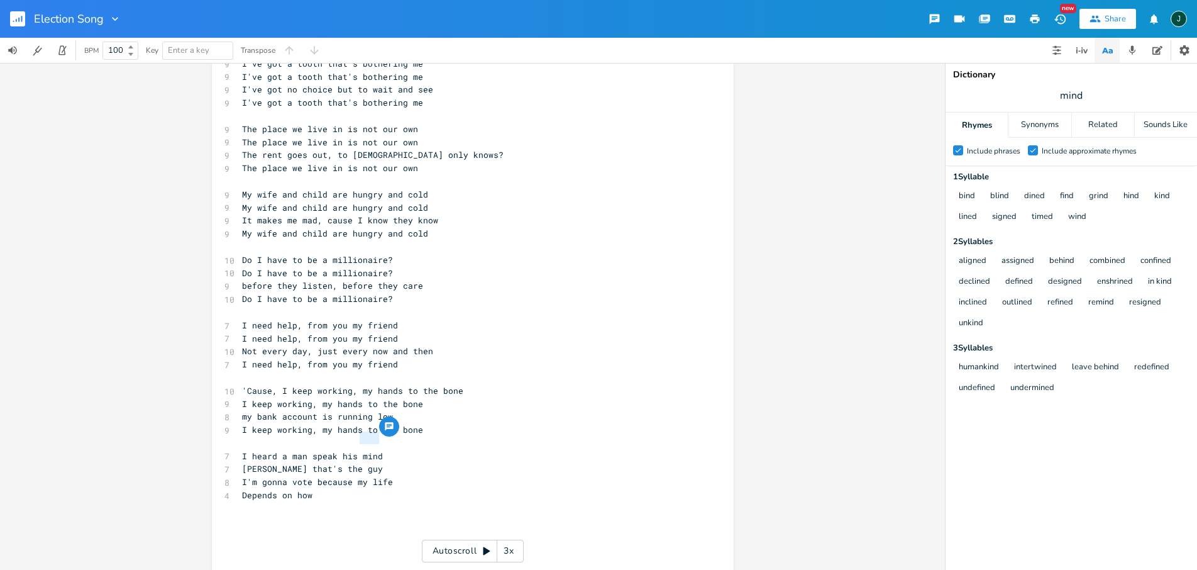
click at [264, 476] on span "I'm gonna vote because my life" at bounding box center [317, 481] width 151 height 11
type textarea "'m gonna vote because my life"
drag, startPoint x: 244, startPoint y: 463, endPoint x: 410, endPoint y: 461, distance: 166.0
click at [394, 460] on div "'m gonna vote because my life x [Verse 1] 9 I been working, my hands to the bon…" at bounding box center [473, 283] width 522 height 655
type textarea "nee"
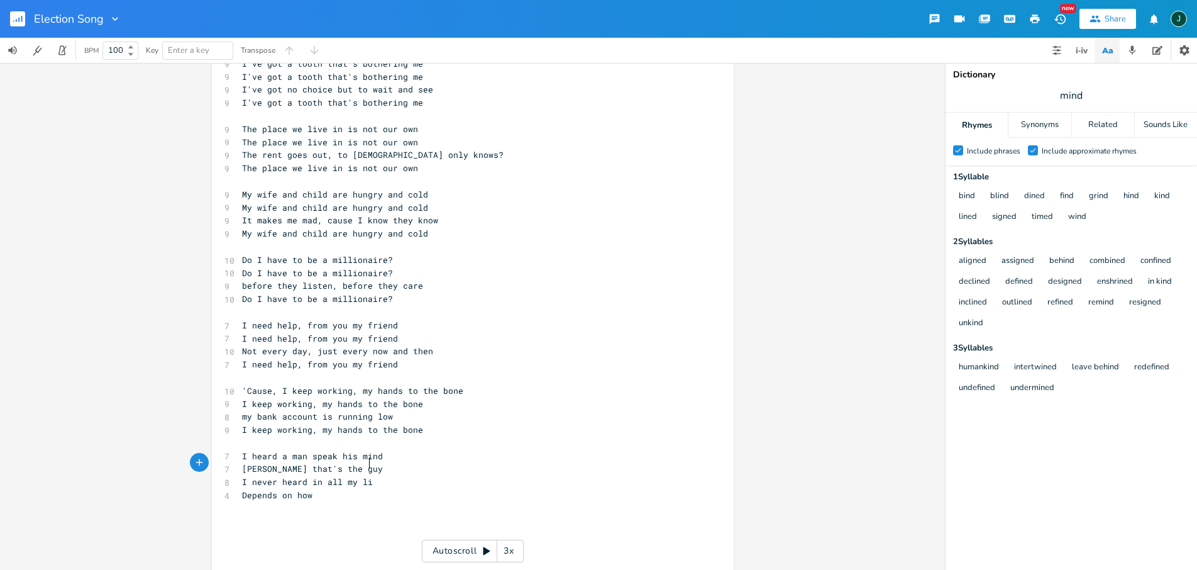
scroll to position [0, 68]
type textarea "ver heard in all my life"
click at [269, 489] on span "Depends on how" at bounding box center [277, 494] width 70 height 11
click at [271, 489] on span "Depends on how" at bounding box center [277, 494] width 70 height 11
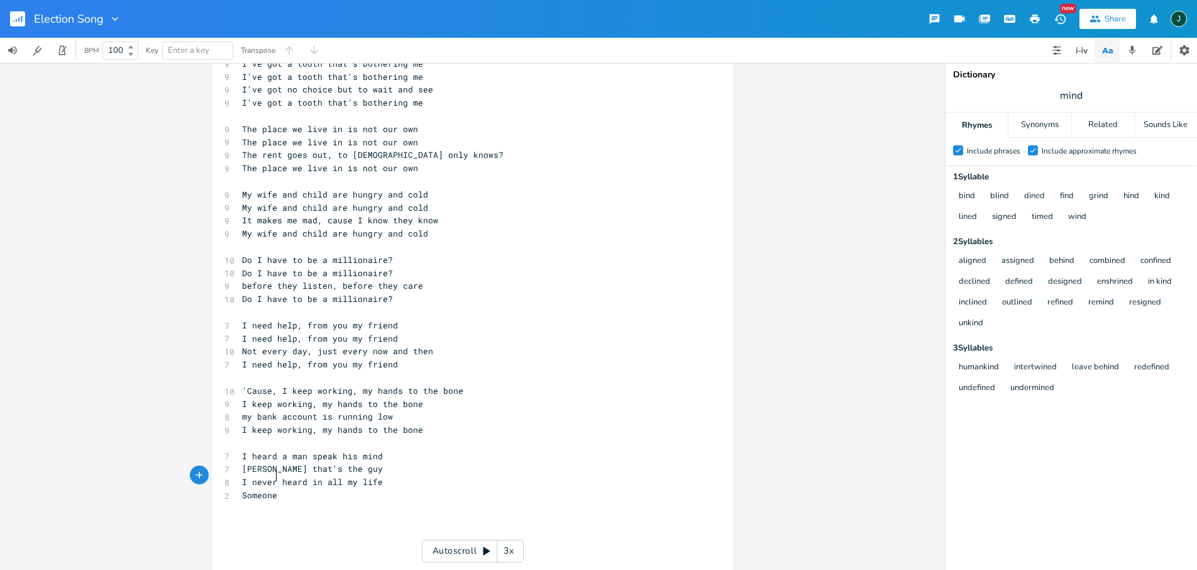
type textarea "Someone"
click at [365, 476] on span "I never heard in all my life" at bounding box center [312, 481] width 141 height 11
type textarea "life"
click at [365, 476] on span "I never heard in all my life" at bounding box center [312, 481] width 141 height 11
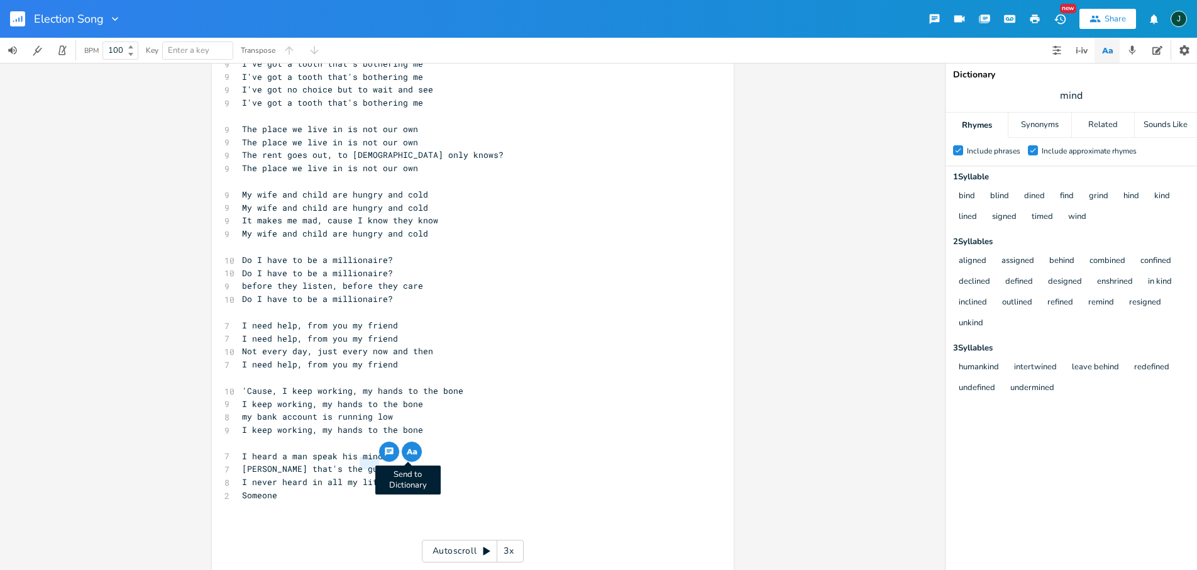
click at [409, 451] on icon "button" at bounding box center [411, 451] width 15 height 15
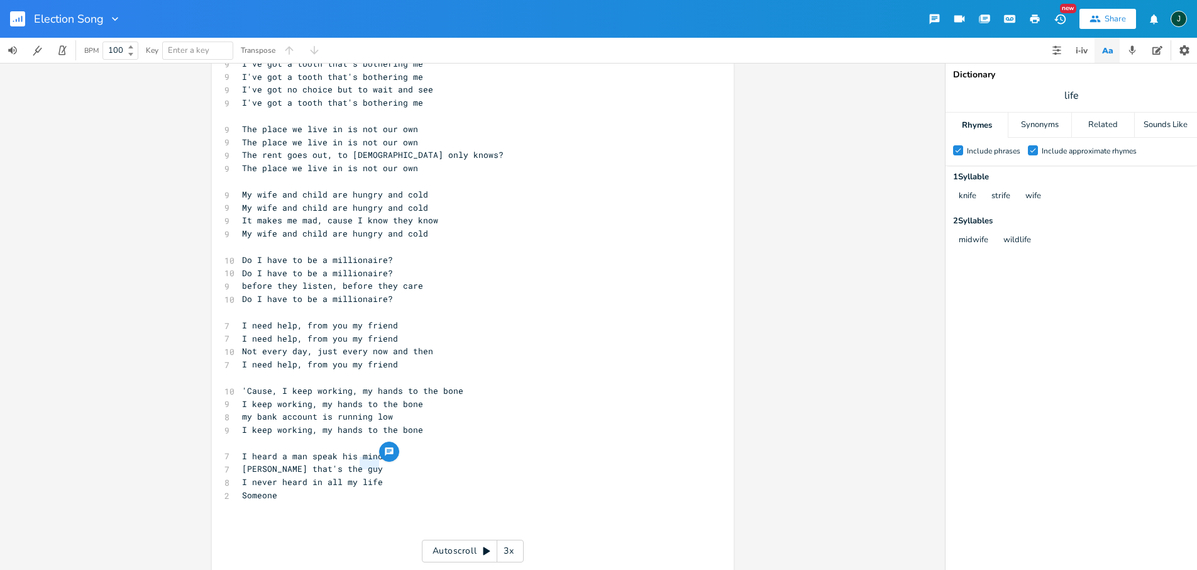
click at [417, 475] on pre "I never heard in all my life" at bounding box center [467, 481] width 454 height 13
click at [370, 463] on span "[PERSON_NAME] that's the guy" at bounding box center [312, 468] width 141 height 11
type textarea "guy"
click at [370, 463] on span "[PERSON_NAME] that's the guy" at bounding box center [312, 468] width 141 height 11
click at [412, 436] on icon "button" at bounding box center [415, 438] width 6 height 5
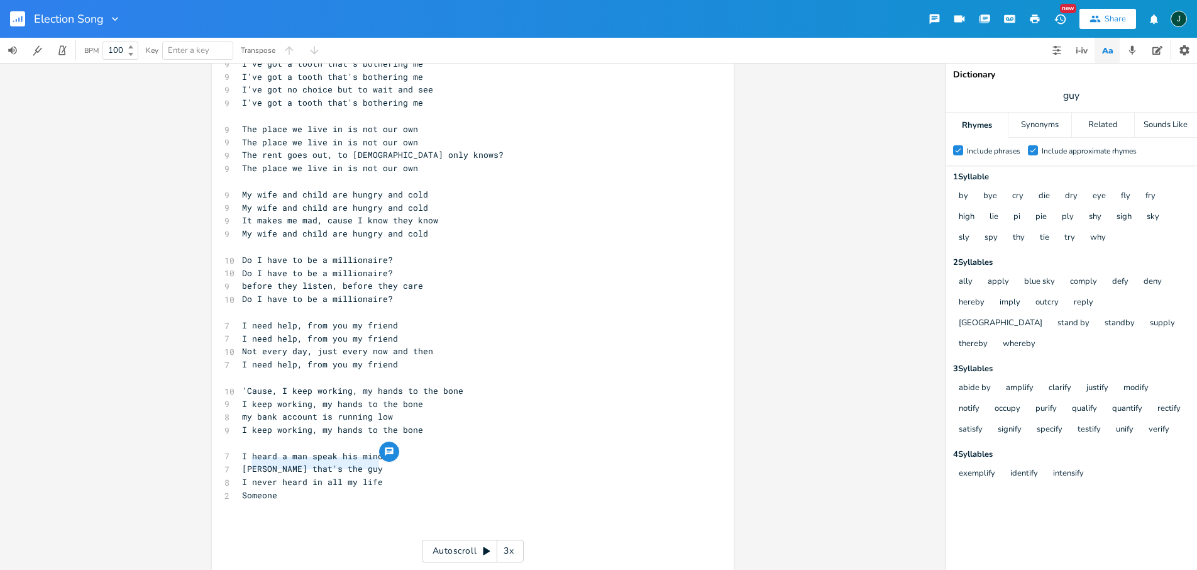
drag, startPoint x: 248, startPoint y: 463, endPoint x: 382, endPoint y: 463, distance: 133.9
click at [382, 475] on pre "I never heard in all my life" at bounding box center [467, 481] width 454 height 13
type textarea "listened t"
type textarea "o what ;"
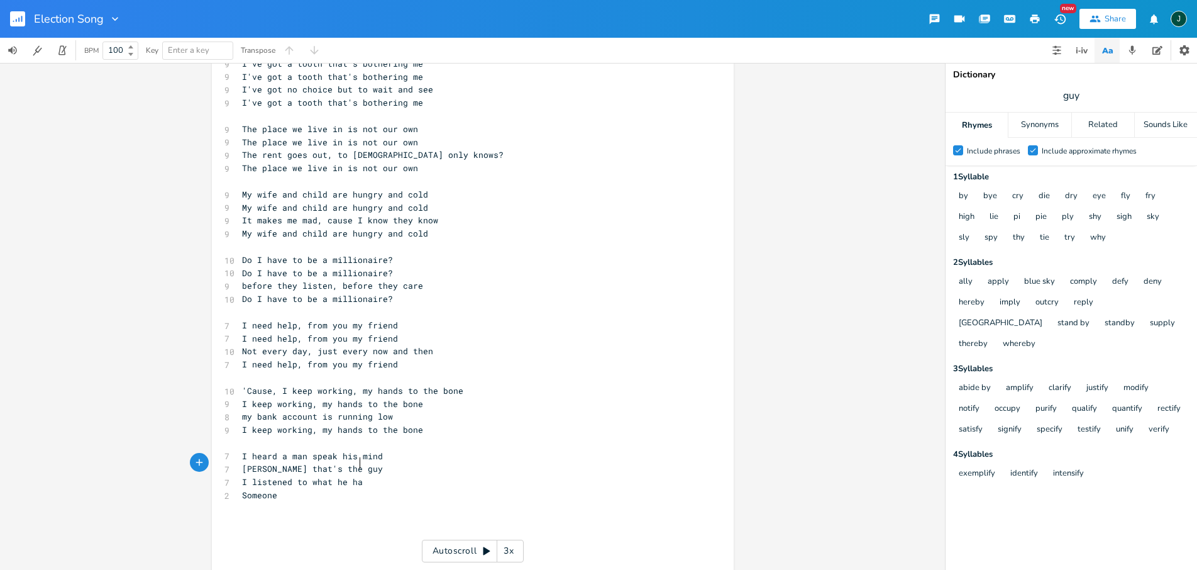
type textarea "he has"
type textarea "d to say"
click at [256, 489] on span "Someone" at bounding box center [259, 494] width 35 height 11
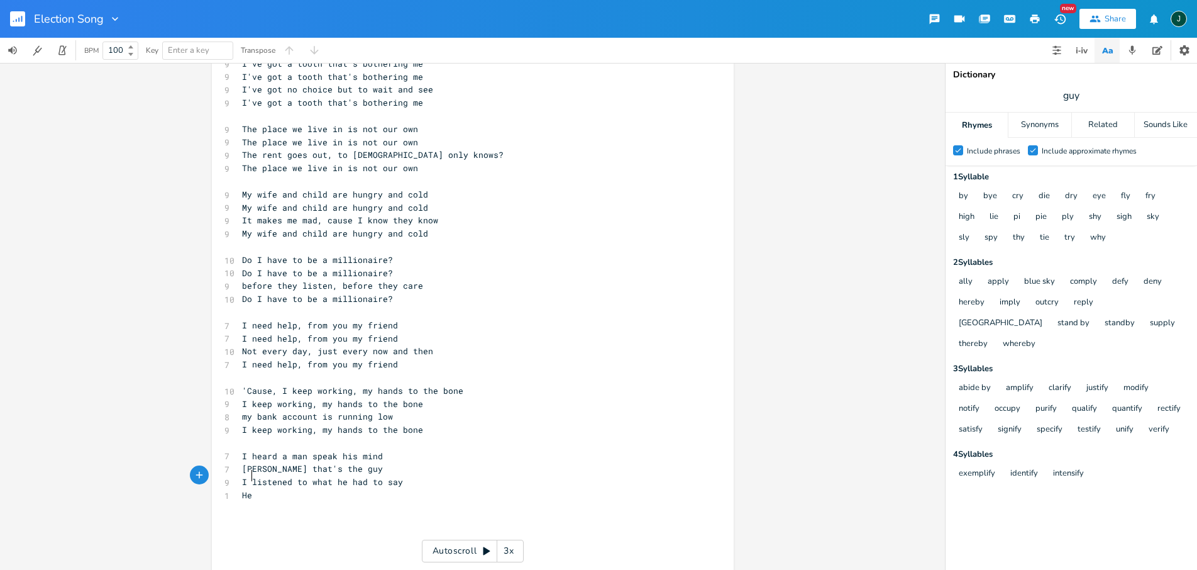
type textarea "He"
type textarea "'s got my vote come what may"
click at [240, 475] on pre "I listened to what he had to say" at bounding box center [467, 481] width 454 height 13
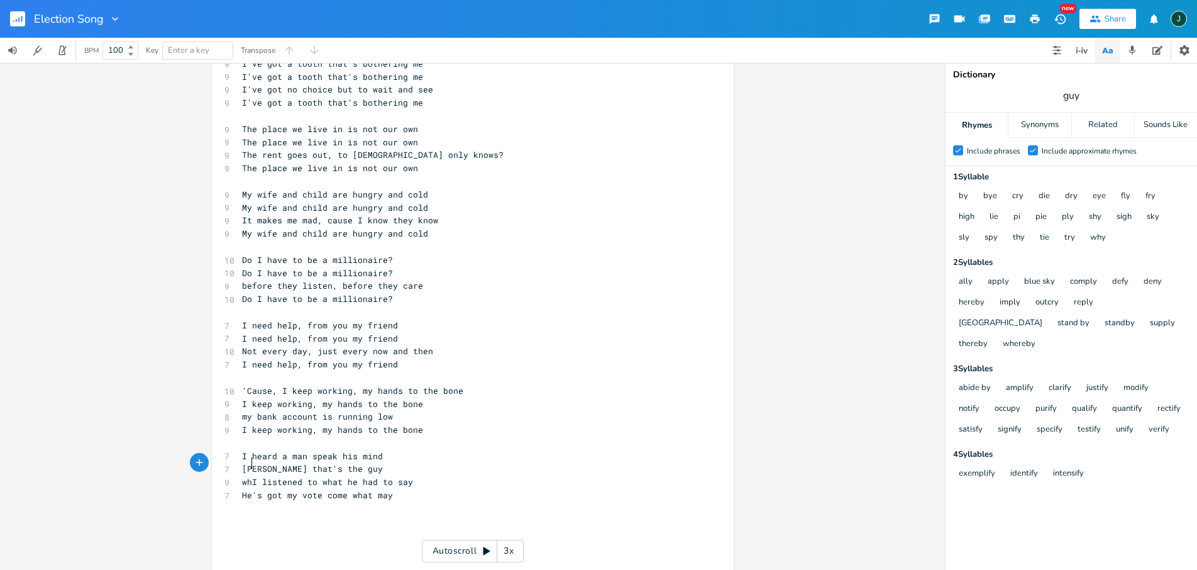
scroll to position [0, 10]
type textarea "when"
click at [332, 476] on span "when I listened to what he had to say" at bounding box center [335, 481] width 186 height 11
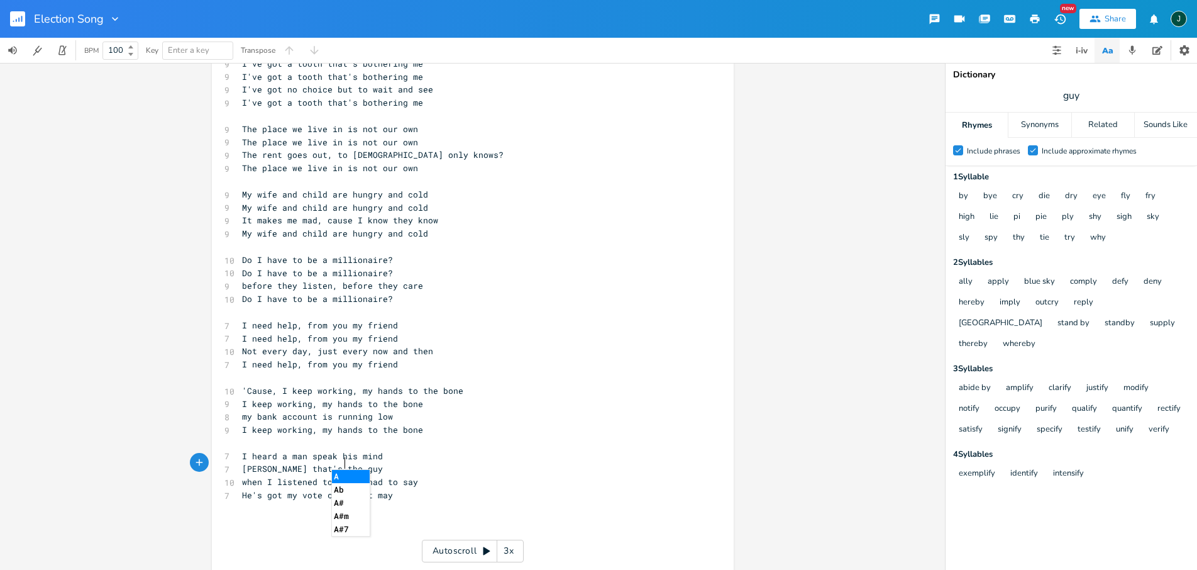
scroll to position [0, 8]
type textarea "all"
type textarea "​"
type textarea "'s got my vote come what may"
drag, startPoint x: 248, startPoint y: 475, endPoint x: 387, endPoint y: 476, distance: 138.9
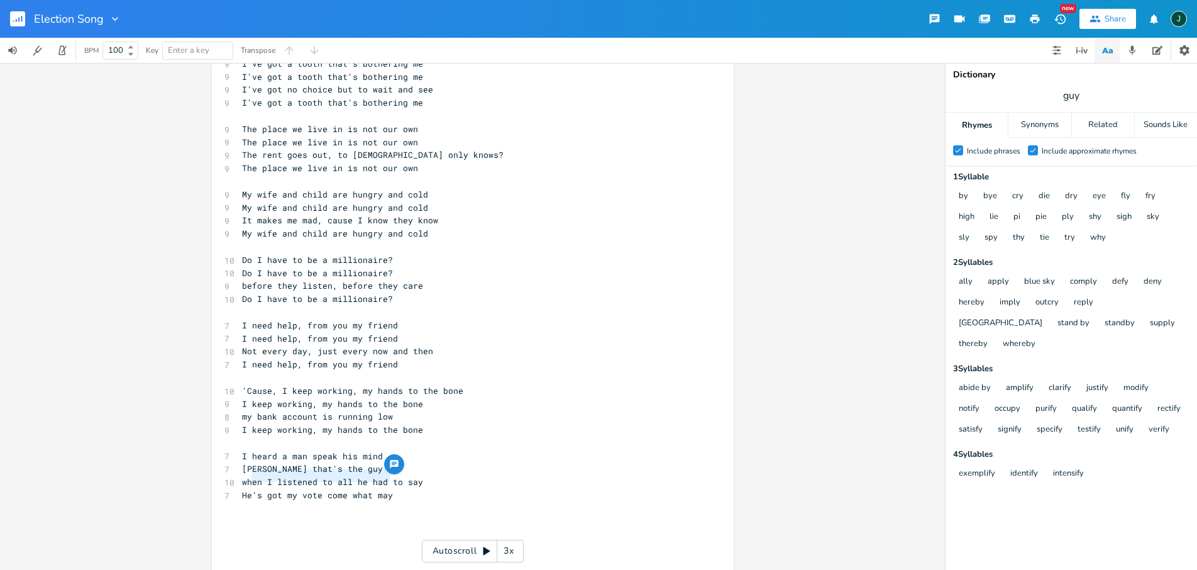
click at [387, 489] on span "He's got my vote come what may" at bounding box center [317, 494] width 151 height 11
type textarea "gave me hope"
type textarea "when"
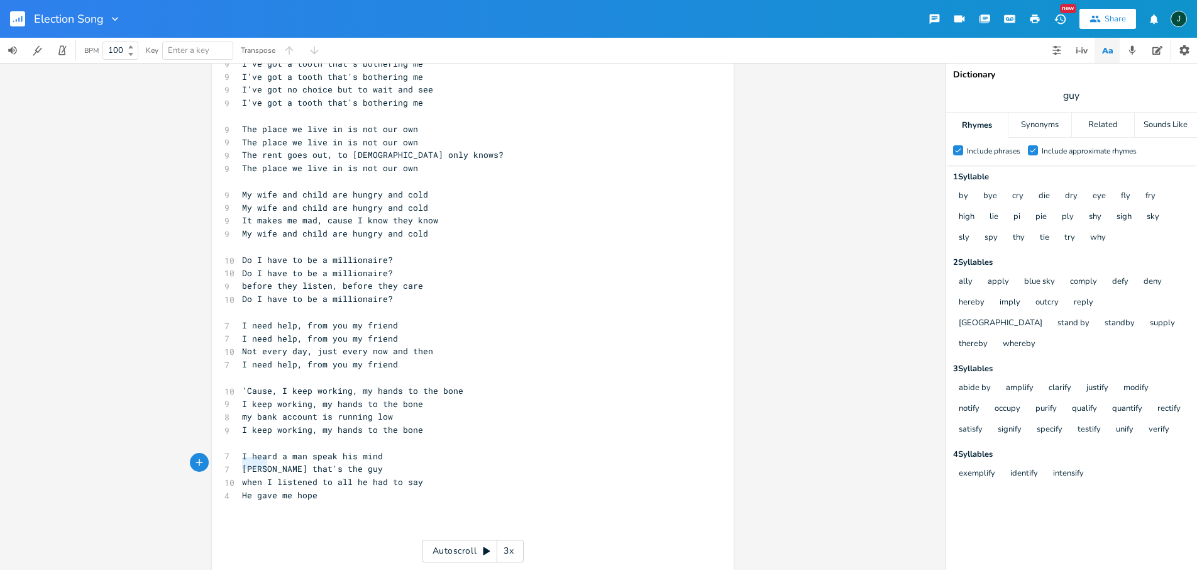
drag, startPoint x: 262, startPoint y: 463, endPoint x: 240, endPoint y: 465, distance: 22.7
click at [242, 476] on span "when I listened to all he had to say" at bounding box center [332, 481] width 181 height 11
drag, startPoint x: 238, startPoint y: 477, endPoint x: 311, endPoint y: 474, distance: 73.0
click at [311, 489] on span "He gave me hope" at bounding box center [279, 494] width 75 height 11
type textarea "I thik"
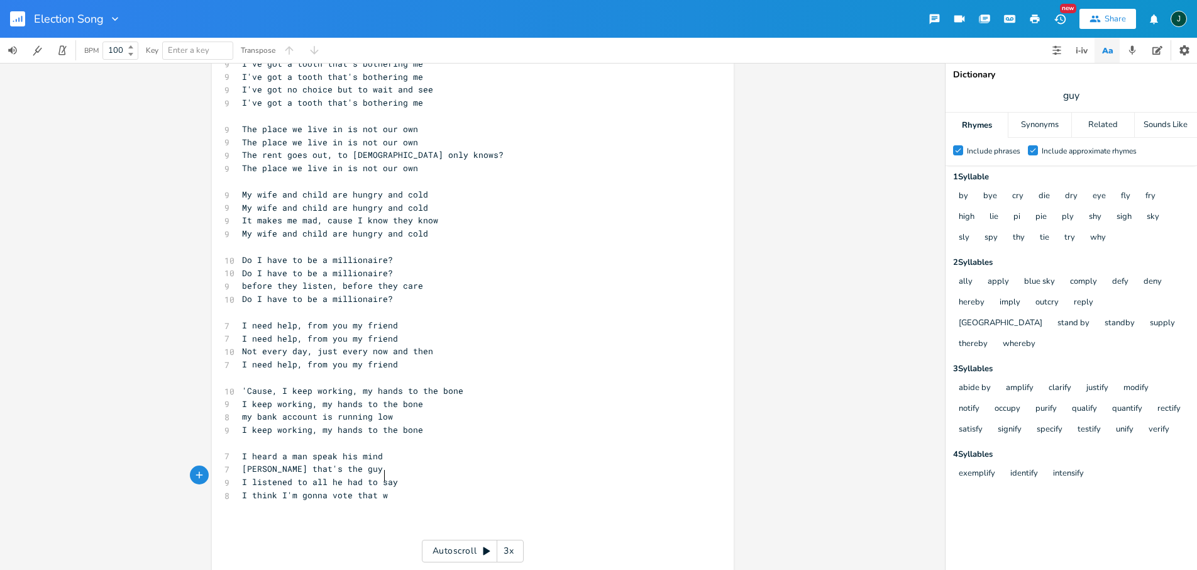
scroll to position [0, 84]
type textarea "nk I'm gonna vote that way"
click at [328, 489] on span "I think I'm gonna vote that way" at bounding box center [320, 494] width 156 height 11
type textarea "throu"
type textarea "w my"
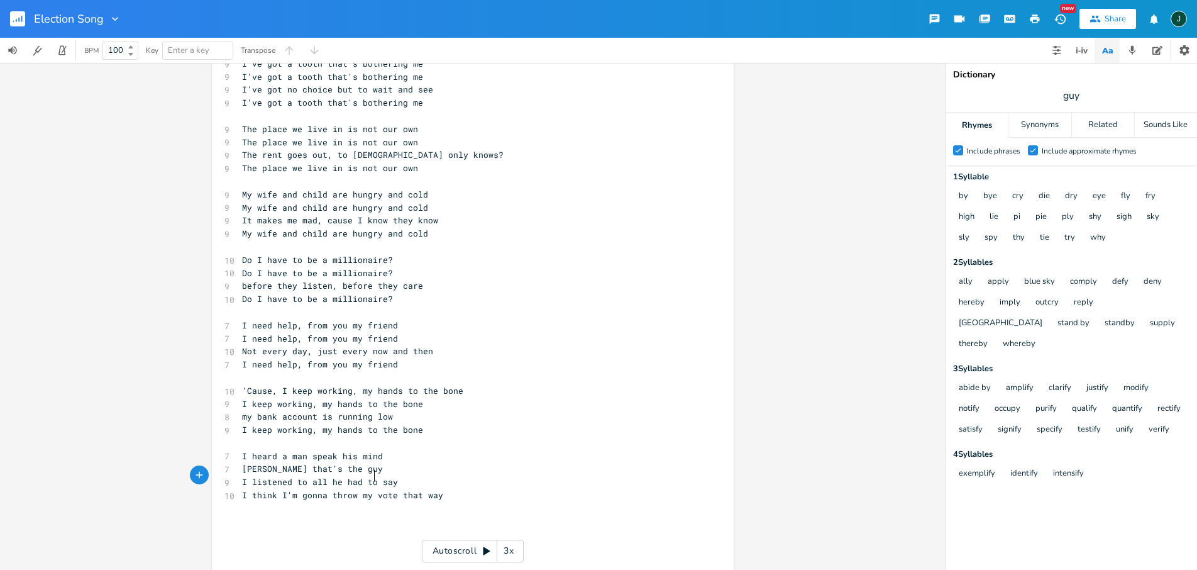
scroll to position [0, 19]
click at [405, 489] on span "I think I'm gonna throw my vote that way" at bounding box center [342, 494] width 201 height 11
type textarea "hsi"
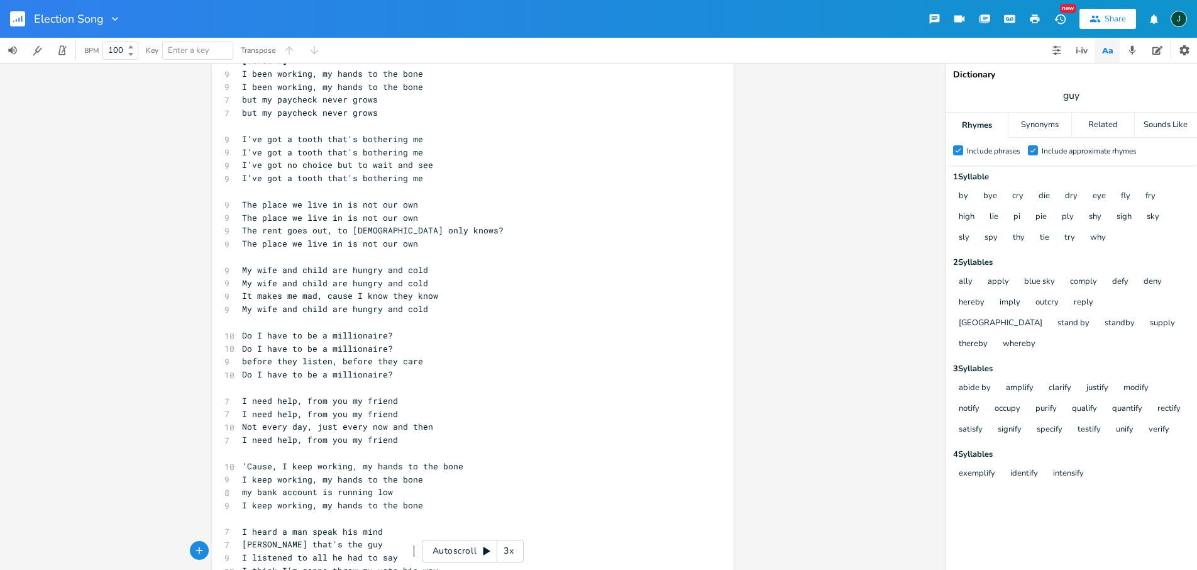
scroll to position [41, 0]
type textarea "is"
click at [766, 18] on icon "button" at bounding box center [1059, 19] width 11 height 10
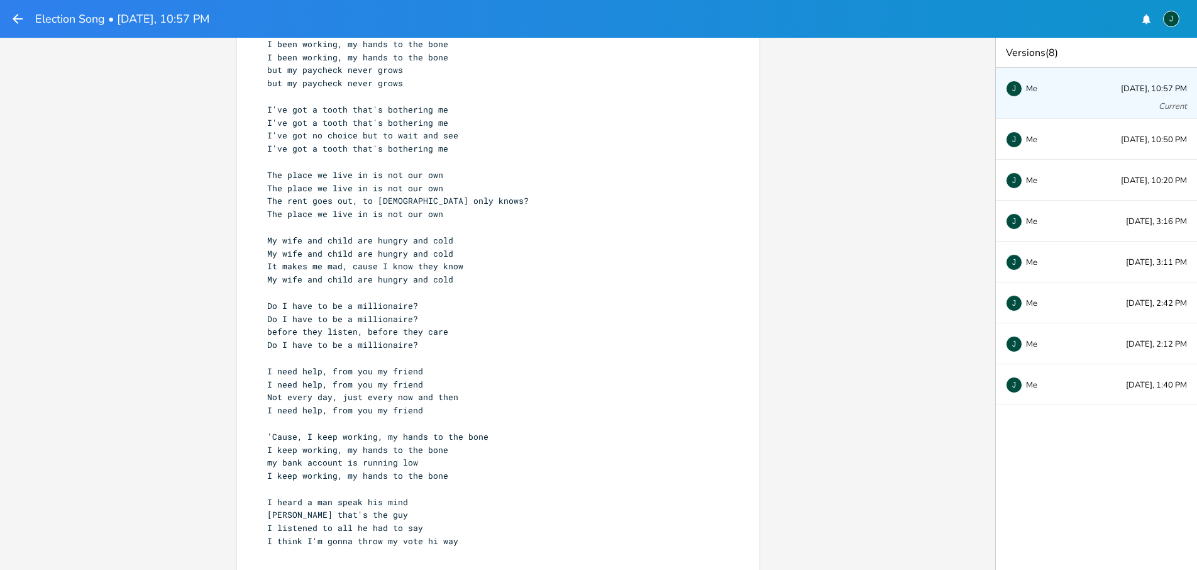
scroll to position [33, 0]
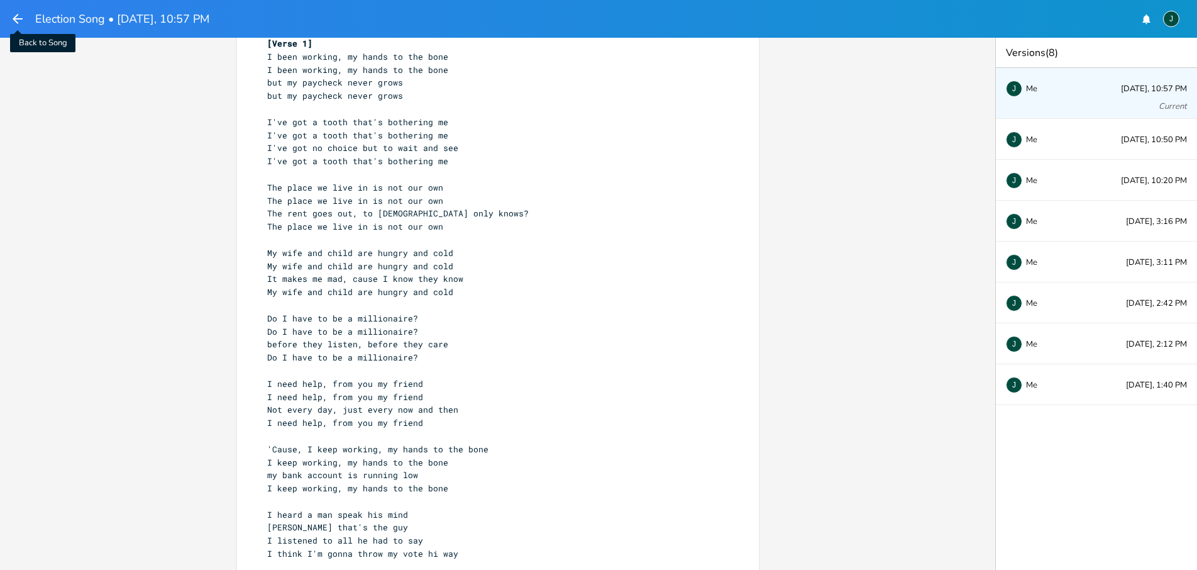
click at [17, 16] on icon "button" at bounding box center [18, 19] width 10 height 10
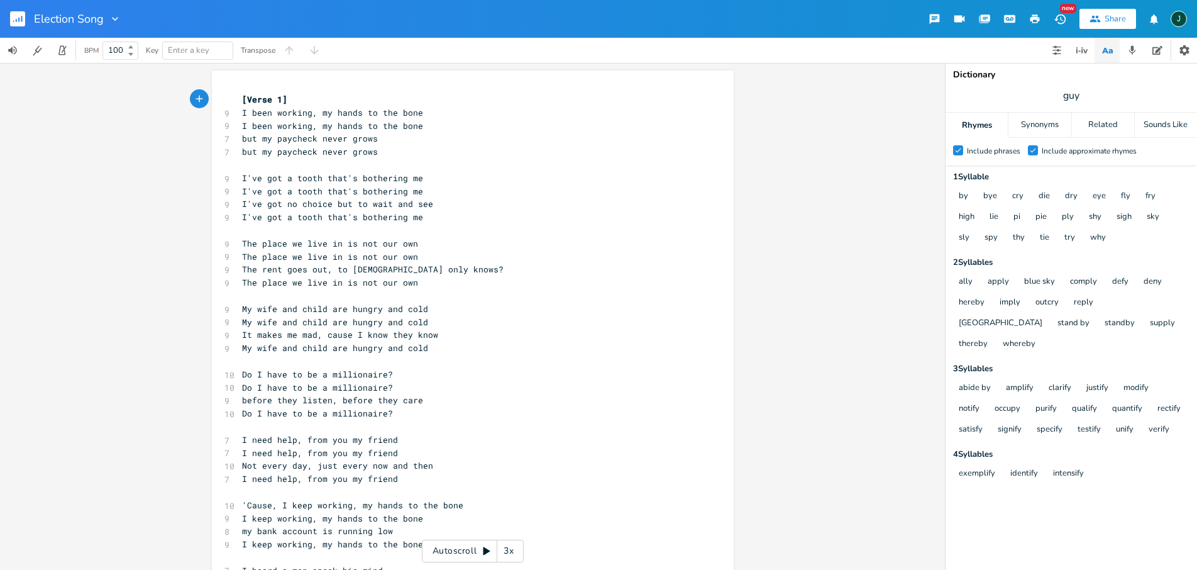
scroll to position [127, 0]
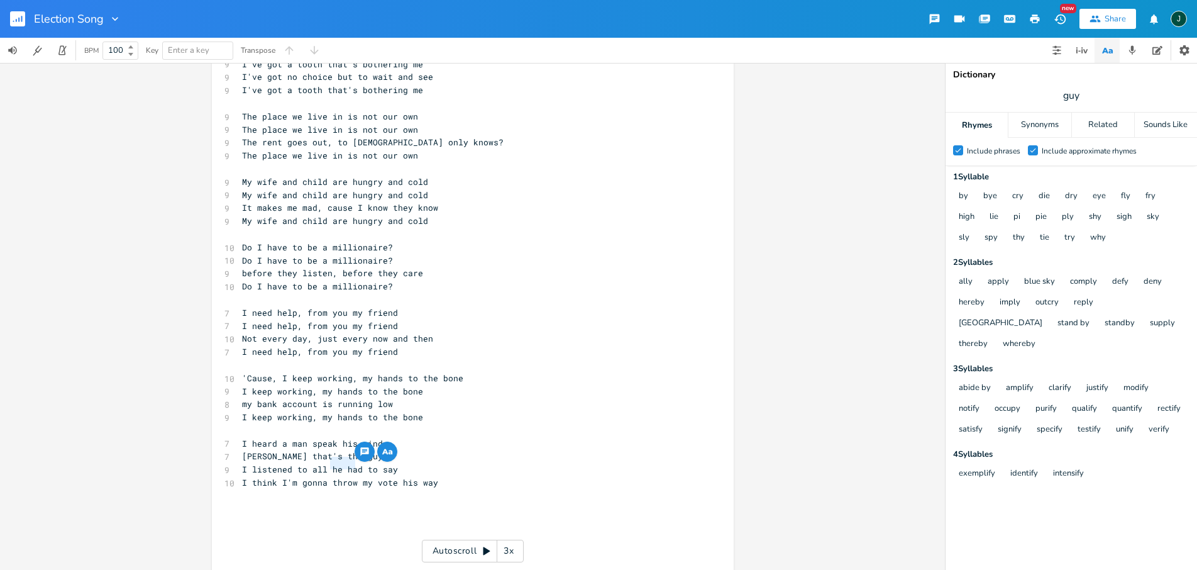
drag, startPoint x: 328, startPoint y: 464, endPoint x: 349, endPoint y: 461, distance: 21.6
click at [349, 477] on span "I think I'm gonna throw my vote his way" at bounding box center [340, 482] width 196 height 11
type textarea "send"
type textarea "think"
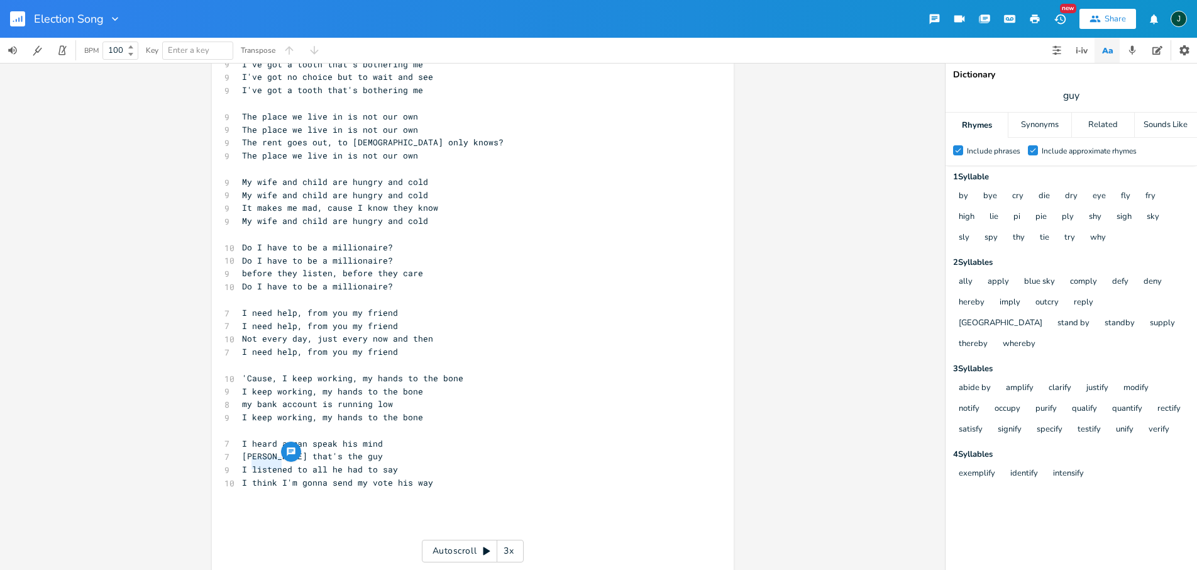
drag, startPoint x: 277, startPoint y: 463, endPoint x: 248, endPoint y: 462, distance: 28.9
click at [248, 477] on span "I think I'm gonna send my vote his way" at bounding box center [337, 482] width 191 height 11
click at [355, 463] on span "I listened to all he had to say" at bounding box center [320, 468] width 156 height 11
type textarea "s"
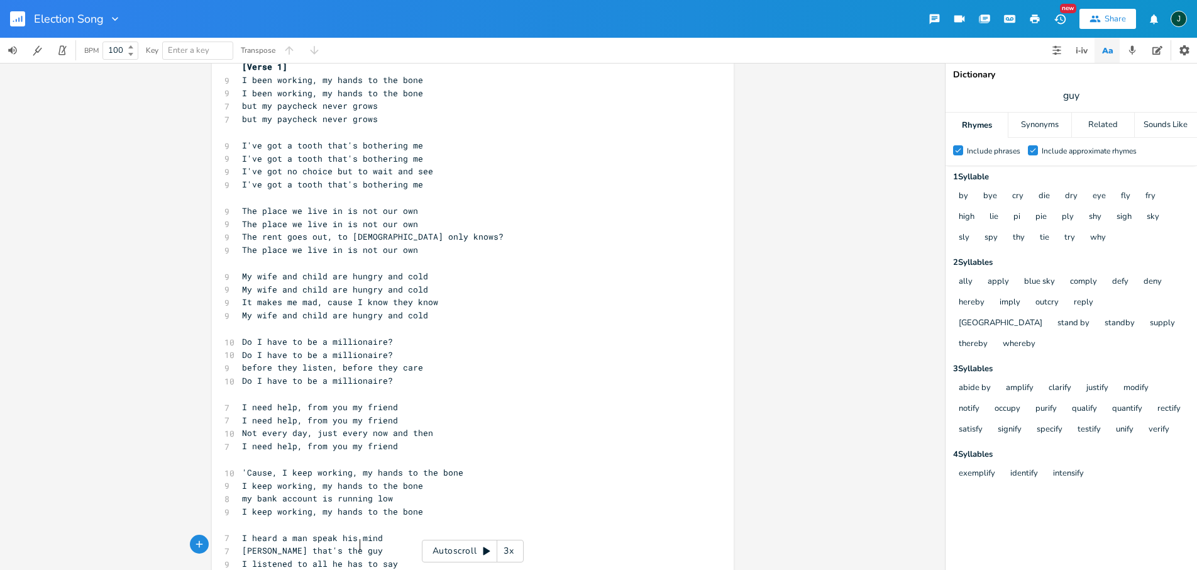
scroll to position [35, 0]
drag, startPoint x: 326, startPoint y: 394, endPoint x: 354, endPoint y: 392, distance: 27.7
click at [354, 399] on span "I need help, from you my friend" at bounding box center [320, 404] width 156 height 11
type textarea "a"
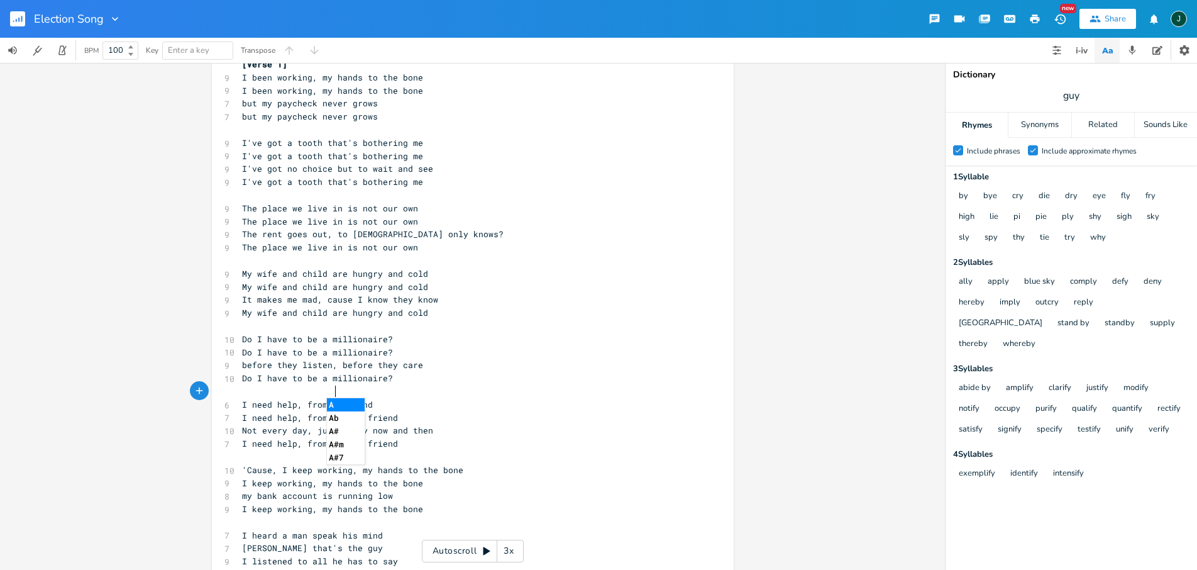
click at [302, 412] on span "I need help, from you my friend" at bounding box center [320, 417] width 156 height 11
drag, startPoint x: 326, startPoint y: 406, endPoint x: 354, endPoint y: 402, distance: 27.9
click at [354, 412] on span "I need help, from you my friend" at bounding box center [320, 417] width 156 height 11
type textarea "a"
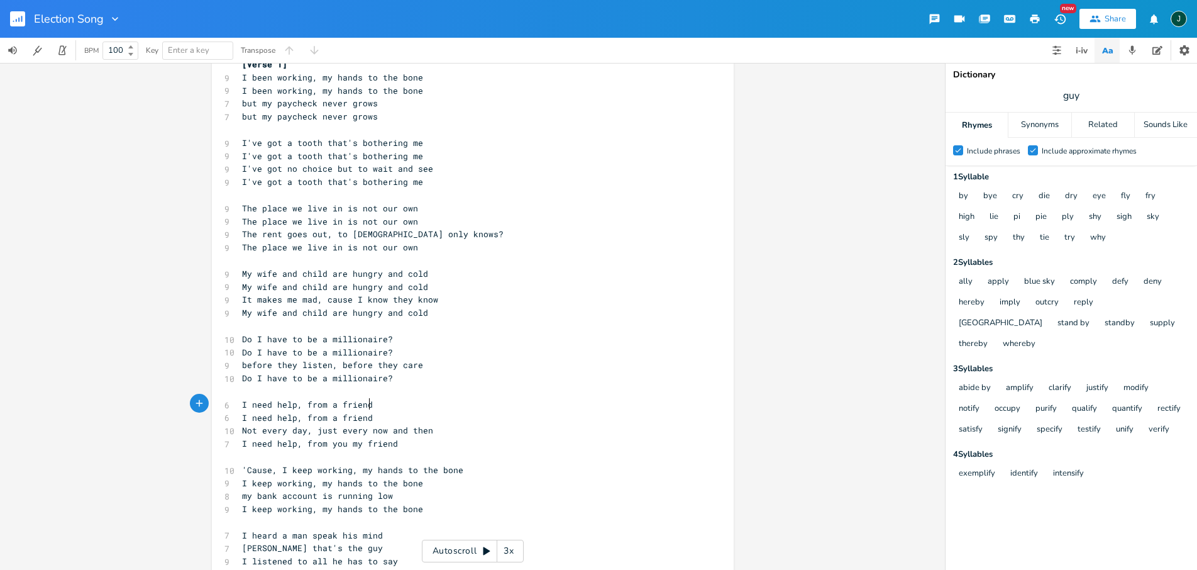
click at [455, 411] on pre "I need help, from a friend" at bounding box center [467, 417] width 454 height 13
click at [350, 424] on span "Not every day, just every now and then" at bounding box center [337, 429] width 191 height 11
type textarea "every"
click at [350, 424] on span "Not every day, just every now and then" at bounding box center [337, 429] width 191 height 11
drag, startPoint x: 327, startPoint y: 429, endPoint x: 353, endPoint y: 428, distance: 26.5
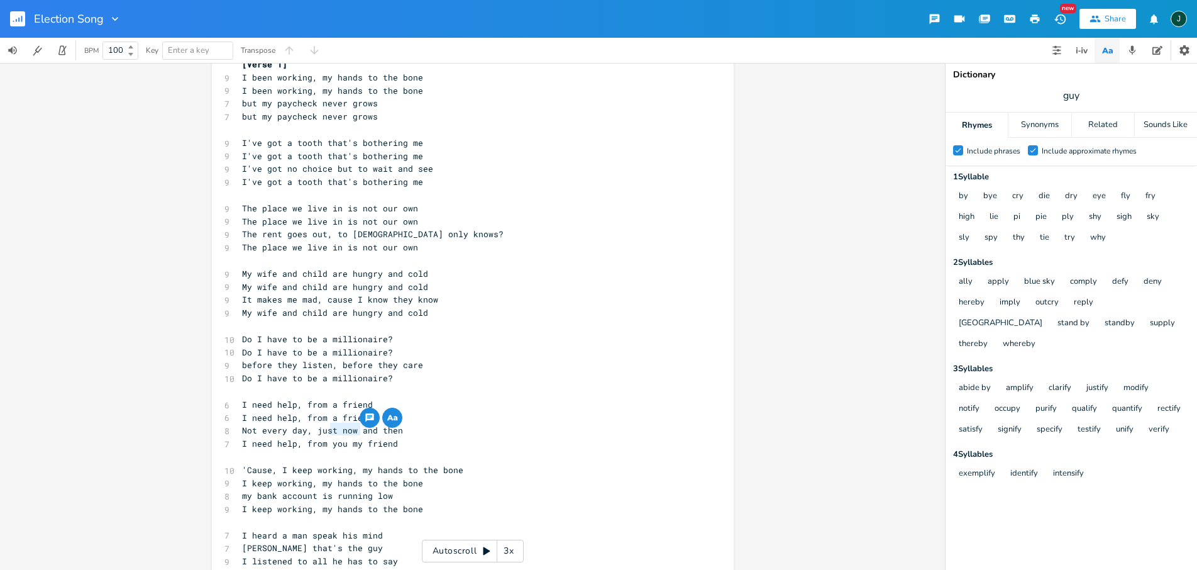
click at [353, 438] on span "I need help, from you my friend" at bounding box center [320, 443] width 156 height 11
type textarea "a"
click at [526, 424] on pre "Not every day, just now and then" at bounding box center [467, 430] width 454 height 13
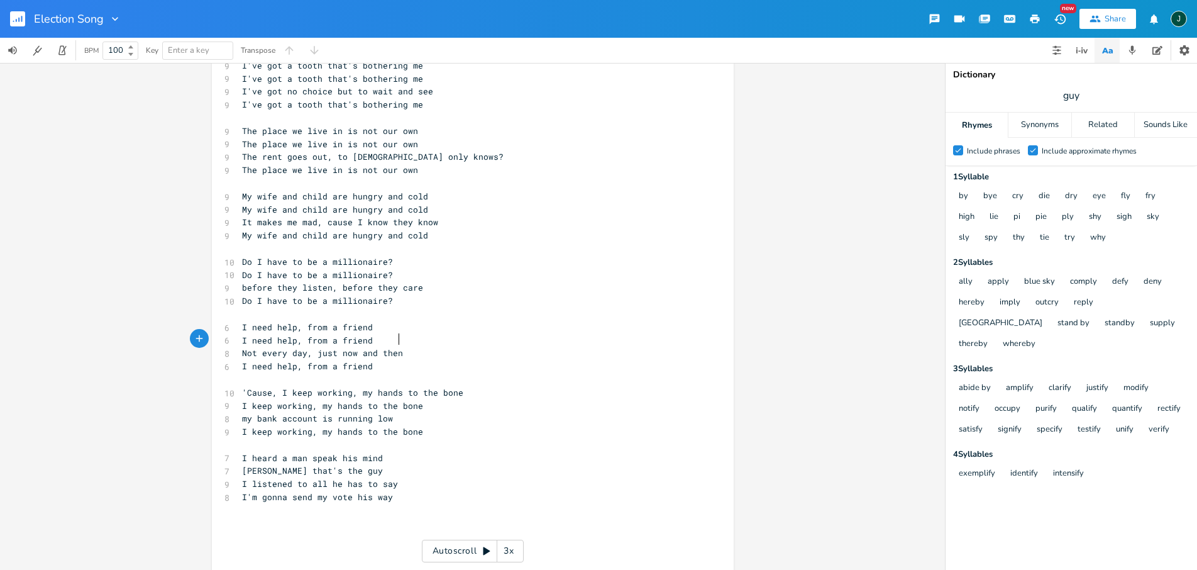
scroll to position [127, 0]
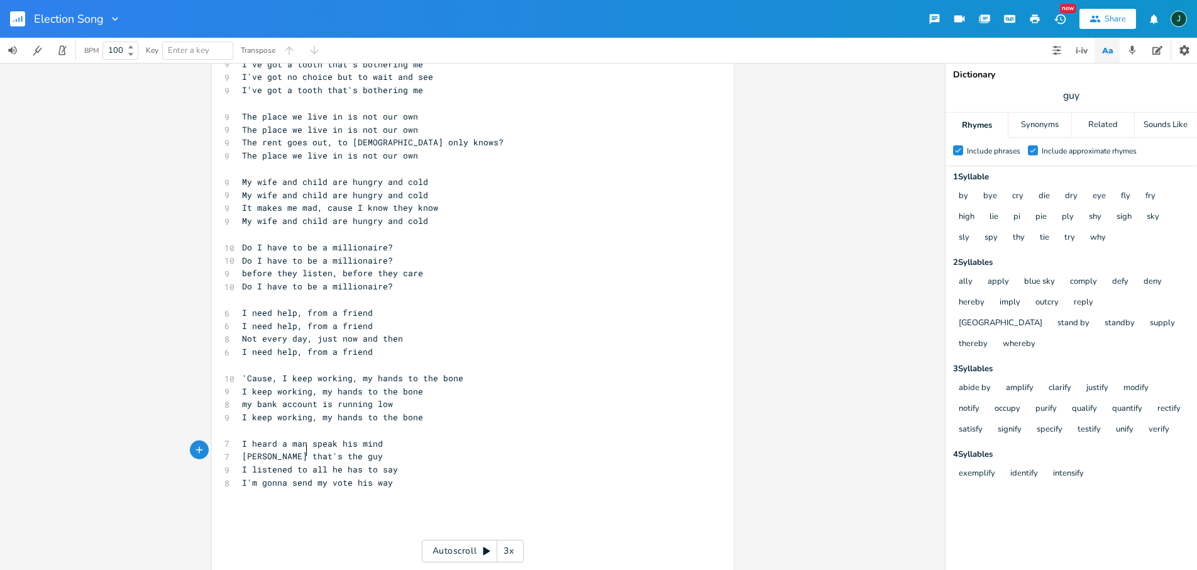
click at [301, 463] on span "I listened to all he has to say" at bounding box center [320, 468] width 156 height 11
type textarea ","
type textarea "'Cause, I keep working, my hands to the bone I keep working, my hands to the bo…"
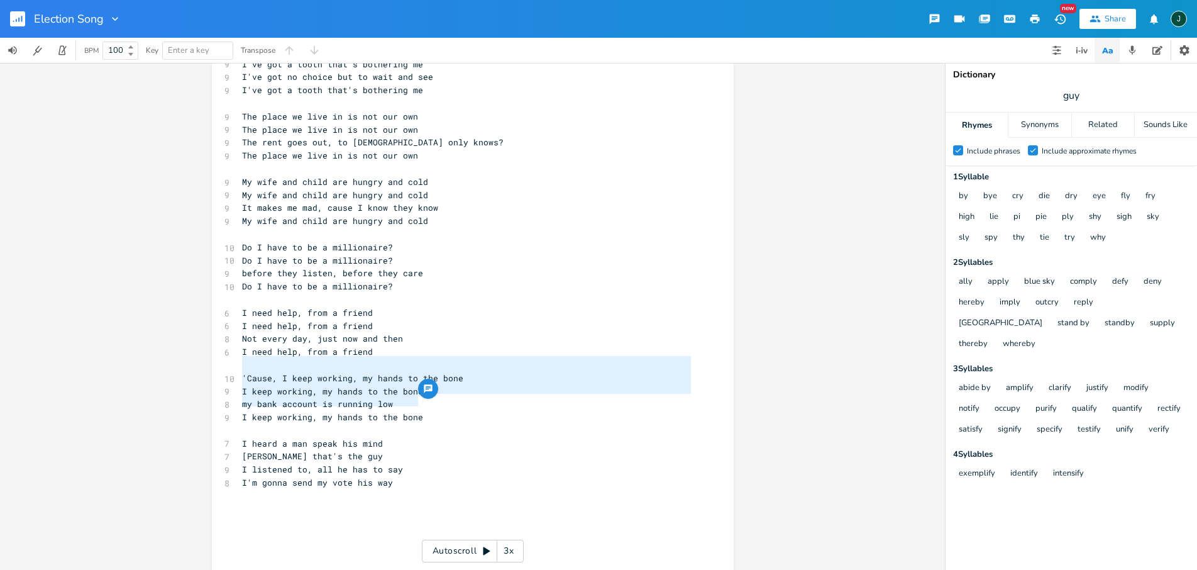
drag, startPoint x: 238, startPoint y: 363, endPoint x: 450, endPoint y: 401, distance: 215.9
click at [450, 401] on div "[Verse 1] 9 I been working, my hands to the bone 9 I been working, my hands to …" at bounding box center [467, 267] width 454 height 602
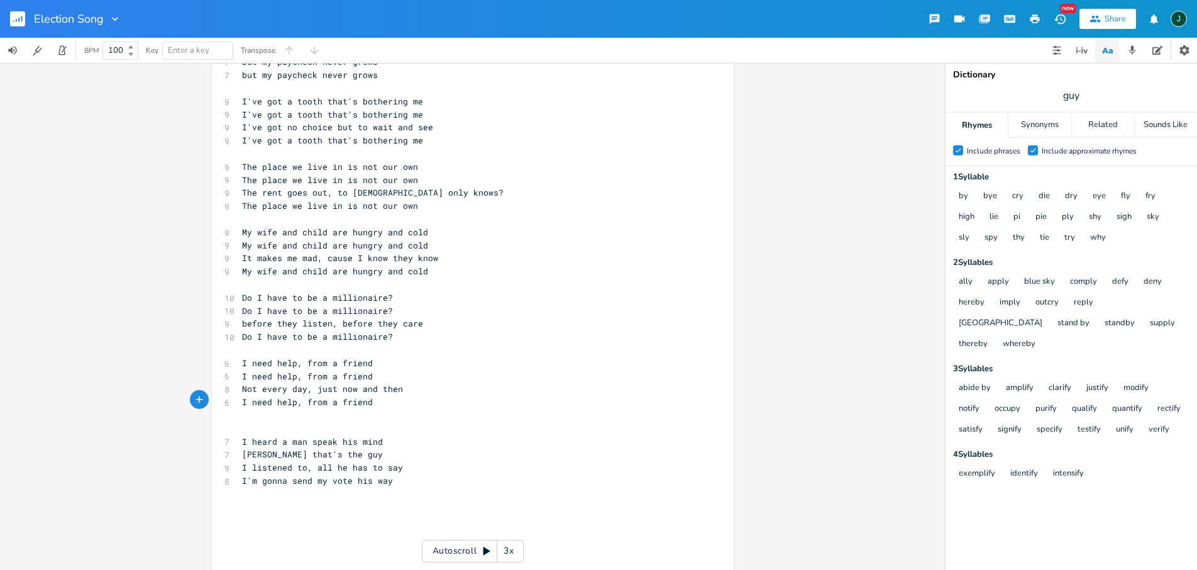
scroll to position [64, 0]
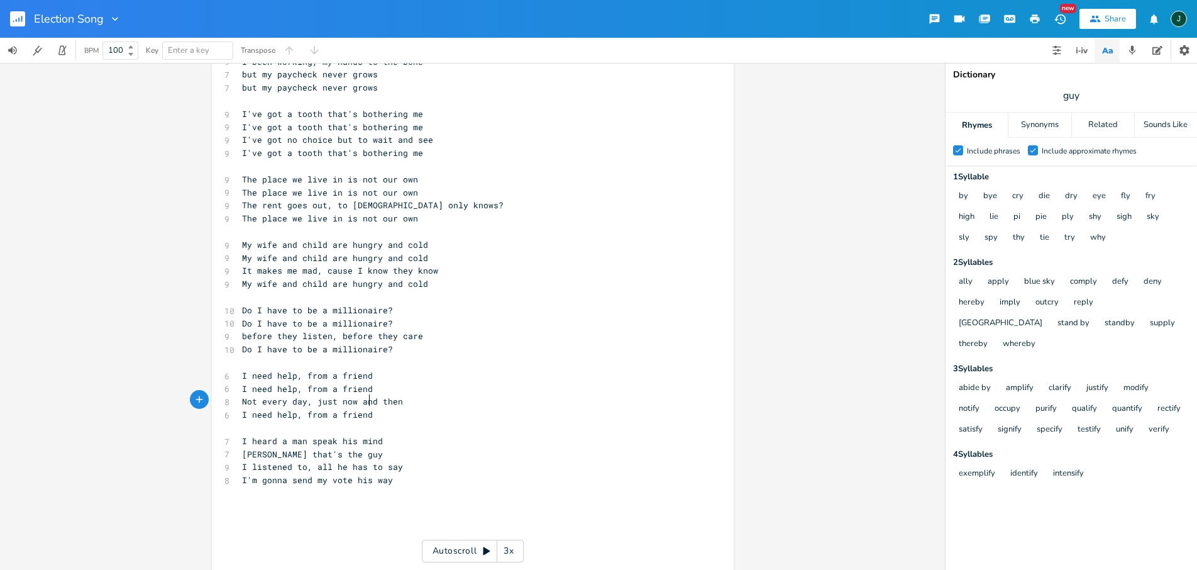
type textarea "​"
click at [242, 500] on pre "​" at bounding box center [467, 506] width 454 height 13
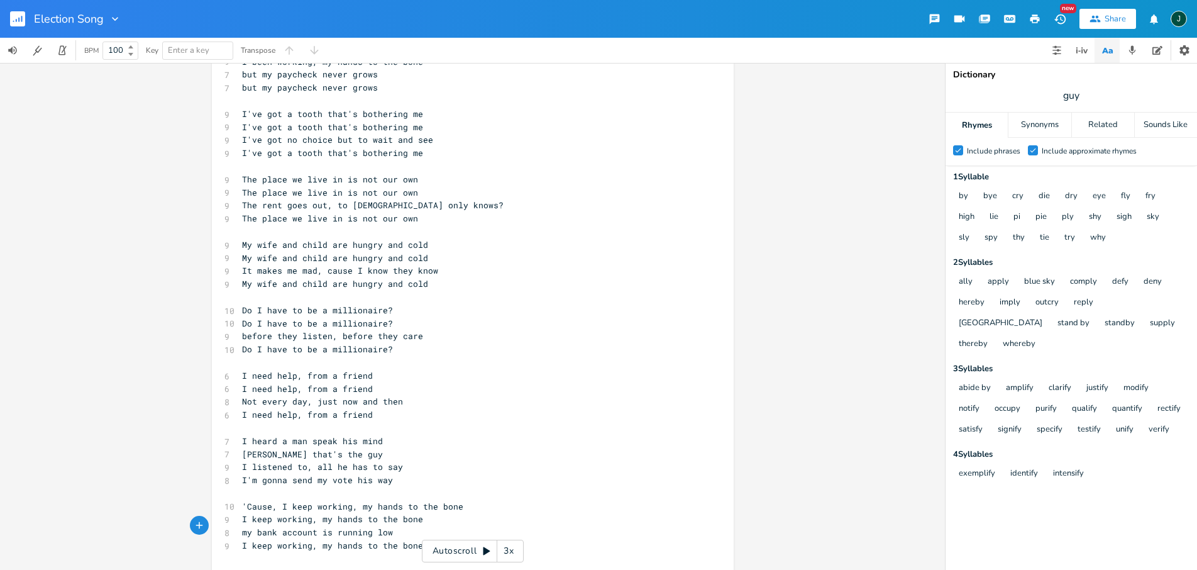
click at [281, 500] on span "'Cause, I keep working, my hands to the bone" at bounding box center [352, 505] width 221 height 11
type textarea "he"
click at [309, 500] on span "'Cause, he keep working, my hands to the bone" at bounding box center [355, 505] width 226 height 11
type textarea "s"
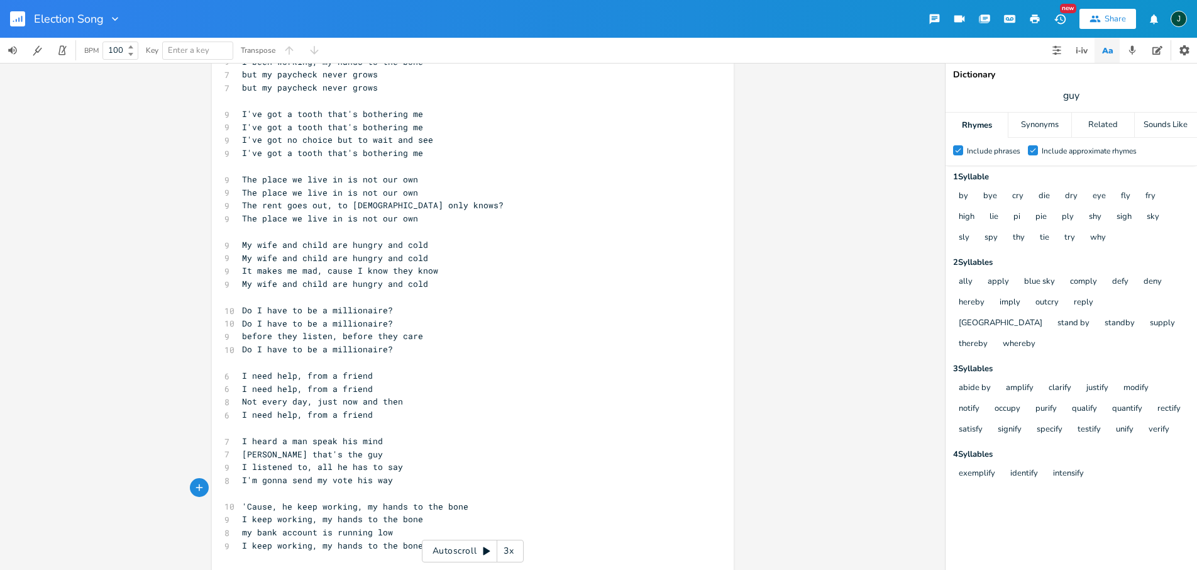
scroll to position [0, 3]
click at [372, 500] on span "'Cause, he keeps working, my hands to the bone" at bounding box center [357, 505] width 231 height 11
type textarea "his"
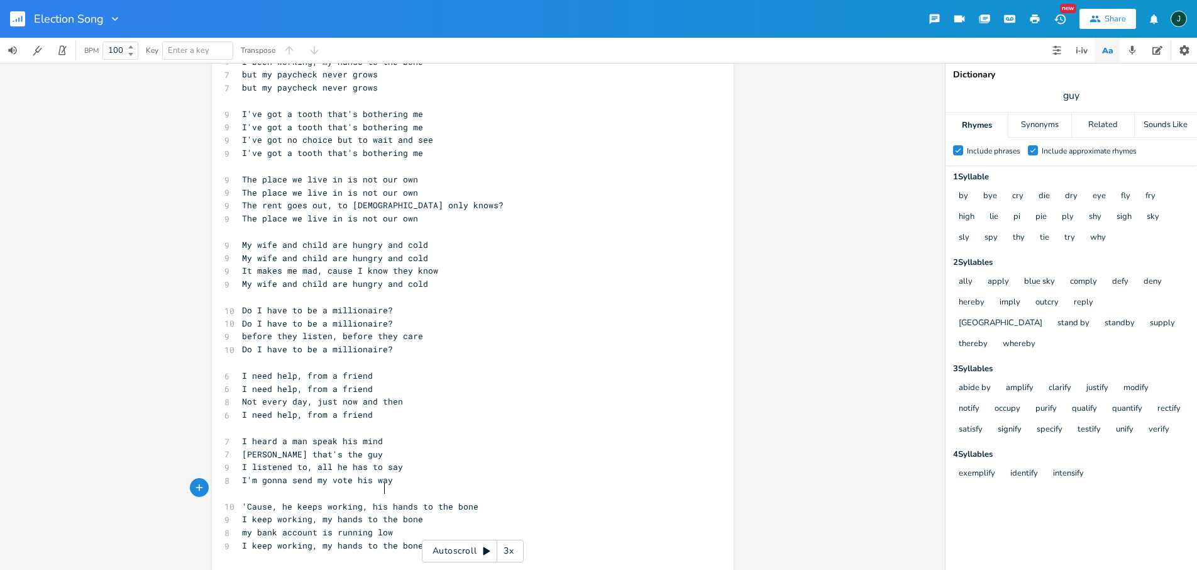
click at [242, 513] on span "I keep working, my hands to the bone" at bounding box center [332, 518] width 181 height 11
type textarea "He"
click at [271, 513] on span "He keep working, my hands to the bone" at bounding box center [335, 518] width 186 height 11
type textarea "s"
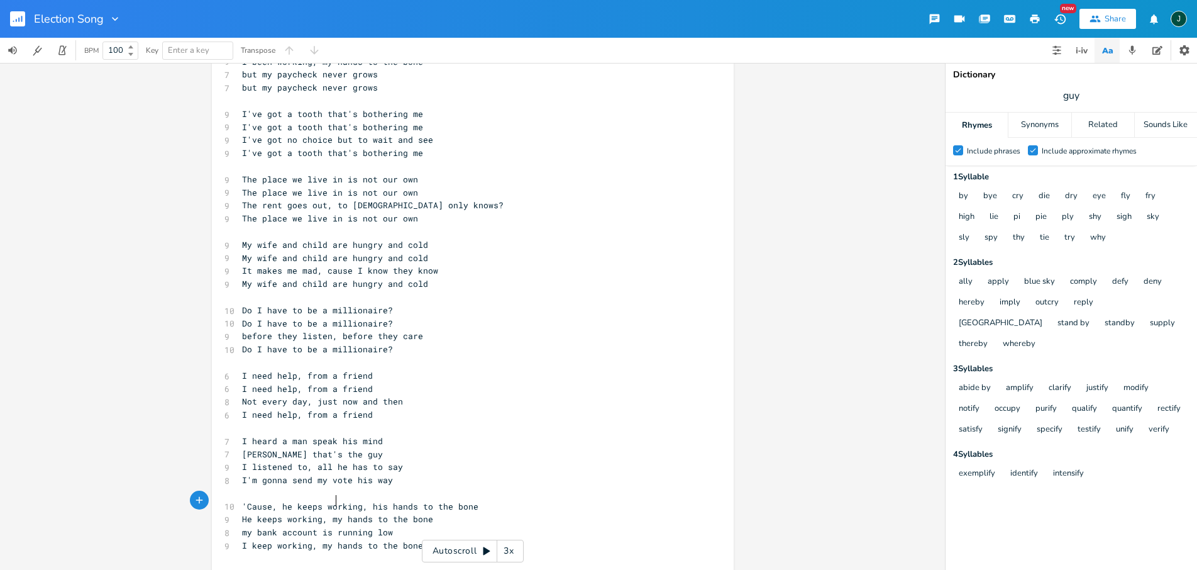
click at [329, 513] on span "He keeps working, my hands to the bone" at bounding box center [337, 518] width 191 height 11
type textarea "his"
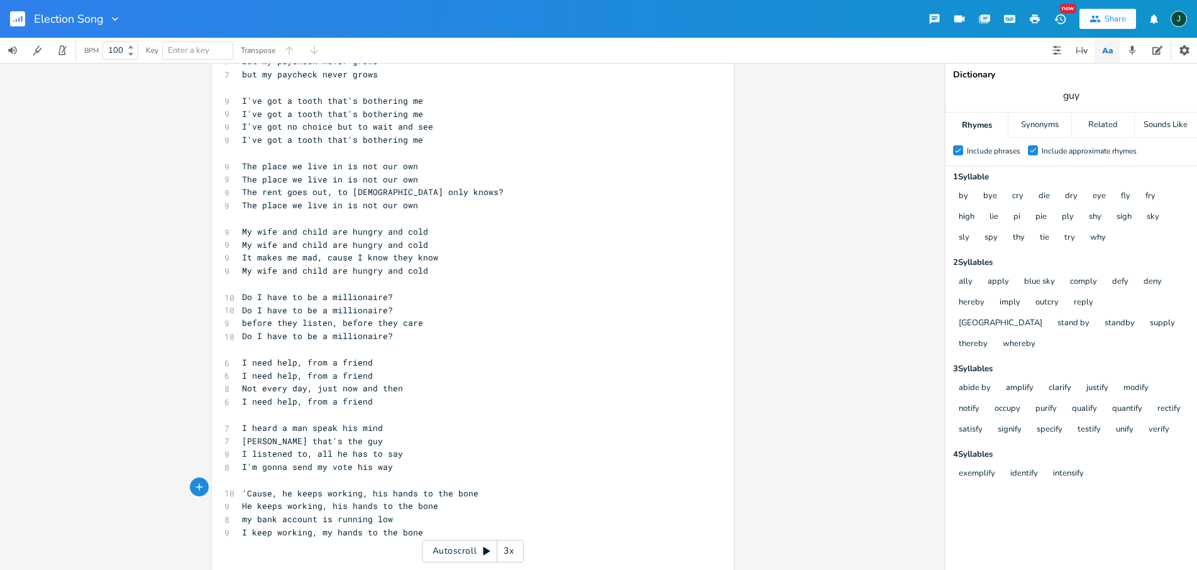
scroll to position [102, 0]
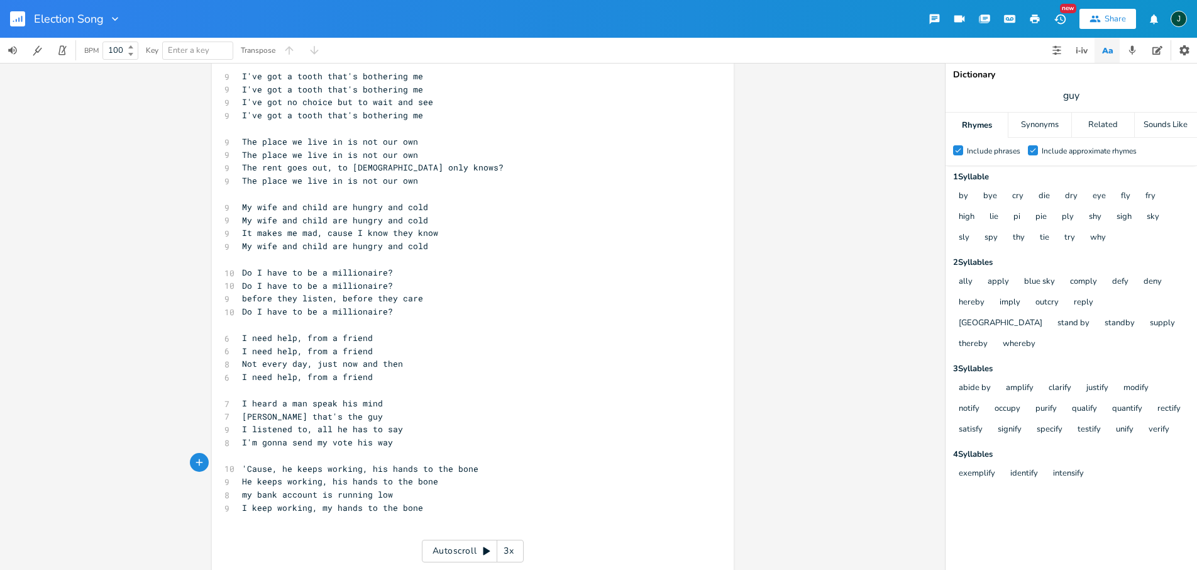
click at [277, 489] on span "my bank account is running low" at bounding box center [317, 494] width 151 height 11
click at [276, 489] on span "my bank account is running low" at bounding box center [317, 494] width 151 height 11
type textarea "my bank account is running low"
click at [276, 489] on span "my bank account is running low" at bounding box center [317, 494] width 151 height 11
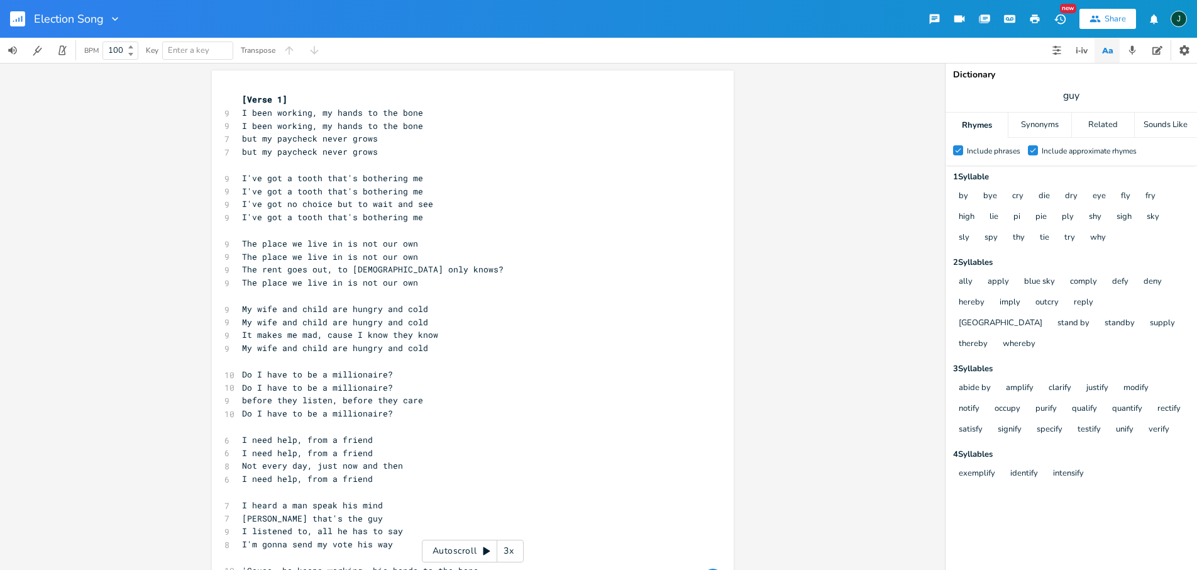
click at [292, 140] on span "but my paycheck never grows" at bounding box center [310, 138] width 136 height 11
type textarea "but my paycheck never grows"
click at [292, 140] on span "but my paycheck never grows" at bounding box center [310, 138] width 136 height 11
click at [243, 148] on span "but my paycheck never grows" at bounding box center [310, 151] width 136 height 11
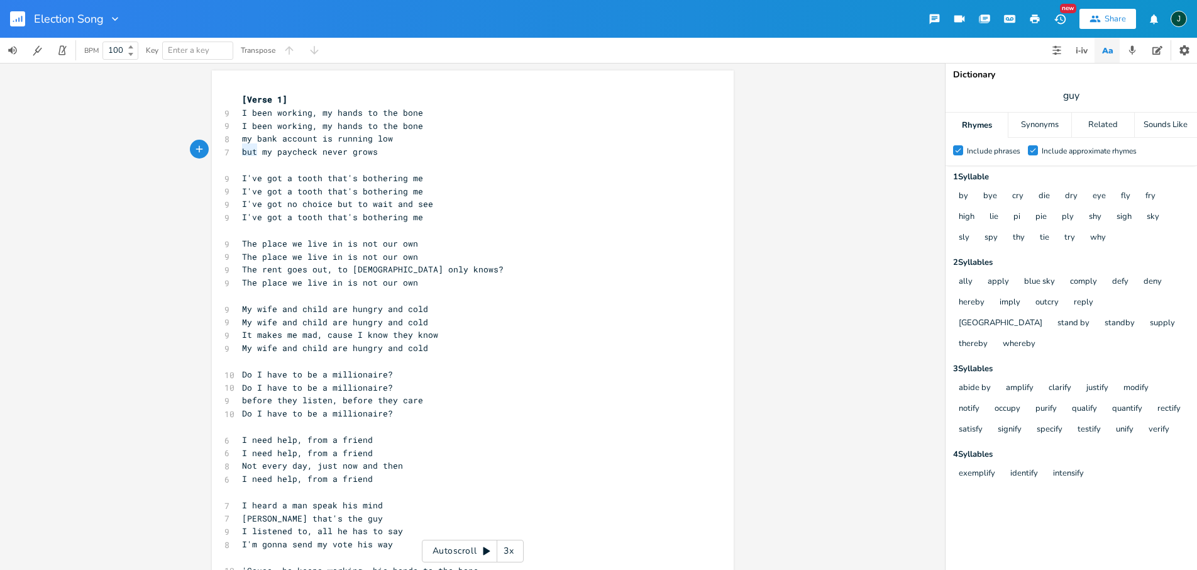
click at [243, 148] on span "but my paycheck never grows" at bounding box center [310, 151] width 136 height 11
type textarea "and"
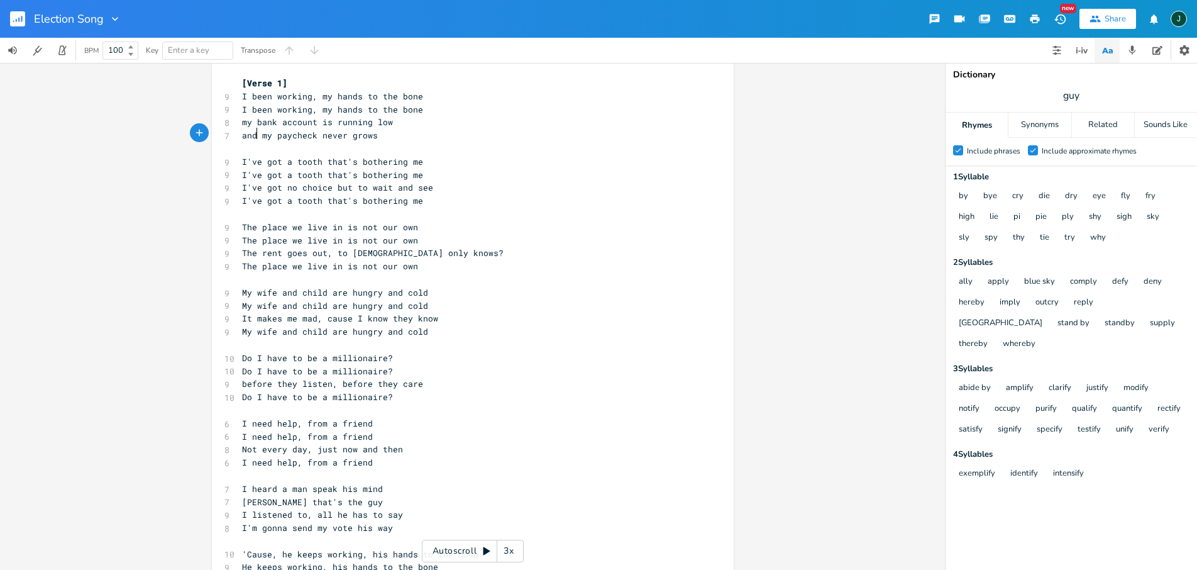
scroll to position [102, 0]
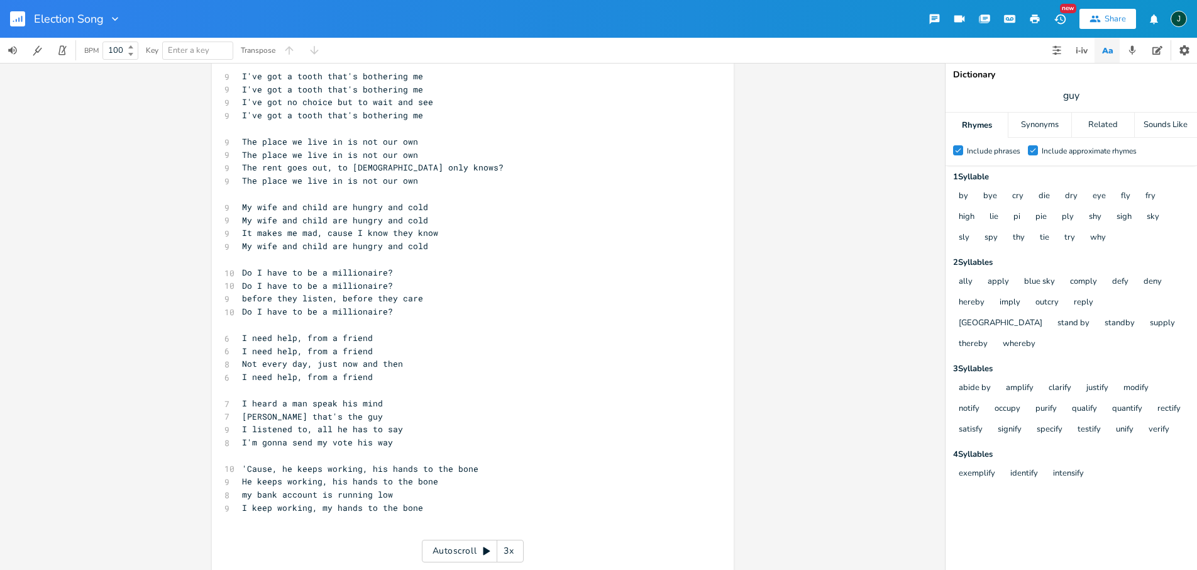
click at [271, 463] on span "'Cause, he keeps working, his hands to the bone" at bounding box center [360, 468] width 236 height 11
click at [379, 489] on span "my bank account is running low" at bounding box center [317, 494] width 151 height 11
type textarea "low"
click at [379, 489] on span "my bank account is running low" at bounding box center [317, 494] width 151 height 11
click at [420, 461] on icon "button" at bounding box center [421, 463] width 15 height 15
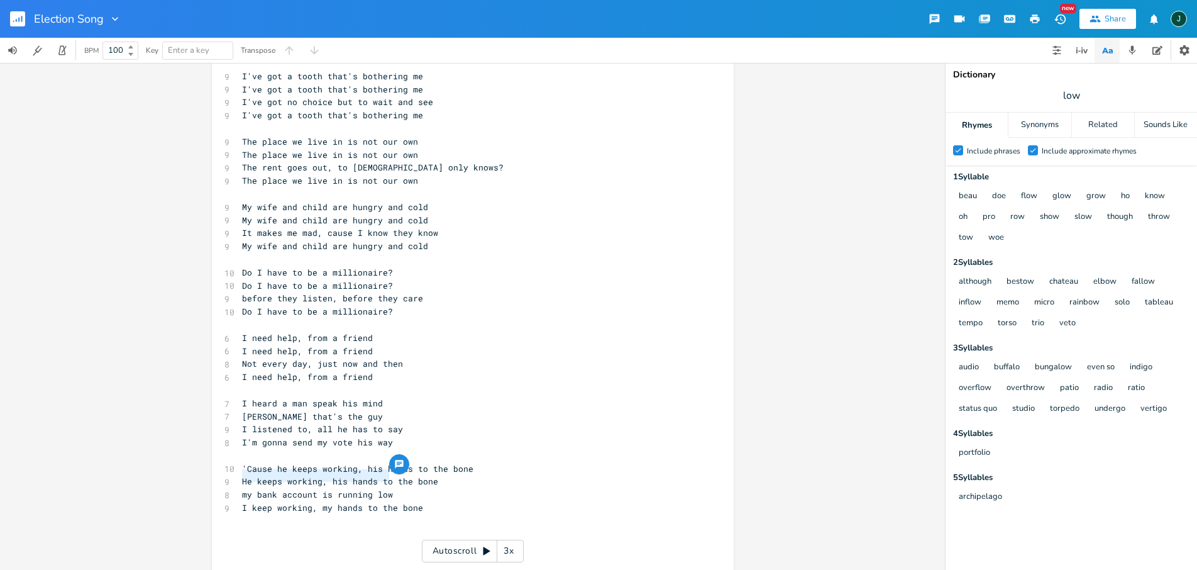
drag, startPoint x: 238, startPoint y: 477, endPoint x: 415, endPoint y: 478, distance: 176.7
click at [415, 488] on pre "my bank account is running low" at bounding box center [467, 494] width 454 height 13
type textarea "he's rising up and he grows and grows"
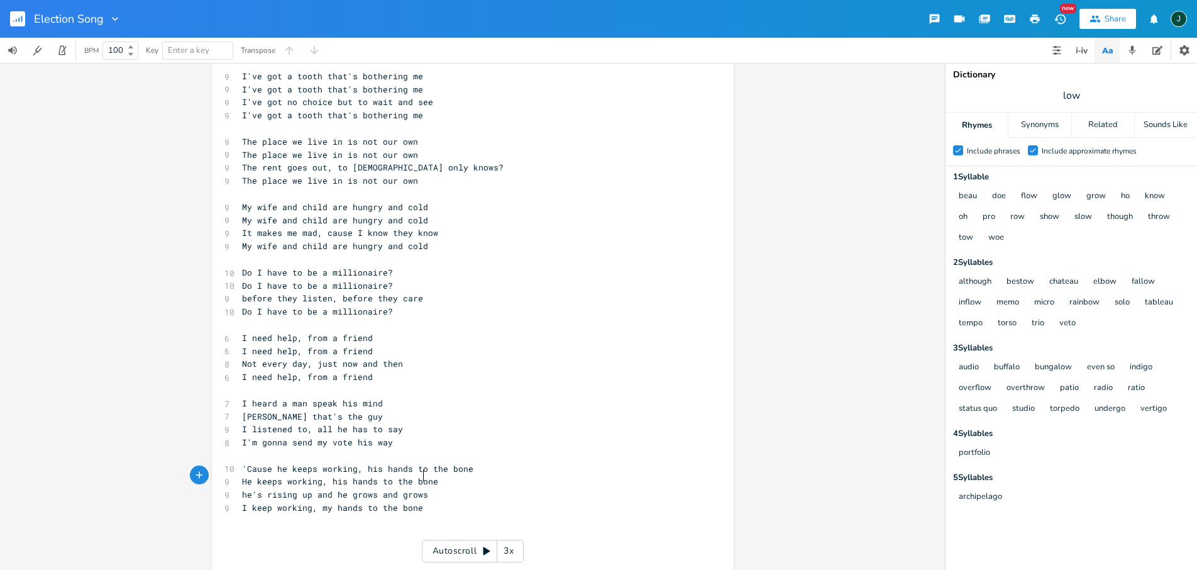
click at [321, 502] on span "I keep working, my hands to the bone" at bounding box center [332, 507] width 181 height 11
type textarea "I keep working, my hands to the bone"
click at [321, 502] on span "I keep working, my hands to the bone" at bounding box center [332, 507] width 181 height 11
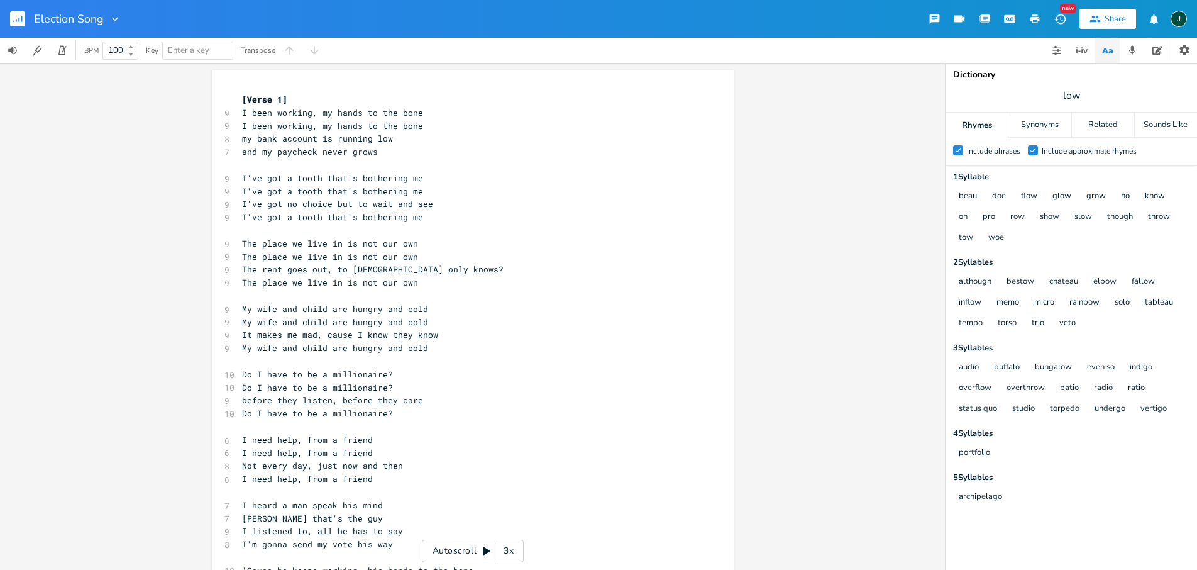
scroll to position [3, 0]
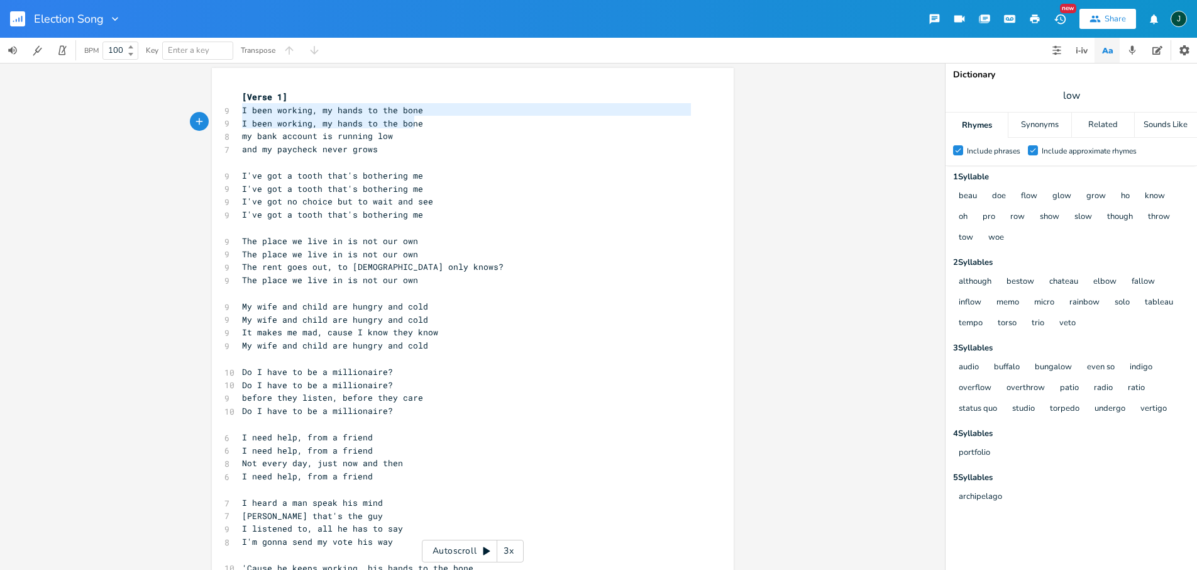
type textarea "I been working, my hands to the bone I been working, my hands to the bone"
drag, startPoint x: 238, startPoint y: 109, endPoint x: 423, endPoint y: 121, distance: 184.6
click at [423, 121] on div "[Verse 1] 9 I been working, my hands to the bone 9 I been working, my hands to …" at bounding box center [467, 378] width 454 height 575
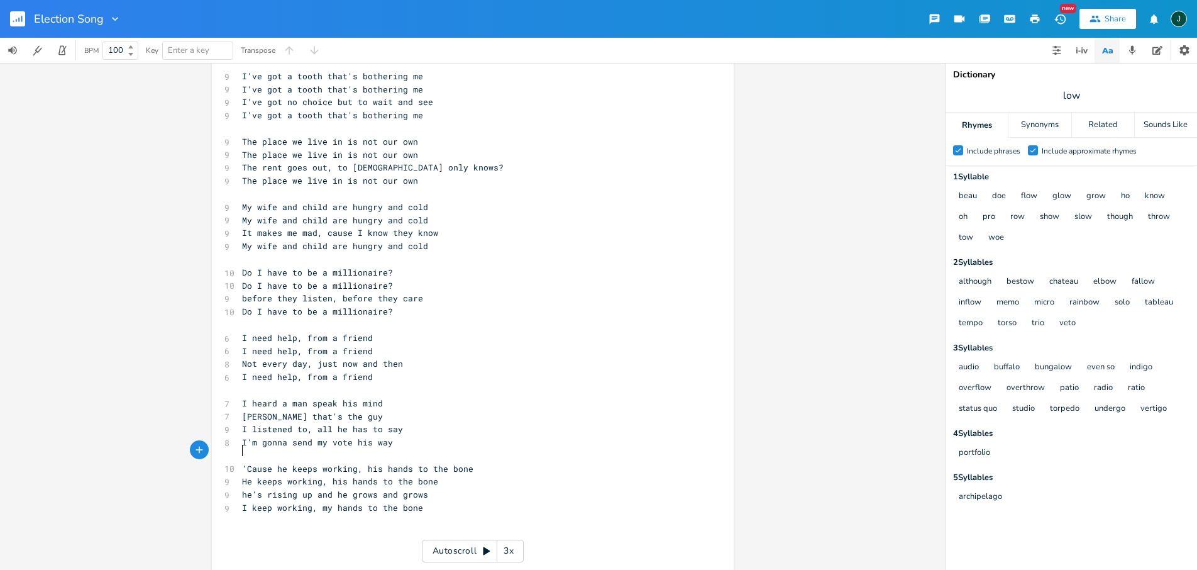
type textarea "'Ca"
type textarea "'Cause he keeps working, his hands to the bone He keeps working, his hands to t…"
drag, startPoint x: 236, startPoint y: 450, endPoint x: 453, endPoint y: 461, distance: 216.6
click at [453, 461] on div "[Verse 1] 9 I been working, my hands to the bone 9 I been working, my hands to …" at bounding box center [467, 278] width 454 height 575
click at [243, 463] on span "I been working, my hands to the bone" at bounding box center [332, 468] width 181 height 11
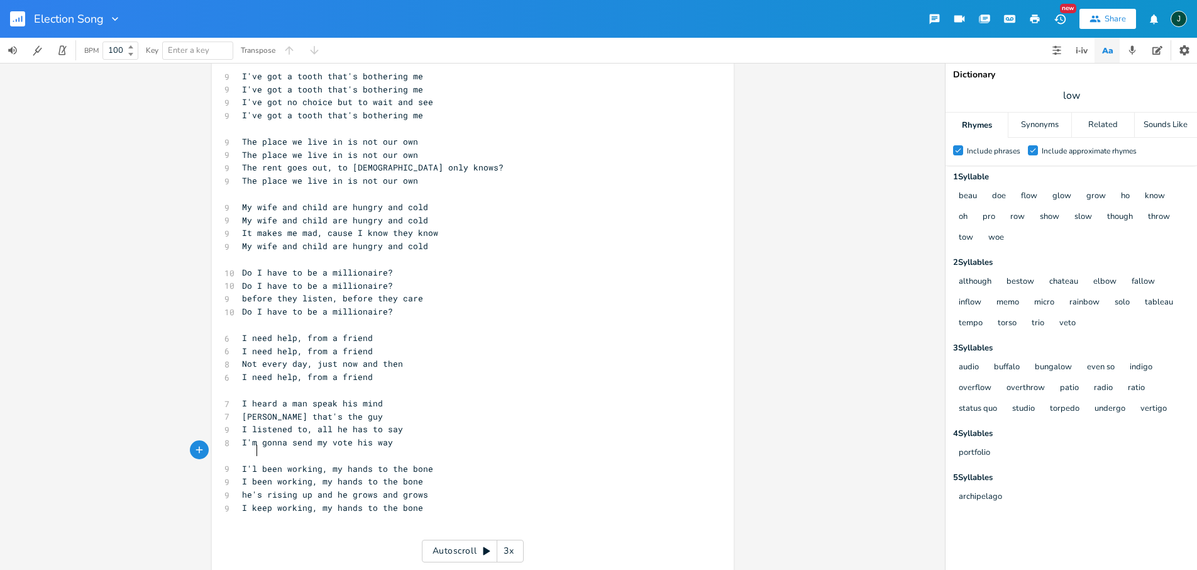
scroll to position [0, 6]
type textarea "'ll keep"
click at [299, 463] on span "I'll keep been working, my hands to the bone" at bounding box center [352, 468] width 221 height 11
type textarea "been"
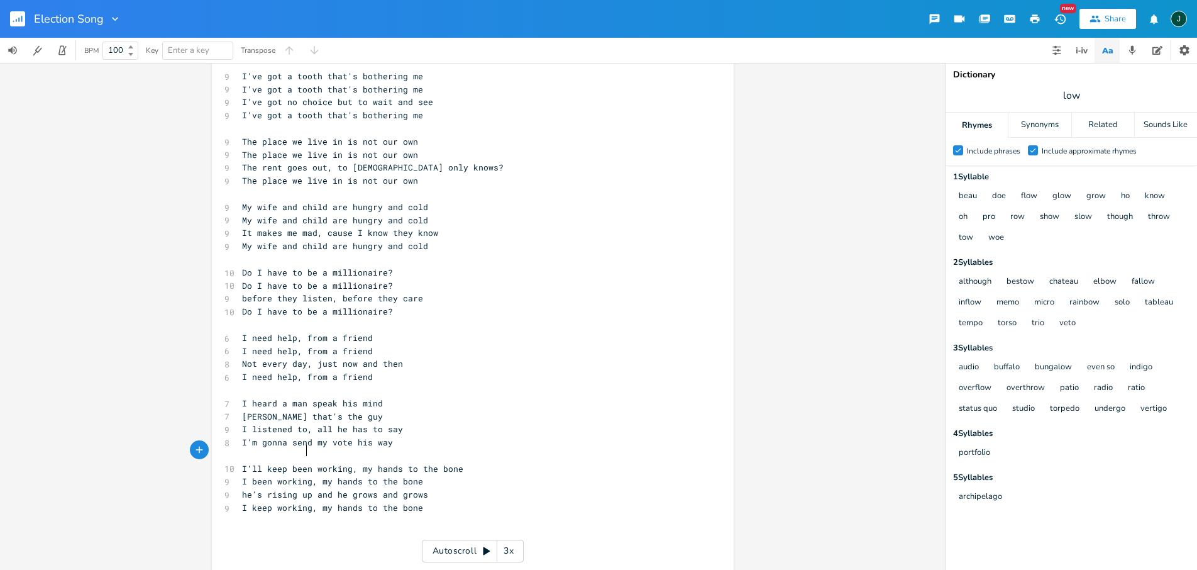
click at [300, 463] on span "I'll keep been working, my hands to the bone" at bounding box center [352, 468] width 221 height 11
click at [260, 463] on span "I'll keep working, my hands to the bone" at bounding box center [340, 468] width 196 height 11
type textarea "I'll keep working, my hands to the bone"
click at [260, 463] on span "I'll keep working, my hands to the bone" at bounding box center [340, 468] width 196 height 11
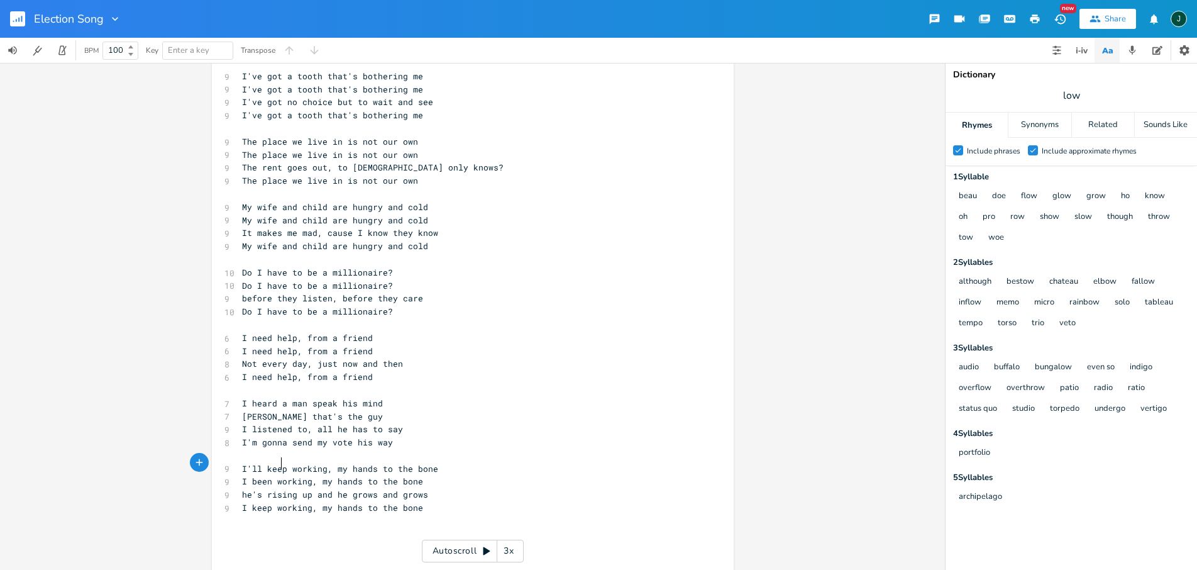
click at [279, 475] on span "I been working, my hands to the bone" at bounding box center [332, 480] width 181 height 11
type textarea "I been working, my hands to the bone"
click at [279, 475] on span "I been working, my hands to the bone" at bounding box center [332, 480] width 181 height 11
click at [255, 489] on span "he's rising up and he grows and grows" at bounding box center [335, 494] width 186 height 11
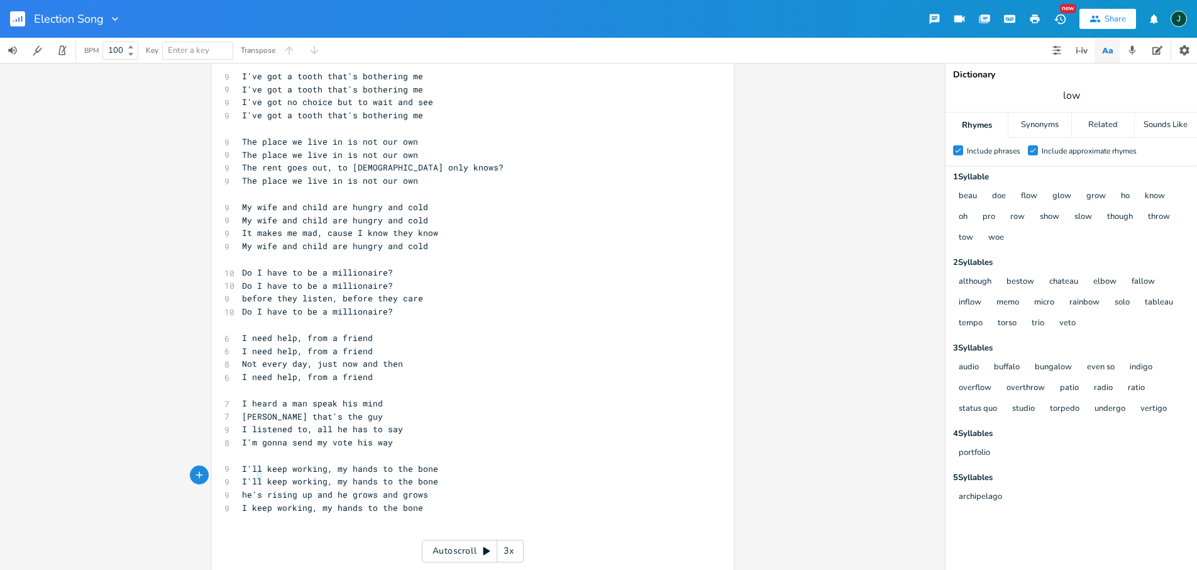
click at [255, 489] on span "he's rising up and he grows and grows" at bounding box center [335, 494] width 186 height 11
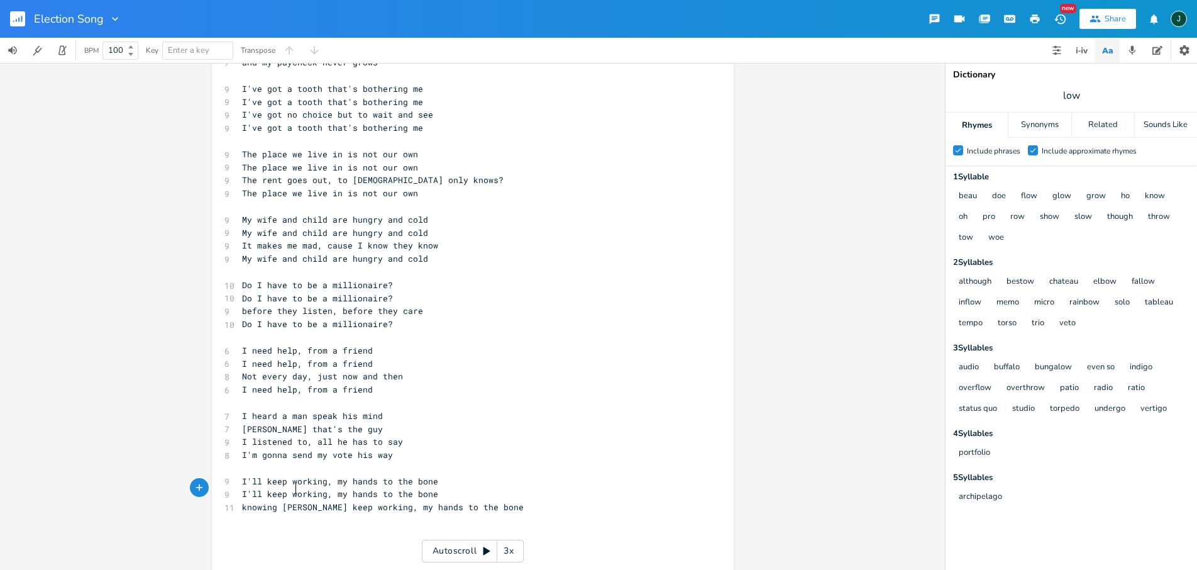
scroll to position [0, 41]
type textarea "knowing that there's someone who knows"
click at [408, 501] on span "knowing that there's someone who knows" at bounding box center [337, 506] width 191 height 11
type textarea "knows"
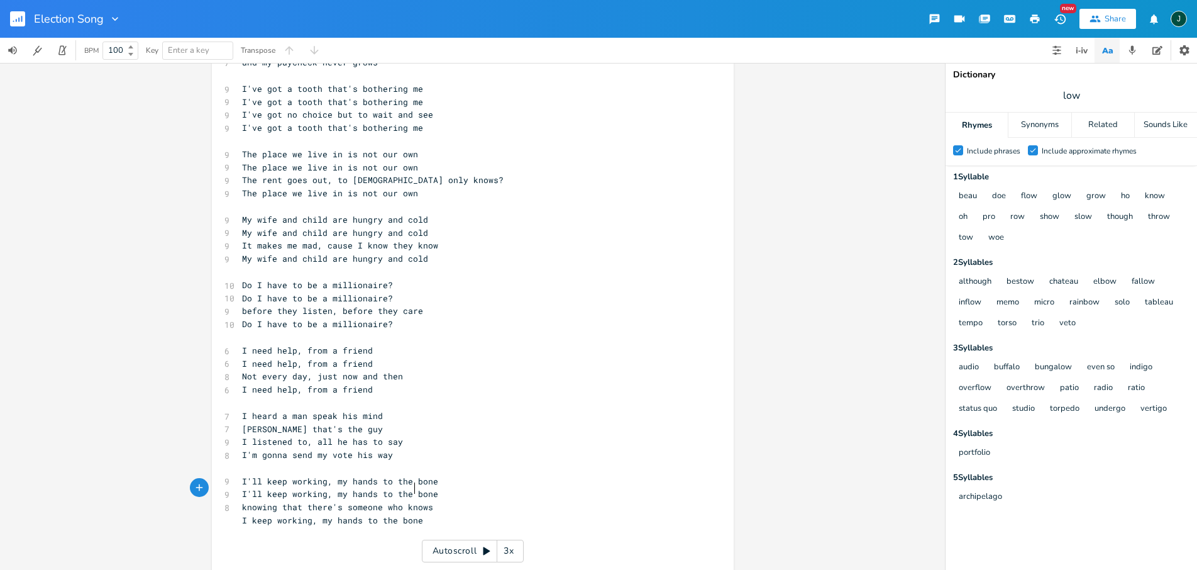
click at [408, 501] on span "knowing that there's someone who knows" at bounding box center [337, 506] width 191 height 11
click at [460, 473] on icon "button" at bounding box center [460, 476] width 15 height 15
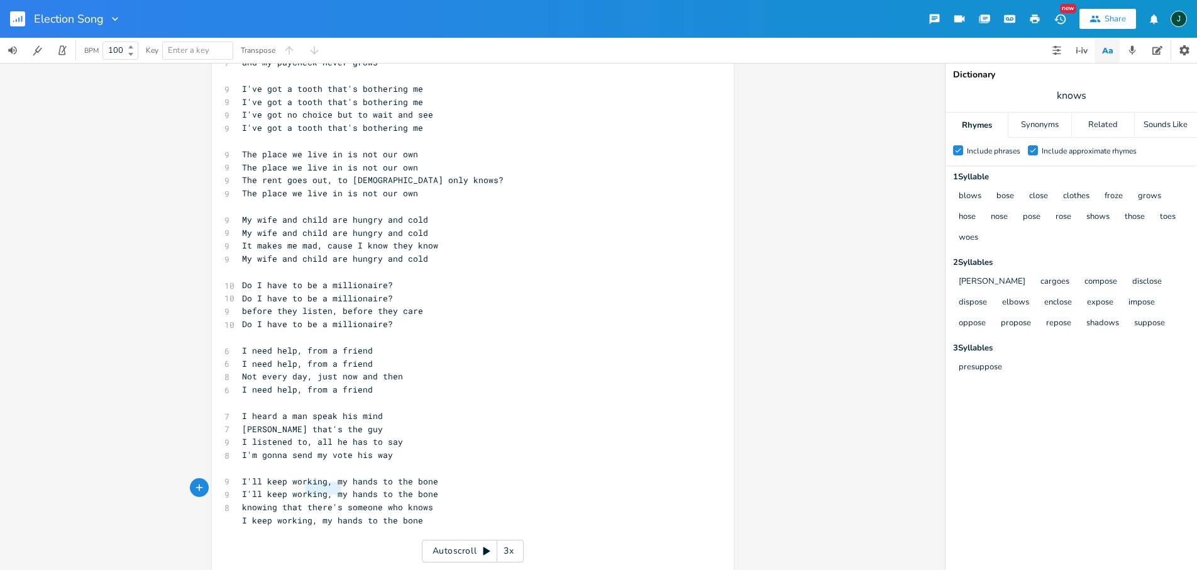
type textarea "there's"
drag, startPoint x: 302, startPoint y: 489, endPoint x: 338, endPoint y: 484, distance: 36.1
click at [340, 501] on span "knowing that there's someone who knows" at bounding box center [337, 506] width 191 height 11
type textarea "who"
drag, startPoint x: 338, startPoint y: 490, endPoint x: 358, endPoint y: 488, distance: 20.9
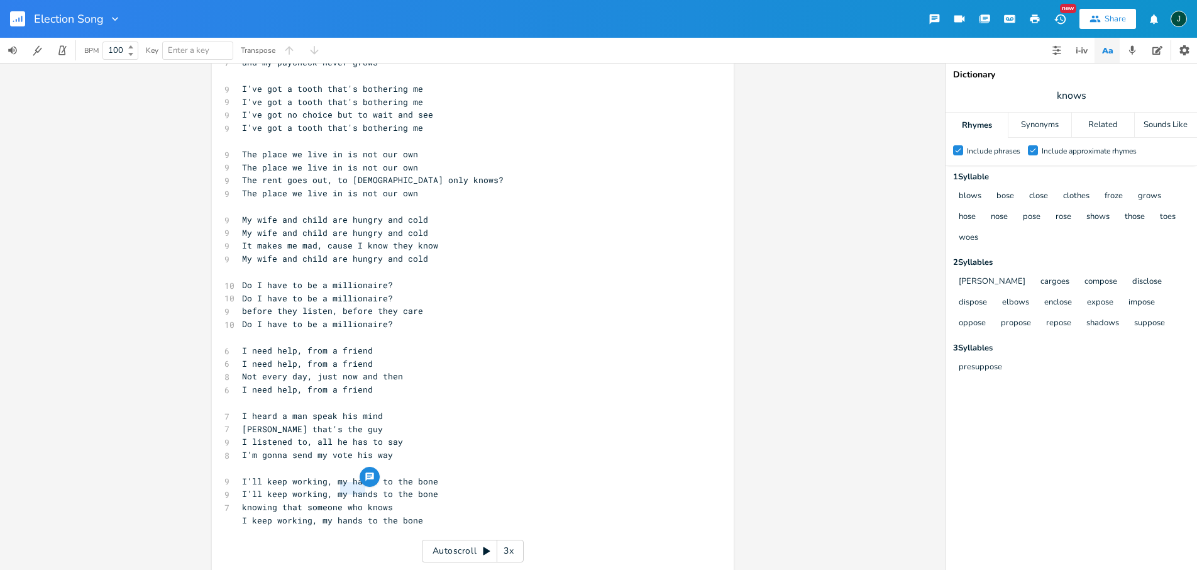
click at [358, 501] on span "knowing that someone who knows" at bounding box center [317, 506] width 151 height 11
click at [273, 514] on span "I keep working, my hands to the bone" at bounding box center [332, 519] width 181 height 11
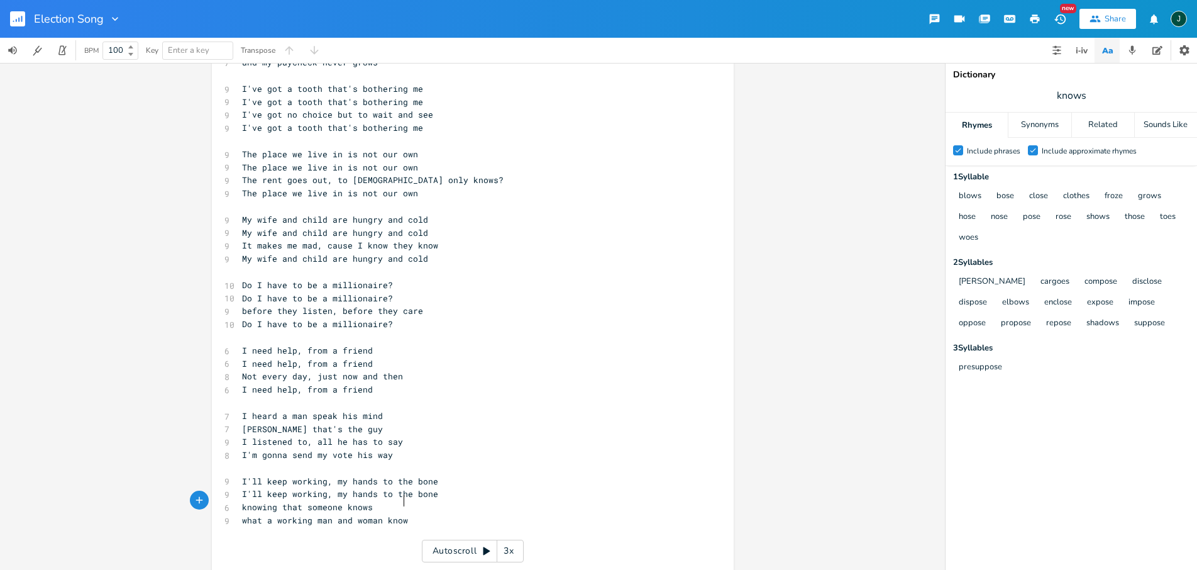
scroll to position [0, 123]
type textarea "what a working man and woman knows"
click at [766, 18] on icon "button" at bounding box center [1059, 19] width 11 height 10
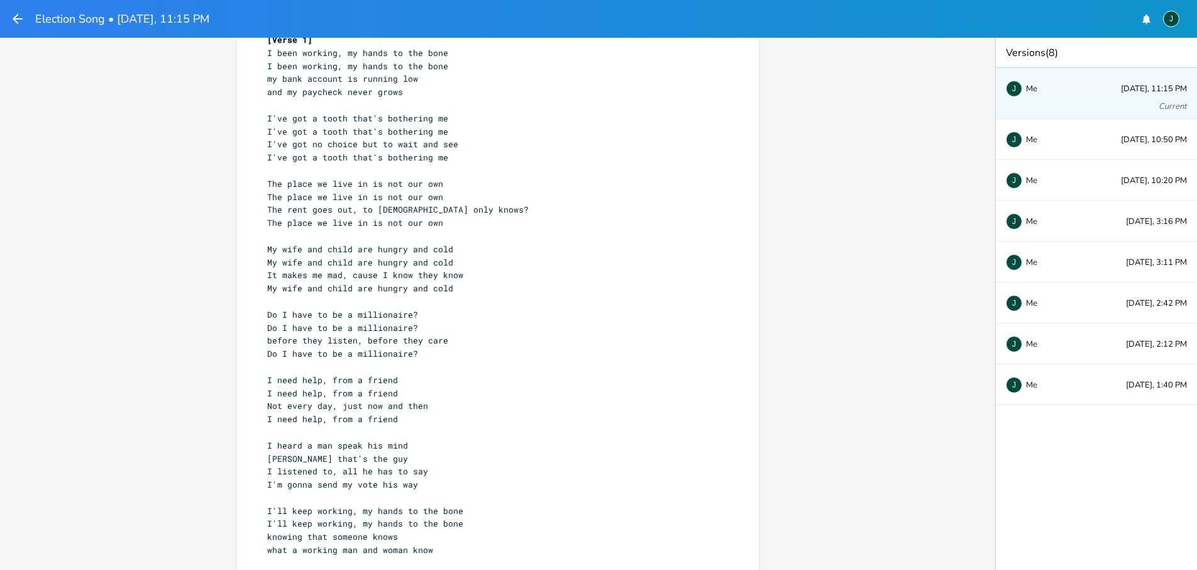
scroll to position [35, 0]
click at [18, 18] on icon "button" at bounding box center [17, 18] width 15 height 15
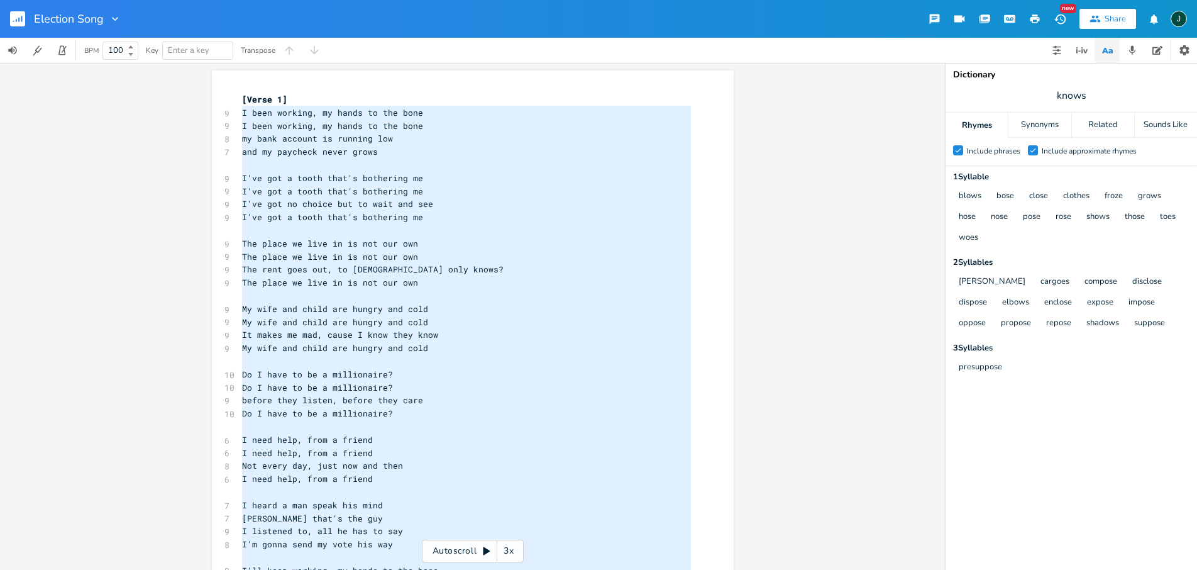
scroll to position [70, 0]
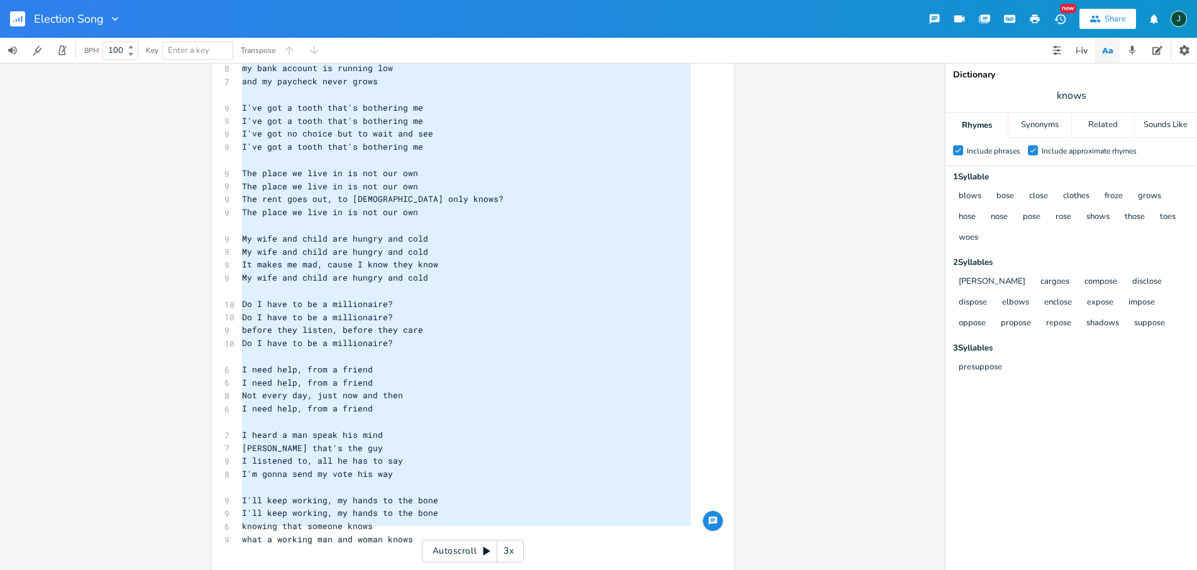
drag, startPoint x: 237, startPoint y: 113, endPoint x: 440, endPoint y: 528, distance: 462.0
click at [440, 528] on div "[Verse 1] 9 I been working, my hands to the bone 9 I been working, my hands to …" at bounding box center [467, 304] width 454 height 562
type textarea "I been working, my hands to the bone I been working, my hands to the bone my ba…"
